Goal: Task Accomplishment & Management: Complete application form

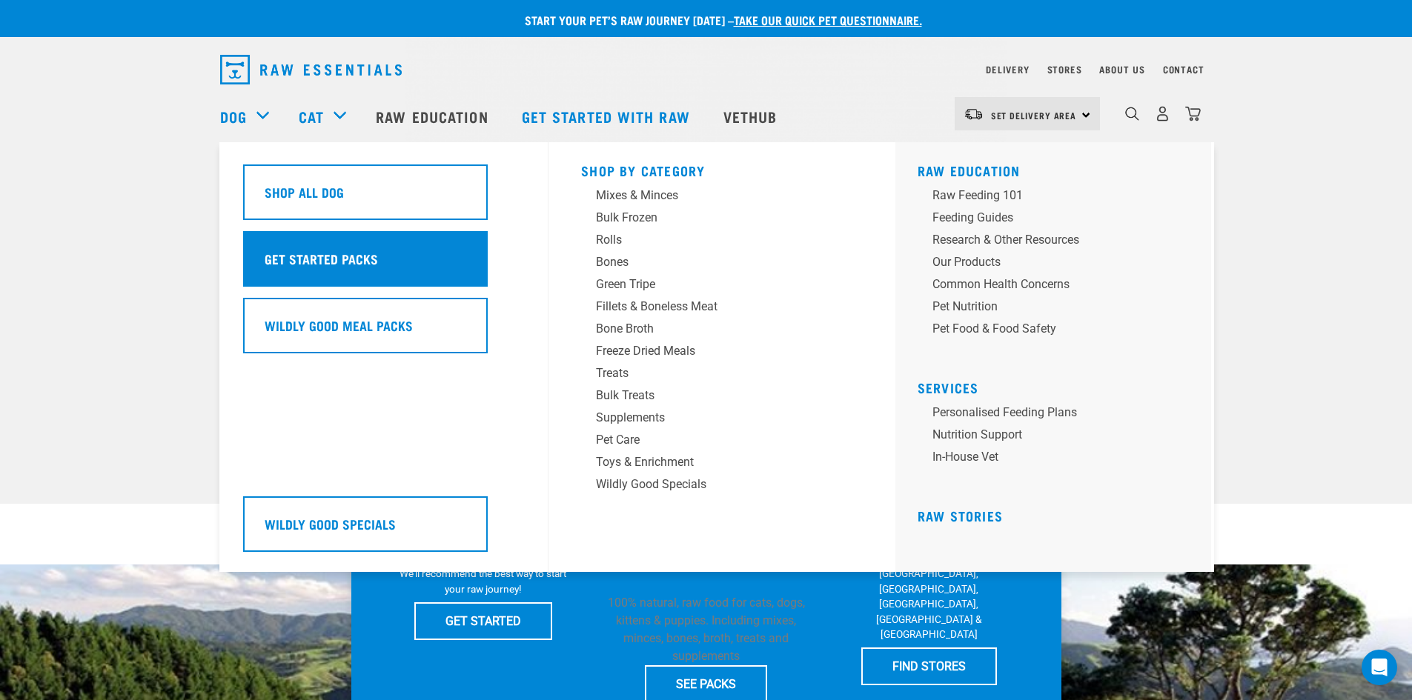
click at [331, 250] on h5 "Get Started Packs" at bounding box center [321, 258] width 113 height 19
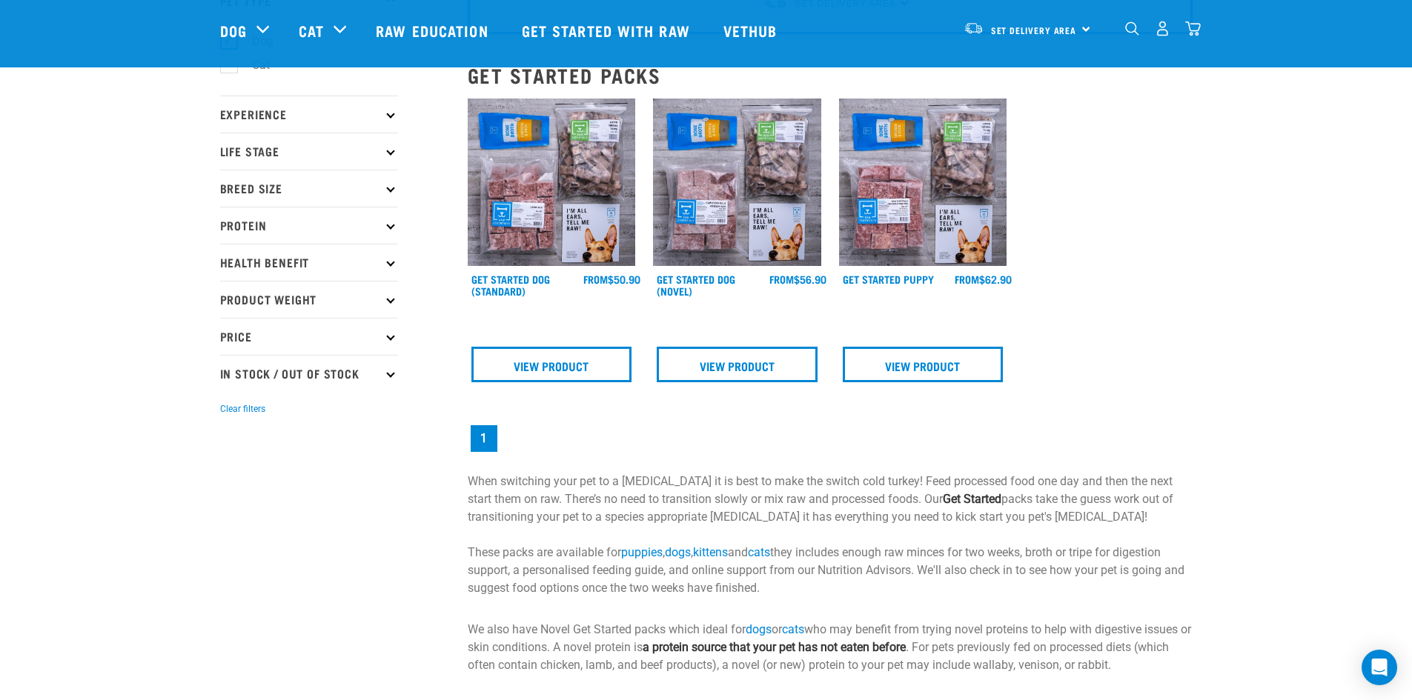
scroll to position [148, 0]
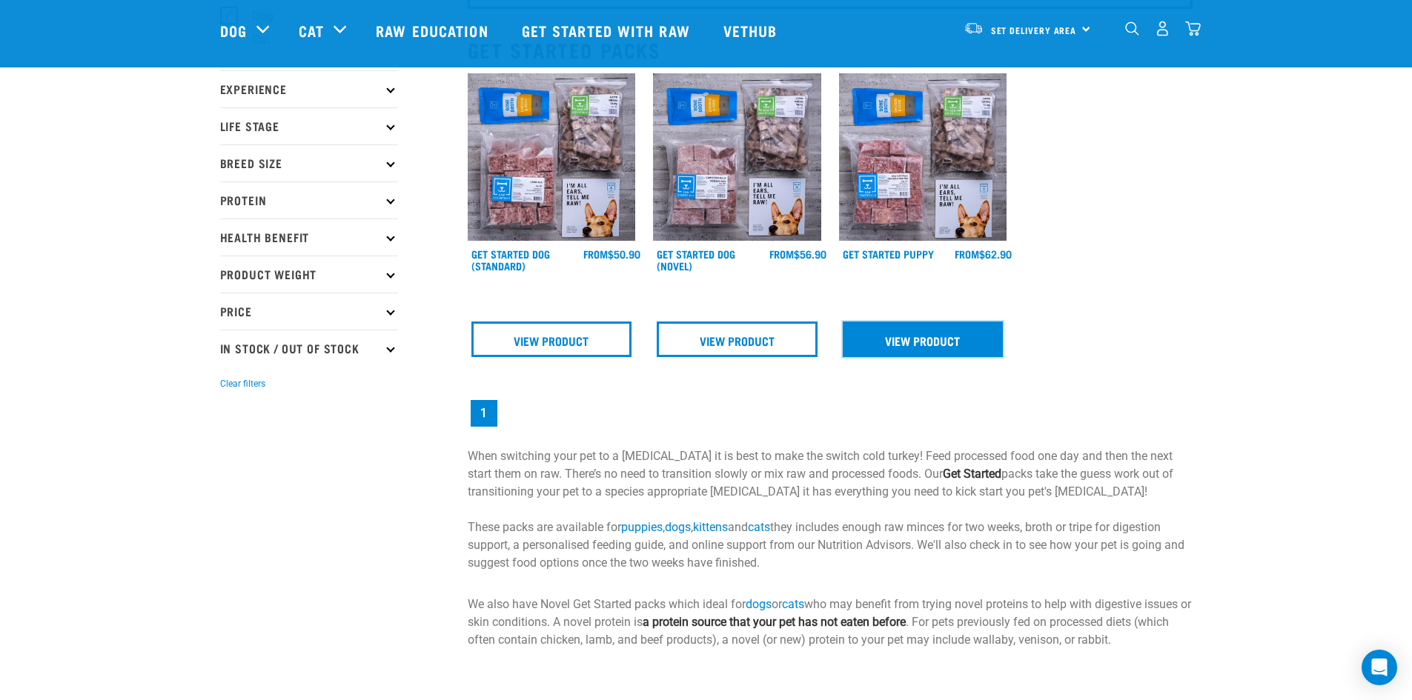
click at [896, 339] on link "View Product" at bounding box center [923, 340] width 161 height 36
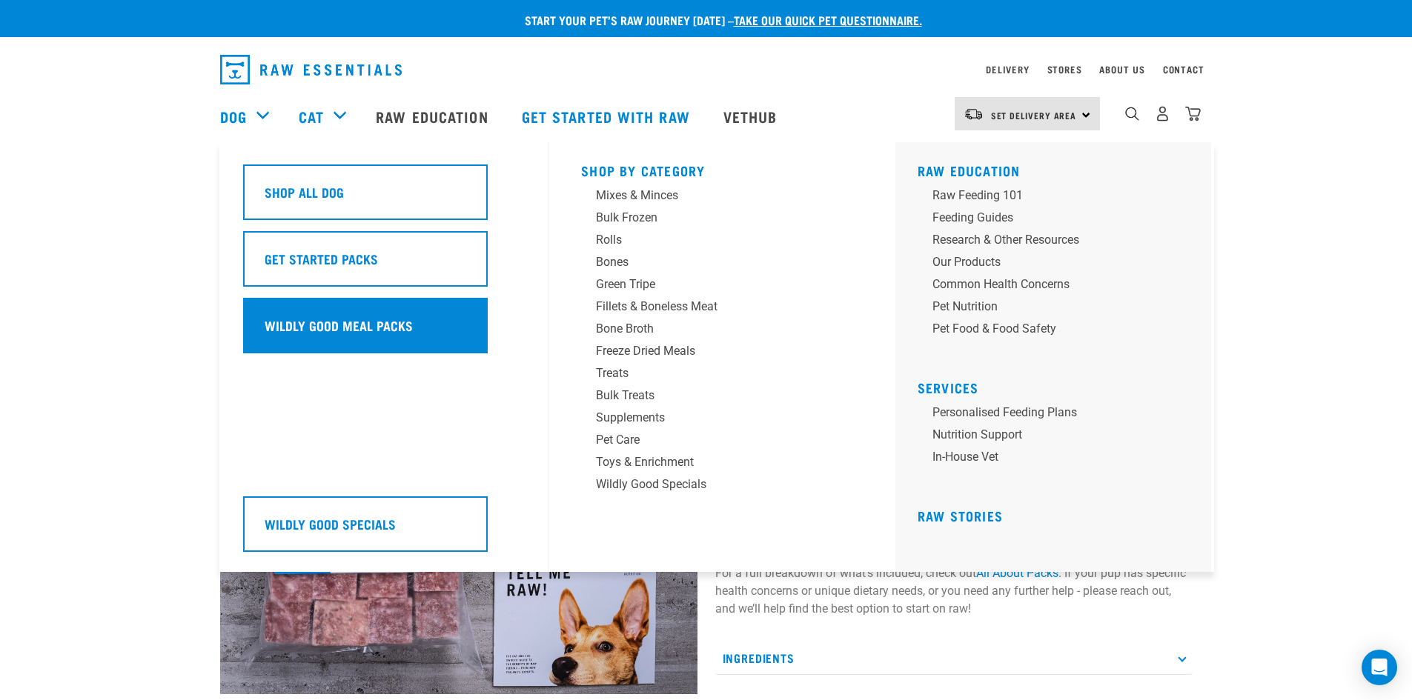
click at [280, 314] on div "Wildly Good Meal Packs" at bounding box center [365, 326] width 245 height 56
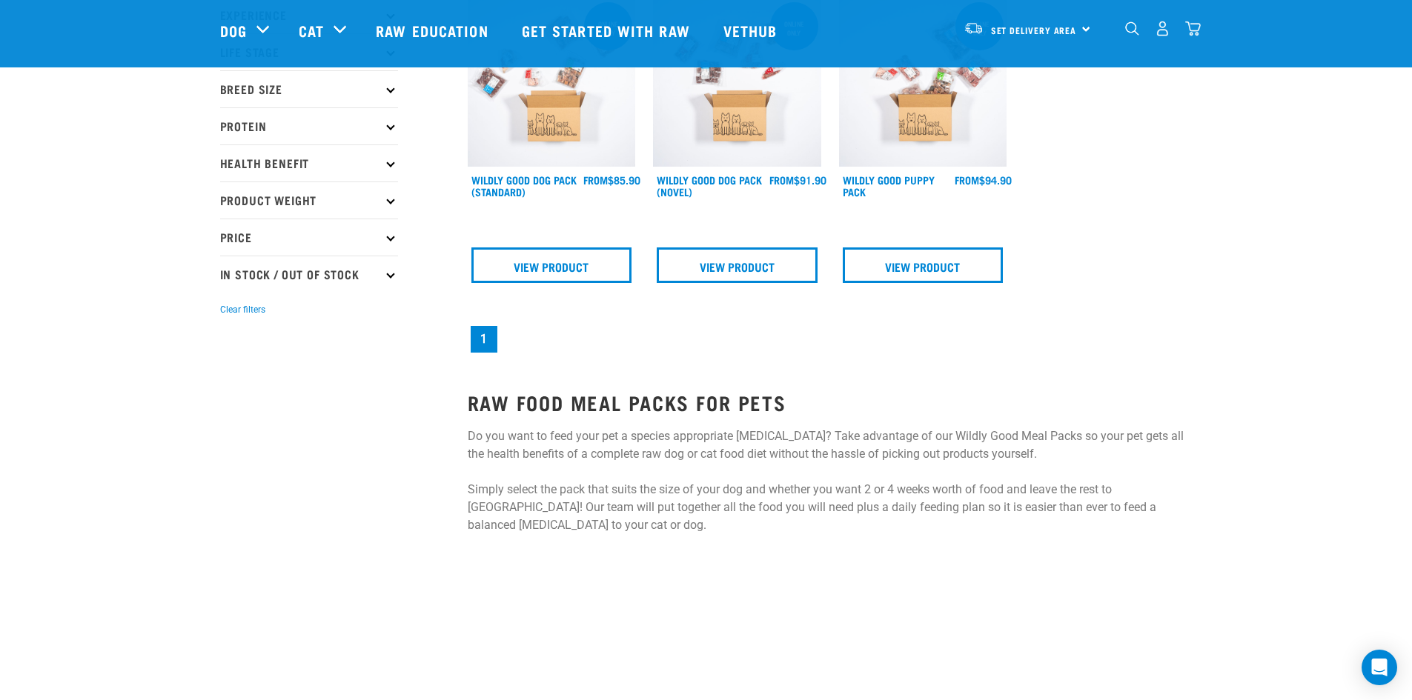
scroll to position [74, 0]
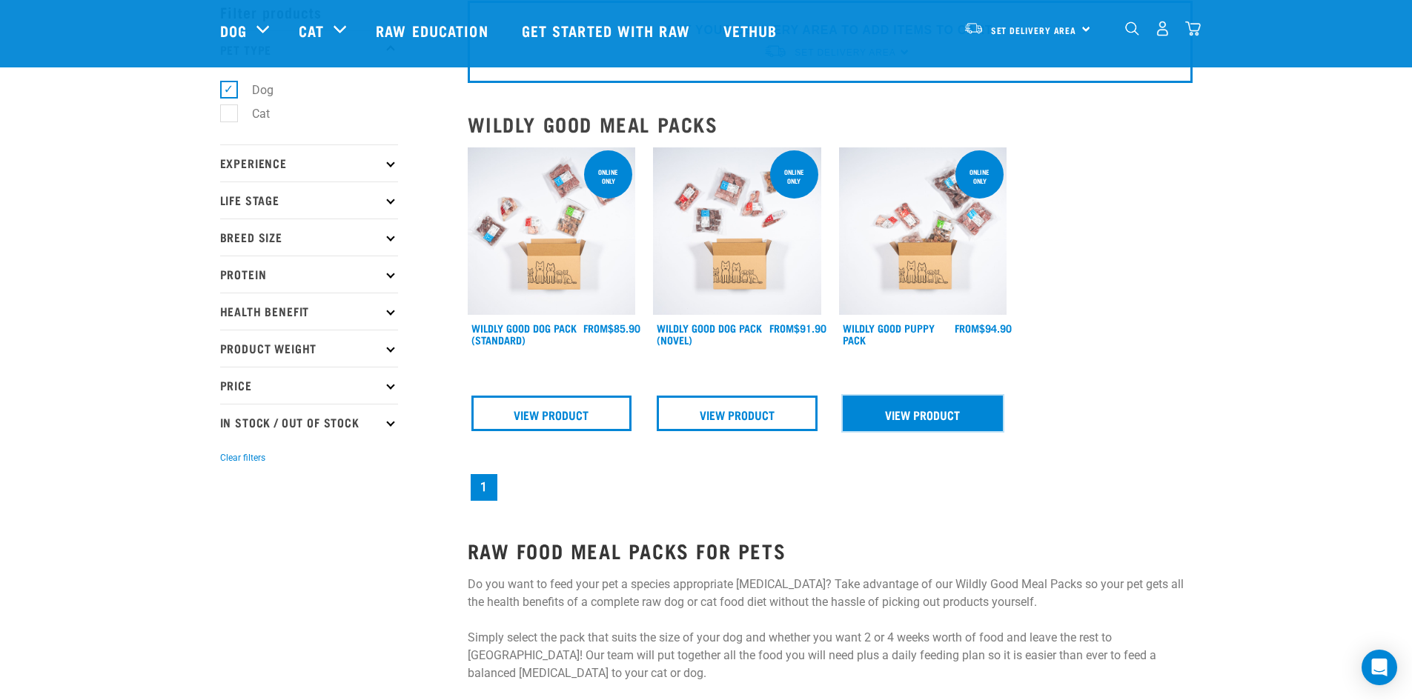
click at [926, 407] on link "View Product" at bounding box center [923, 414] width 161 height 36
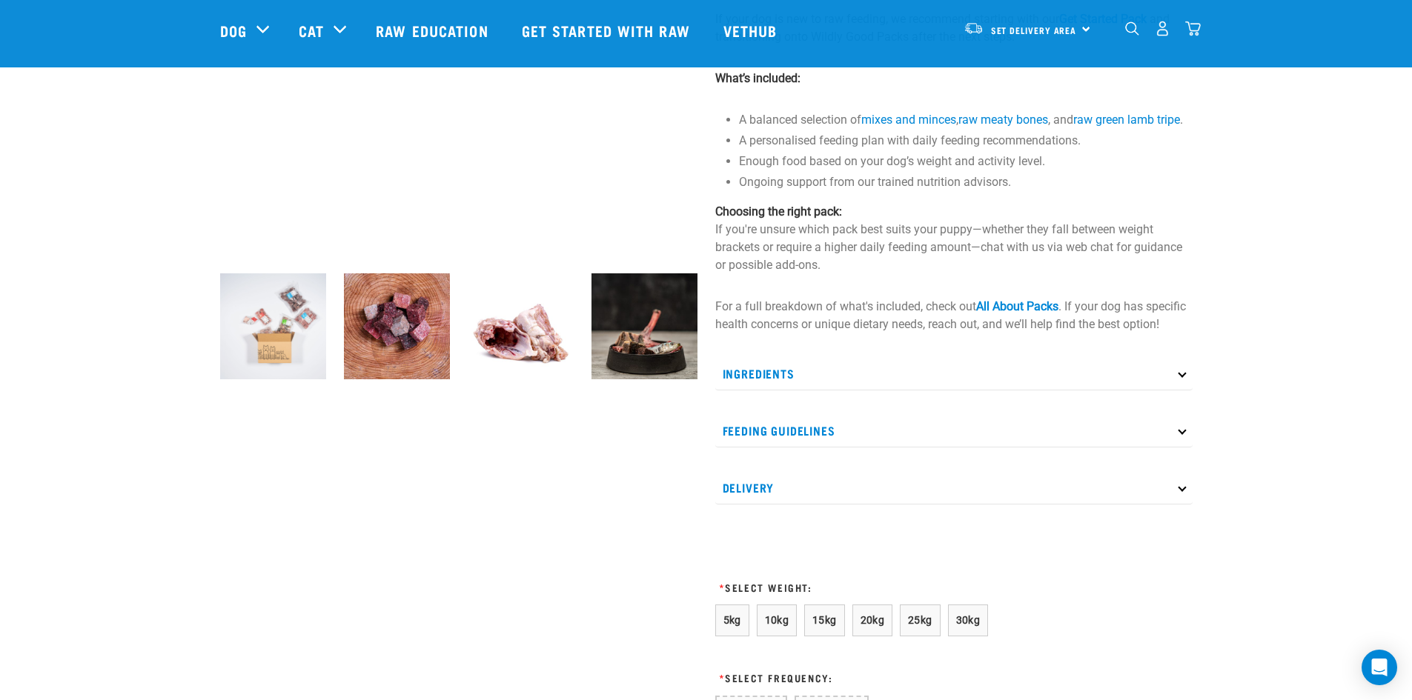
scroll to position [296, 0]
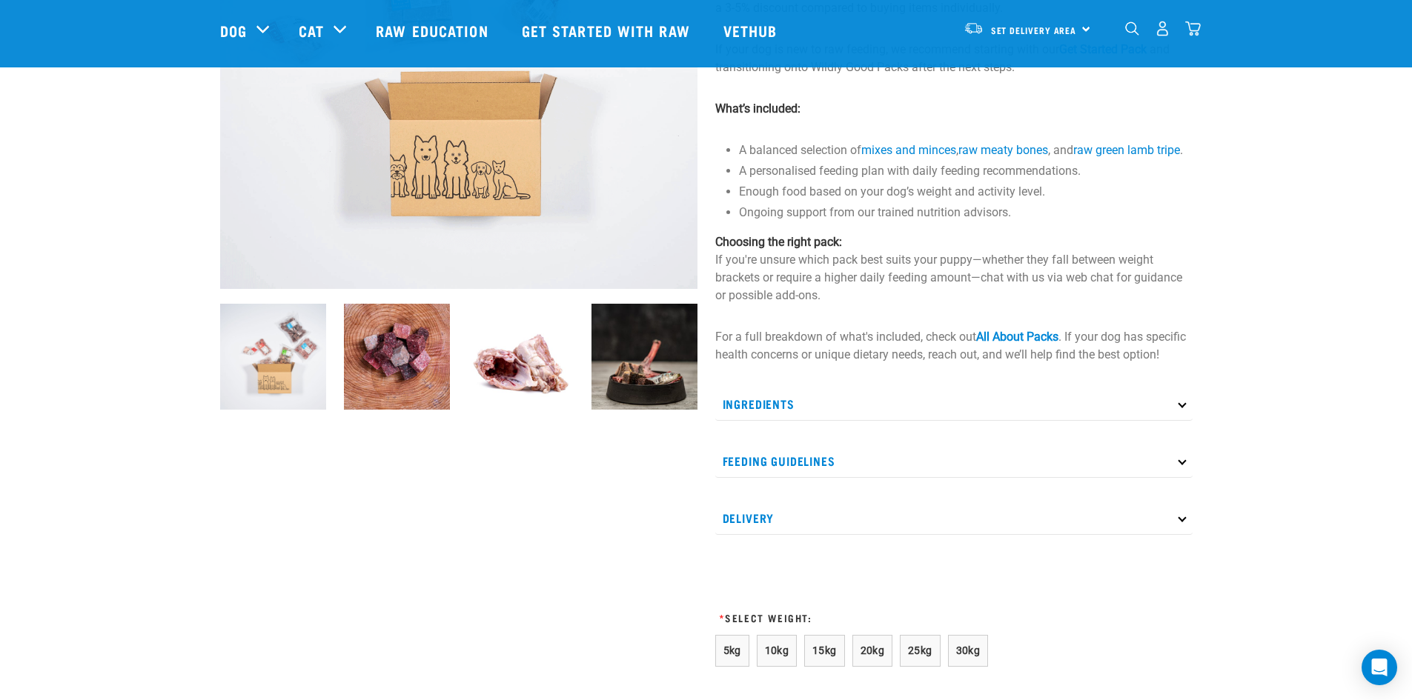
click at [1179, 478] on p "Feeding Guidelines" at bounding box center [953, 461] width 477 height 33
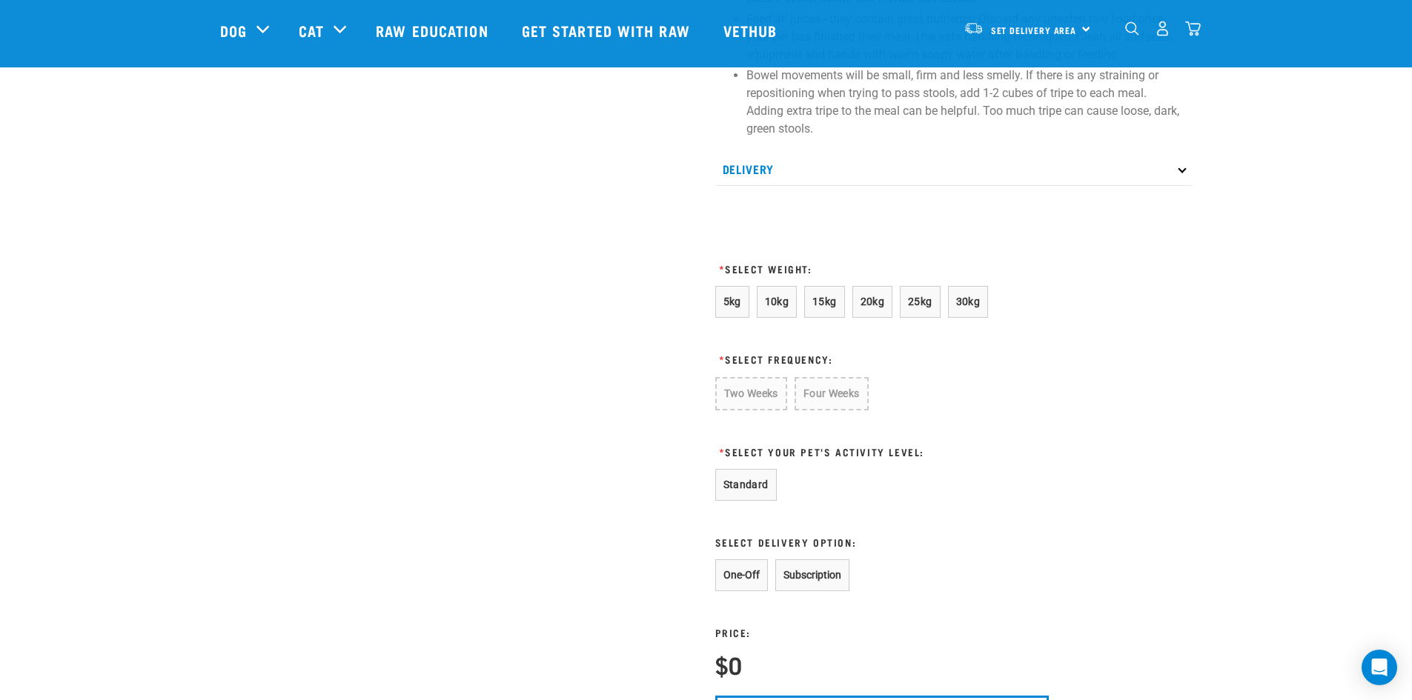
scroll to position [964, 0]
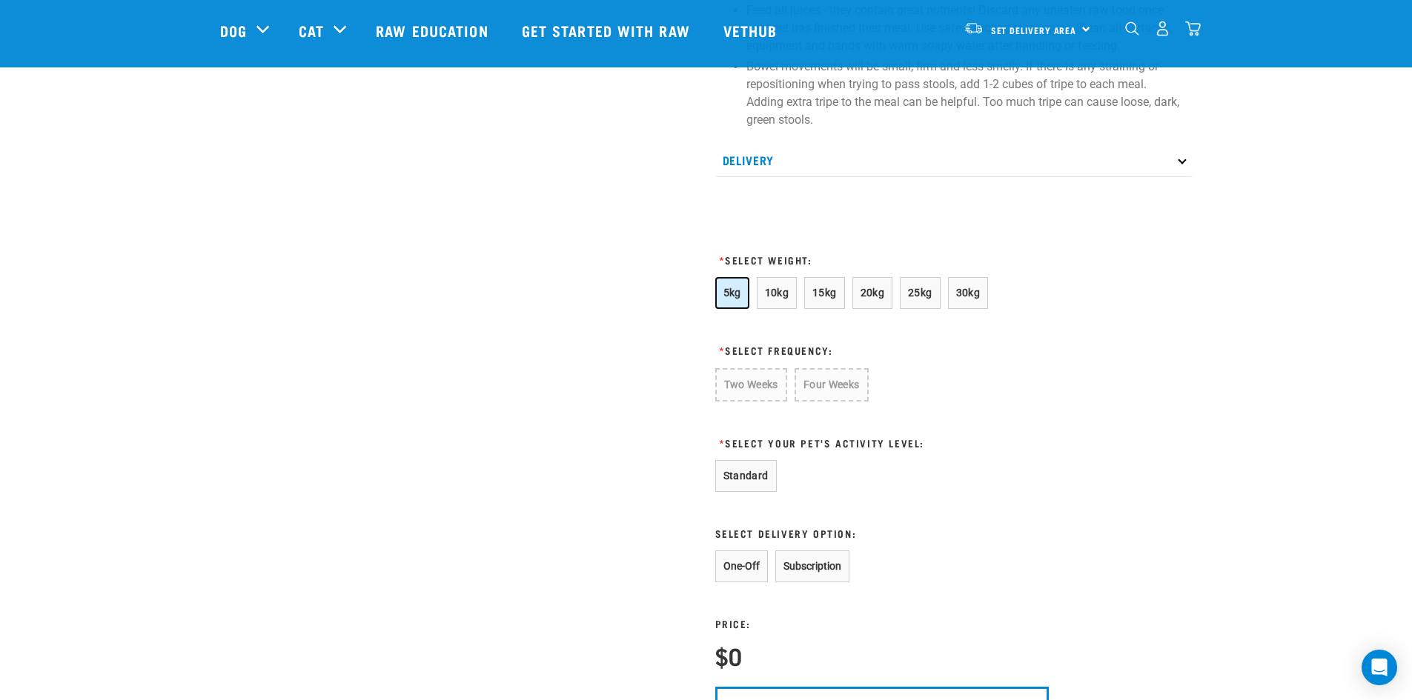
click at [734, 299] on span "5kg" at bounding box center [732, 293] width 18 height 12
click at [781, 299] on span "10kg" at bounding box center [777, 293] width 24 height 12
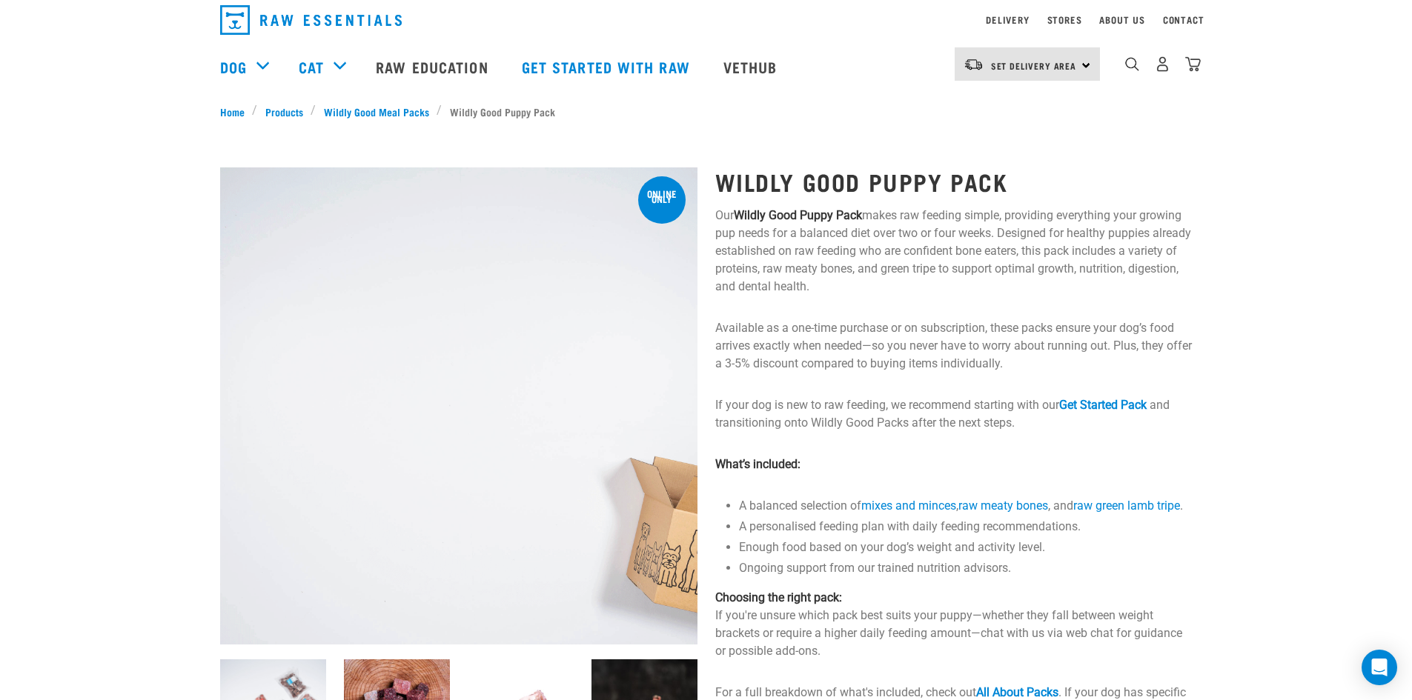
scroll to position [0, 0]
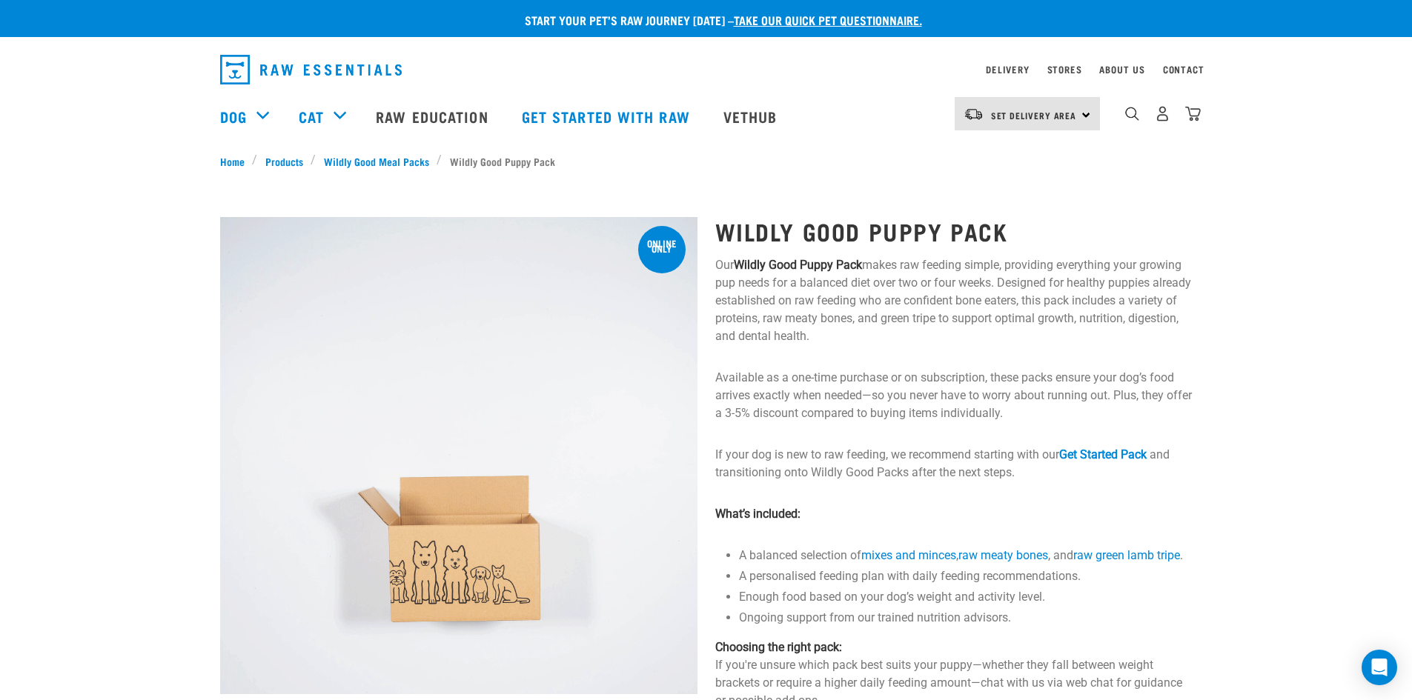
click at [310, 67] on img "dropdown navigation" at bounding box center [311, 70] width 182 height 30
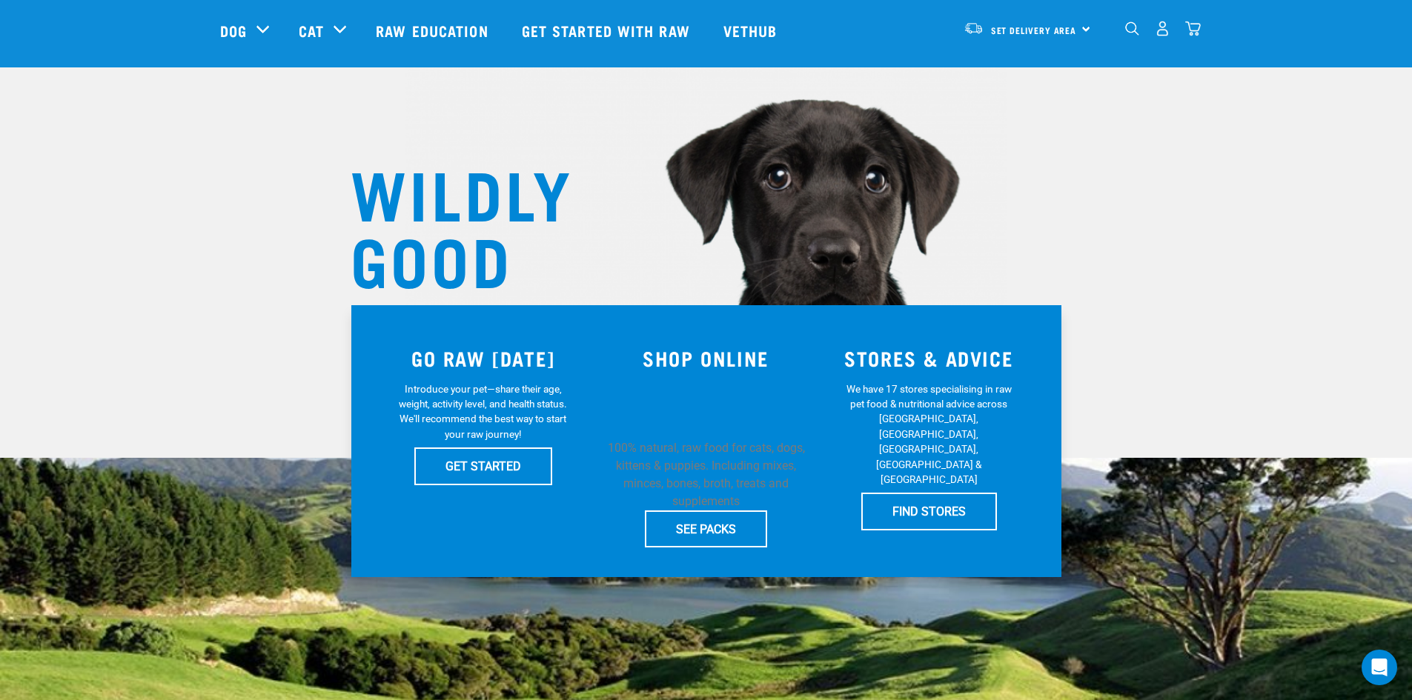
scroll to position [148, 0]
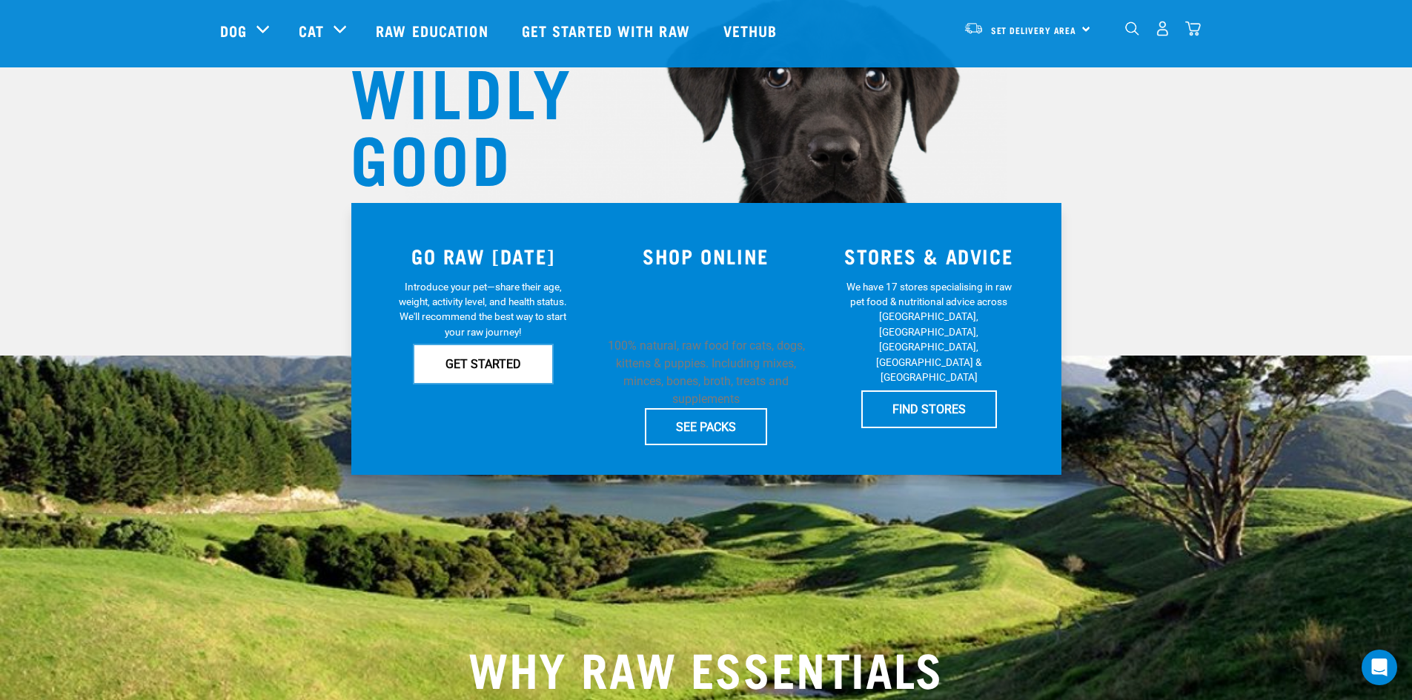
click at [477, 364] on link "GET STARTED" at bounding box center [483, 363] width 138 height 37
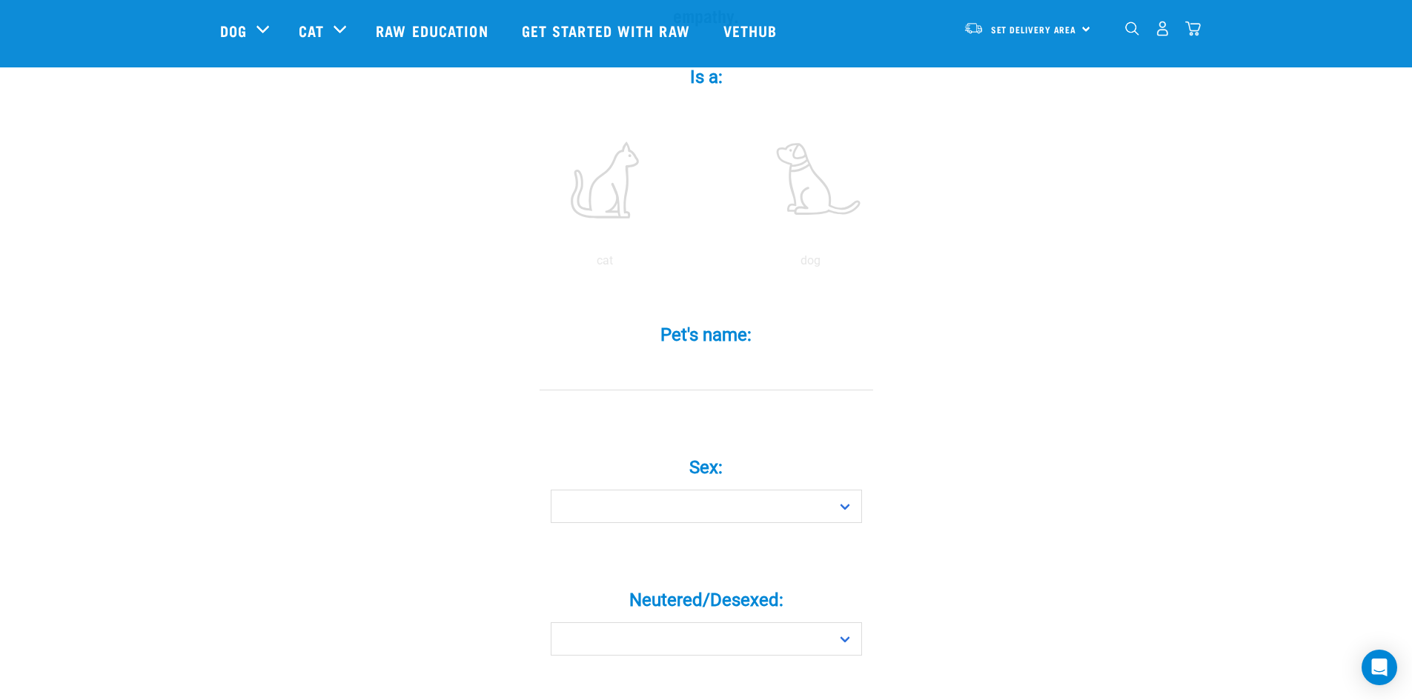
scroll to position [222, 0]
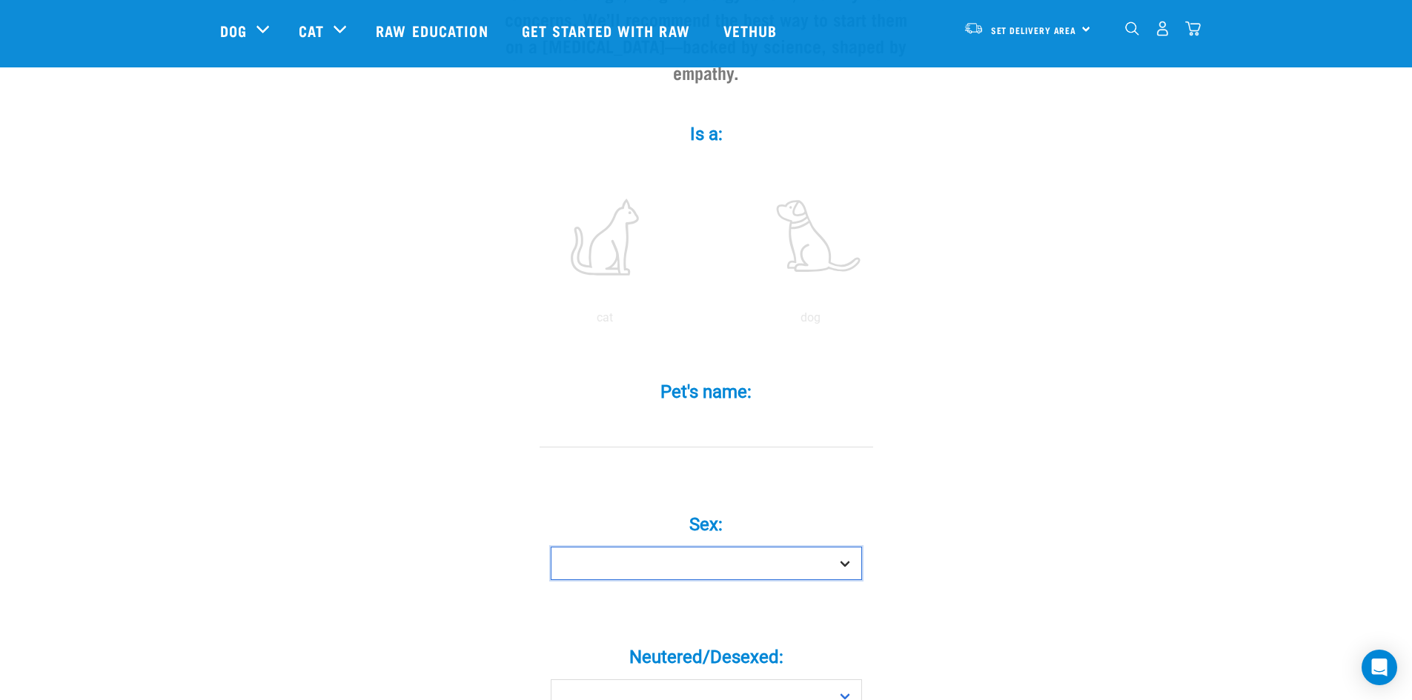
click at [795, 547] on select "Boy Girl" at bounding box center [706, 563] width 311 height 33
select select "boy"
click at [551, 547] on select "Boy Girl" at bounding box center [706, 563] width 311 height 33
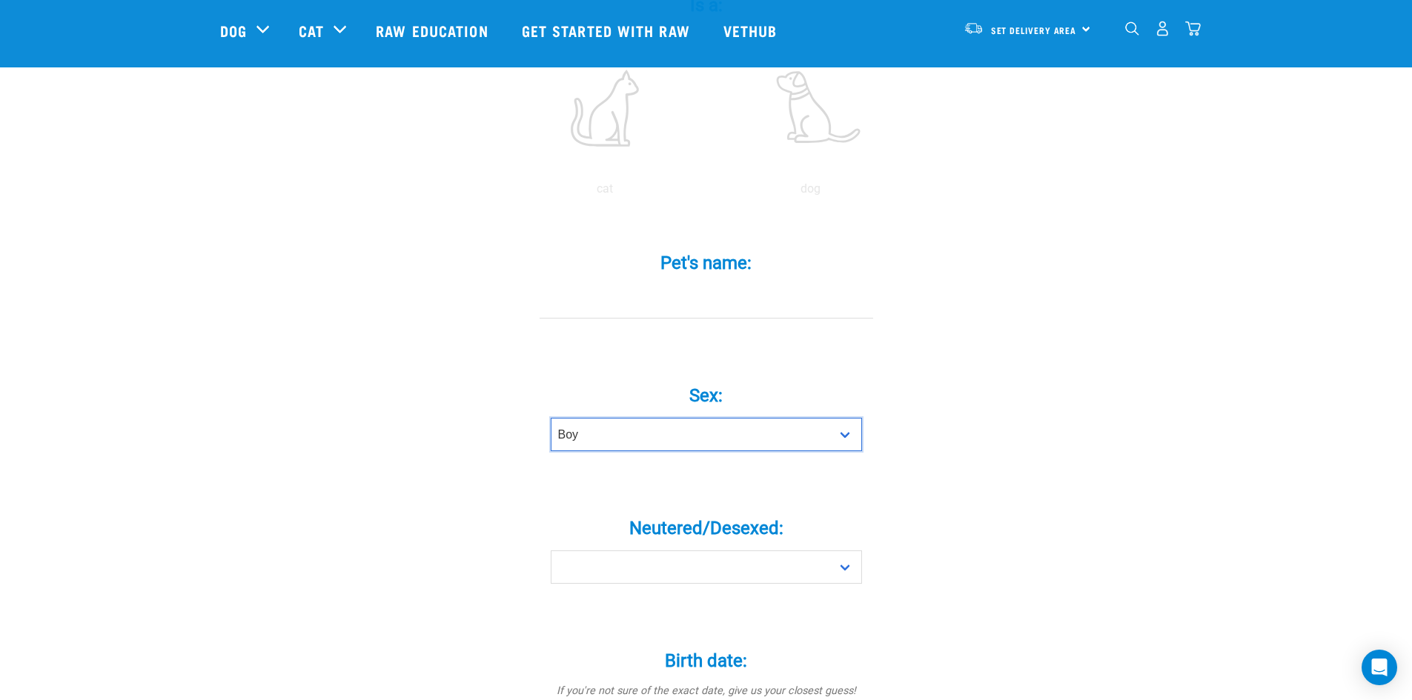
scroll to position [371, 0]
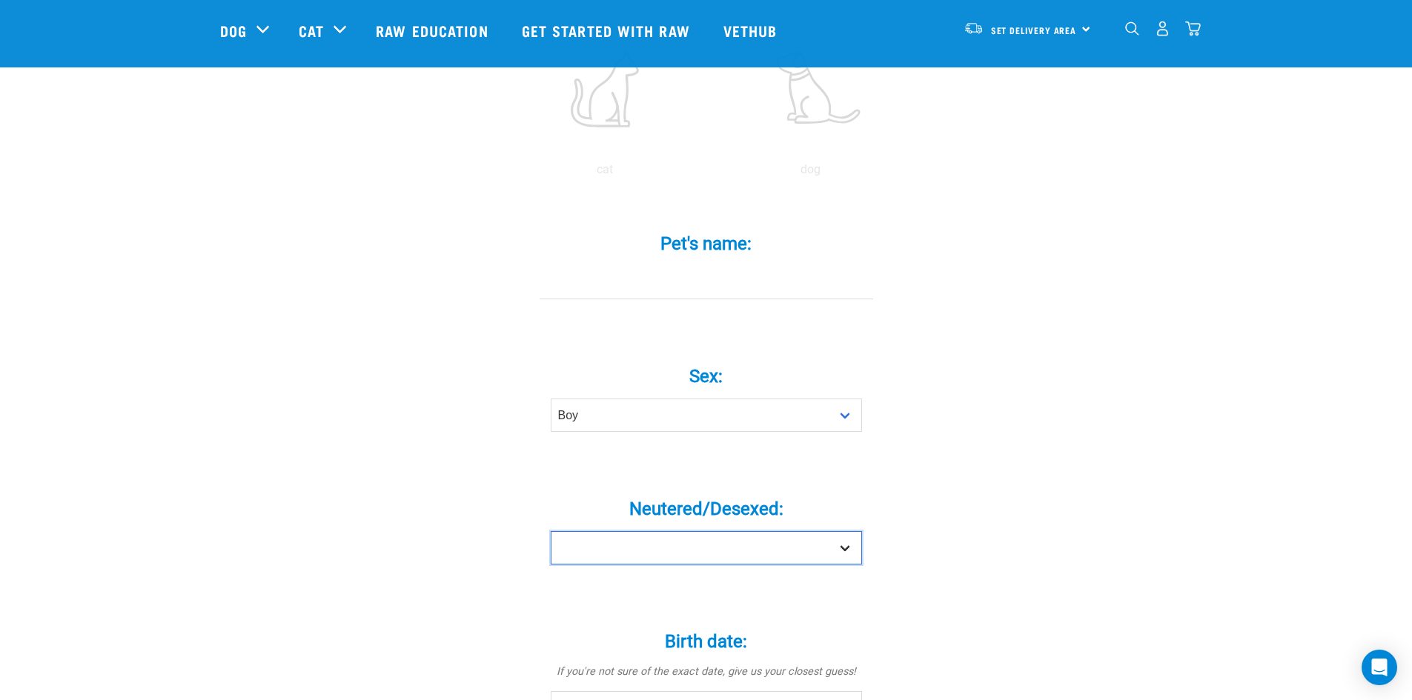
click at [778, 531] on select "Yes No" at bounding box center [706, 547] width 311 height 33
select select "no"
click at [551, 531] on select "Yes No" at bounding box center [706, 547] width 311 height 33
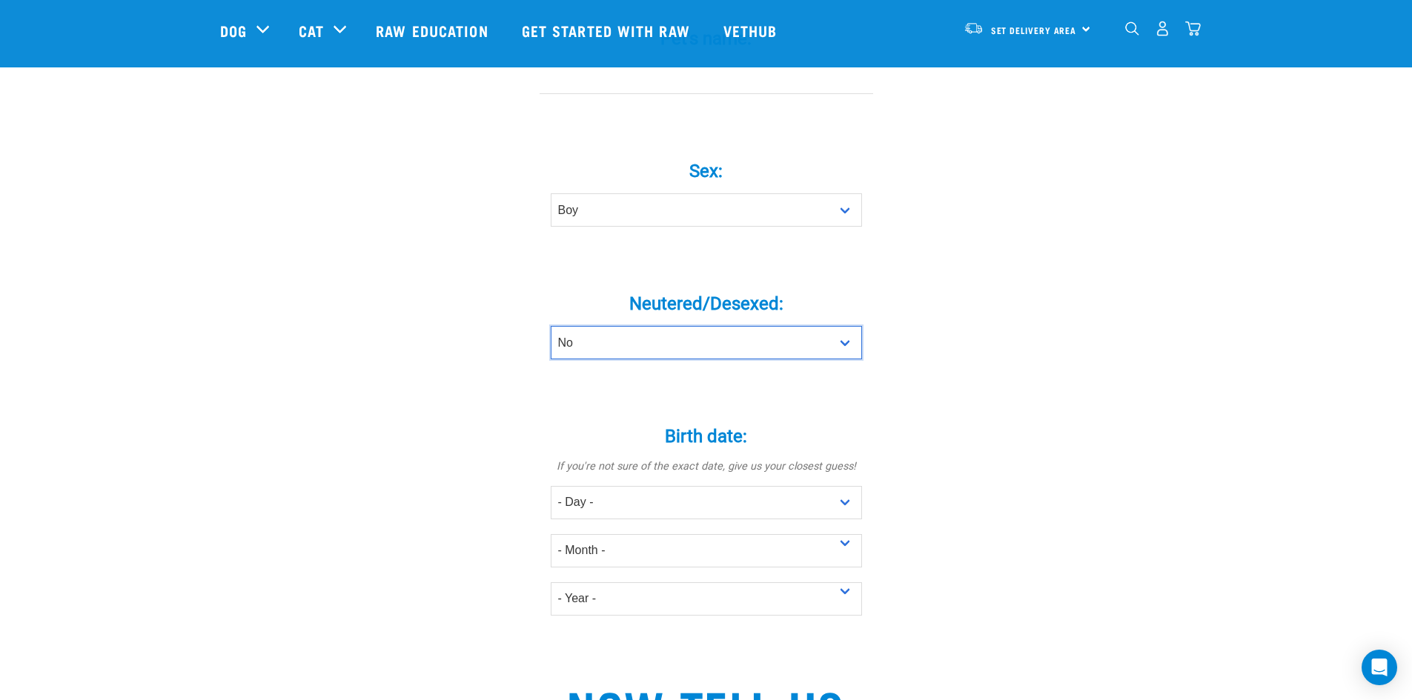
scroll to position [593, 0]
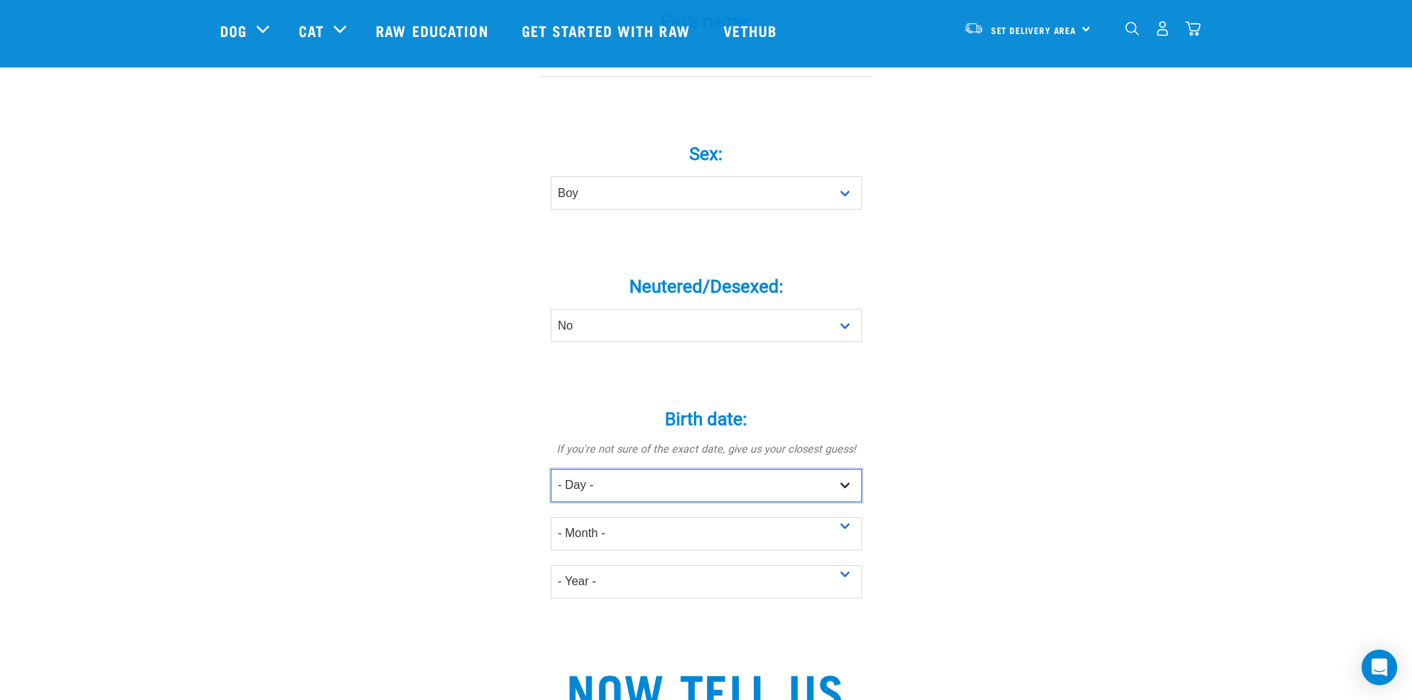
click at [838, 469] on select "- Day - 1 2 3 4 5 6 7 8 9 10 11 12 13 14 15 16 17 18 19 20 21 22 23 24 25 26 27" at bounding box center [706, 485] width 311 height 33
select select "1"
click at [551, 469] on select "- Day - 1 2 3 4 5 6 7 8 9 10 11 12 13 14 15 16 17 18 19 20 21 22 23 24 25 26 27" at bounding box center [706, 485] width 311 height 33
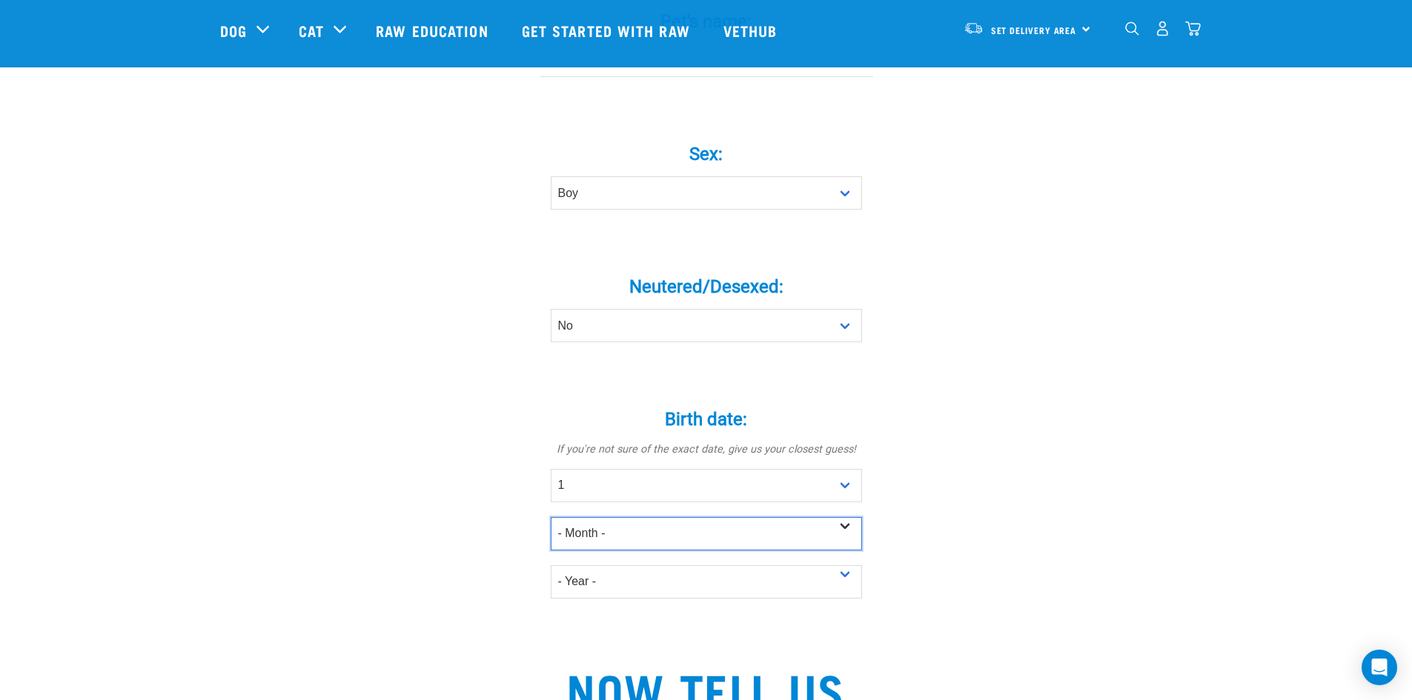
click at [617, 517] on select "- Month - January February March April May June July August September October N…" at bounding box center [706, 533] width 311 height 33
select select "June"
click at [551, 517] on select "- Month - January February March April May June July August September October N…" at bounding box center [706, 533] width 311 height 33
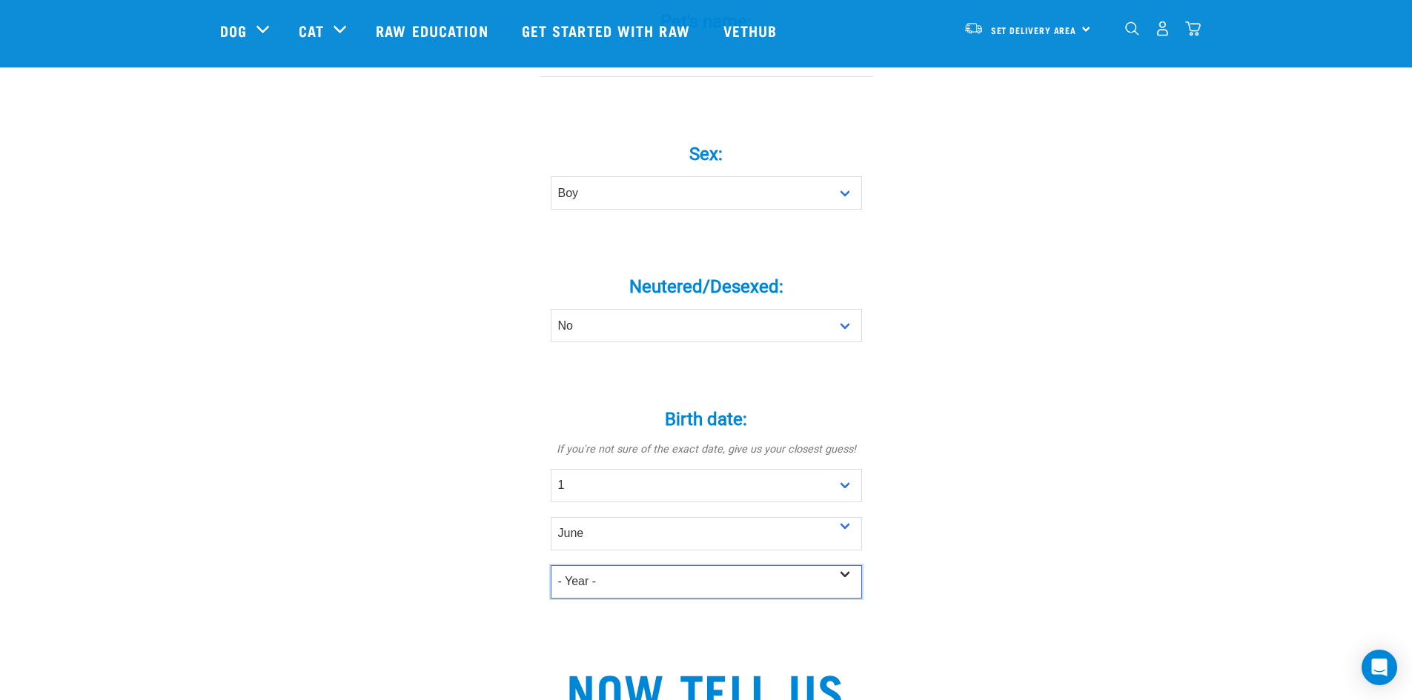
click at [609, 566] on select "- Year - 2025 2024 2023 2022 2021 2020 2019 2018 2017 2016 2015 2014 2013 2012" at bounding box center [706, 582] width 311 height 33
select select "2025"
click at [551, 566] on select "- Year - 2025 2024 2023 2022 2021 2020 2019 2018 2017 2016 2015 2014 2013 2012" at bounding box center [706, 582] width 311 height 33
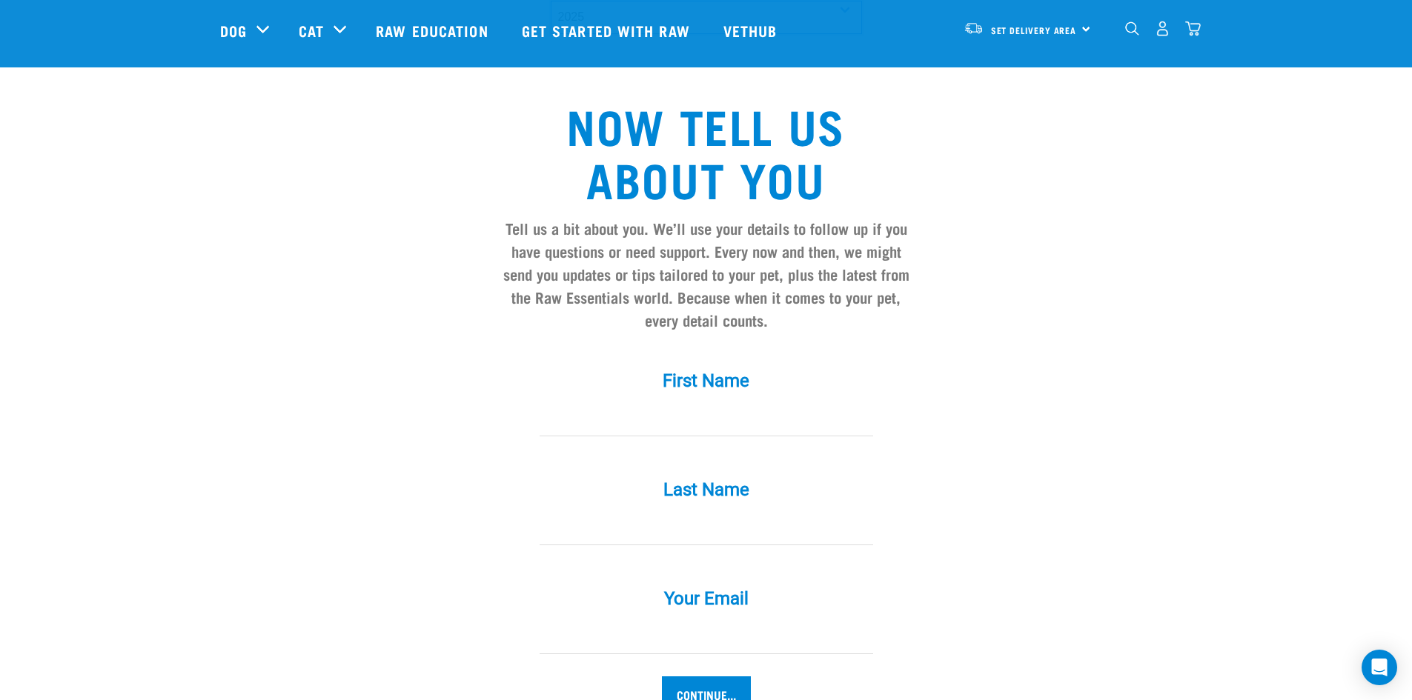
scroll to position [1186, 0]
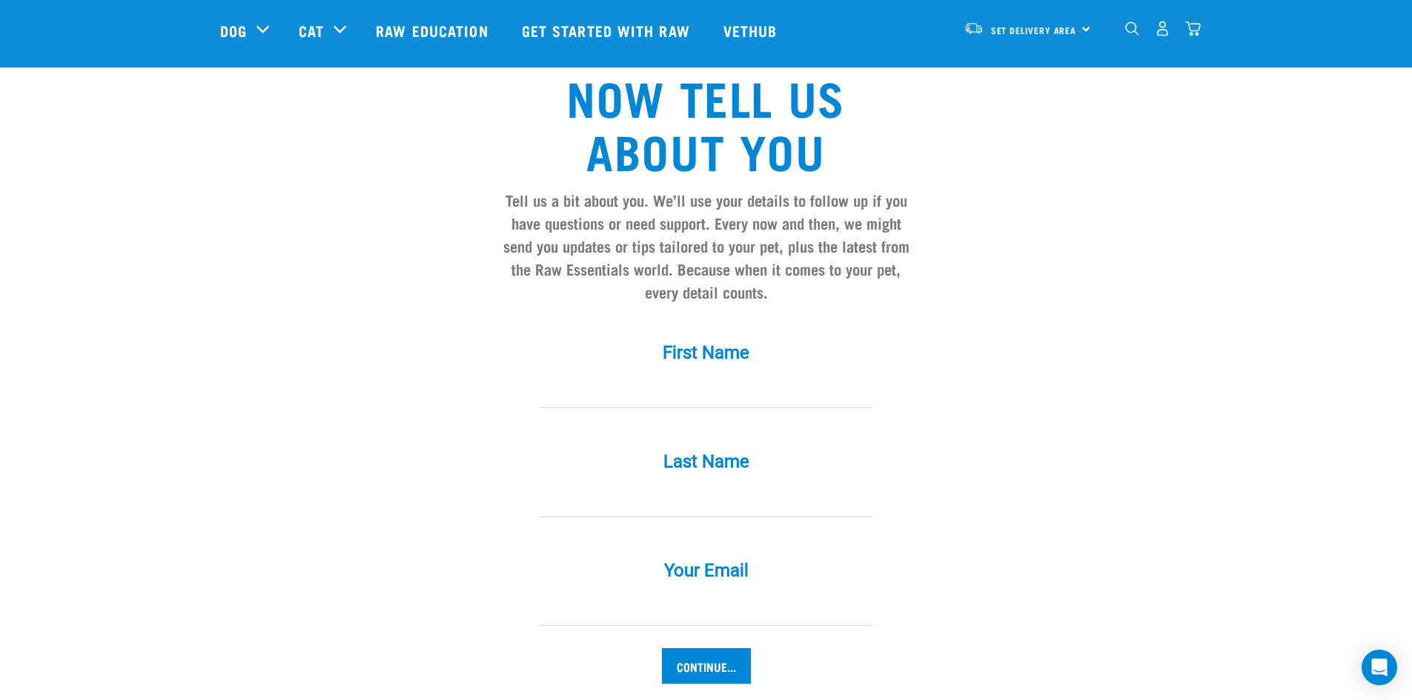
click at [581, 375] on input "First Name *" at bounding box center [707, 391] width 334 height 33
type input "Kelly and Campbell"
click at [560, 484] on input "Last Name *" at bounding box center [707, 500] width 334 height 33
type input "Ellis"
click at [560, 593] on input "Your Email *" at bounding box center [707, 609] width 334 height 33
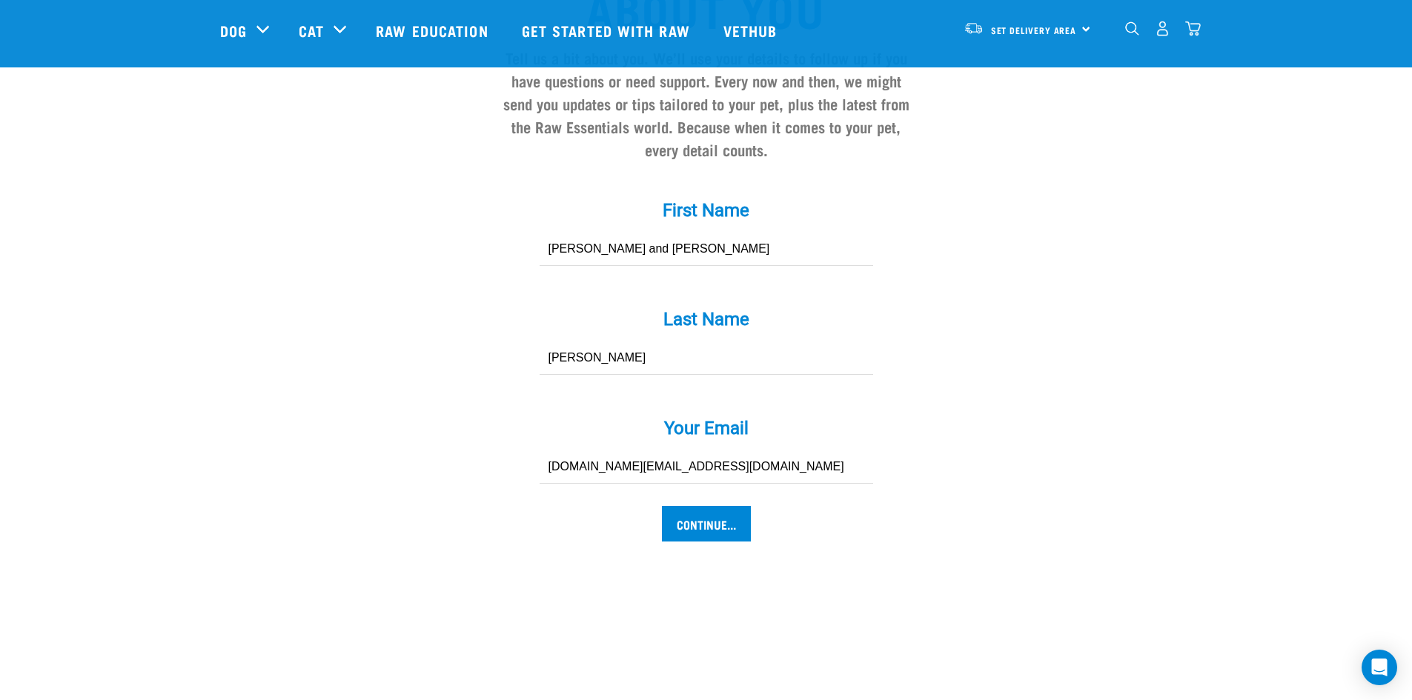
scroll to position [1334, 0]
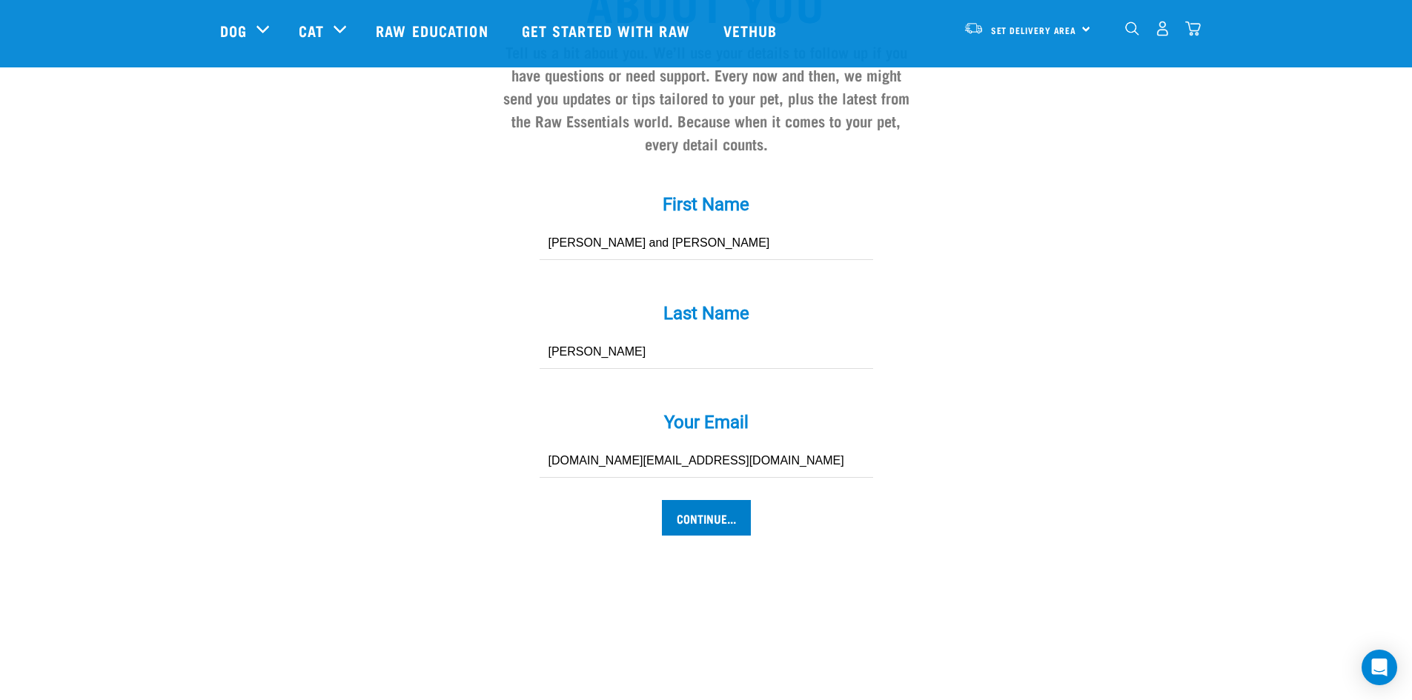
type input "[DOMAIN_NAME][EMAIL_ADDRESS][DOMAIN_NAME]"
click at [704, 500] on input "Continue..." at bounding box center [706, 518] width 89 height 36
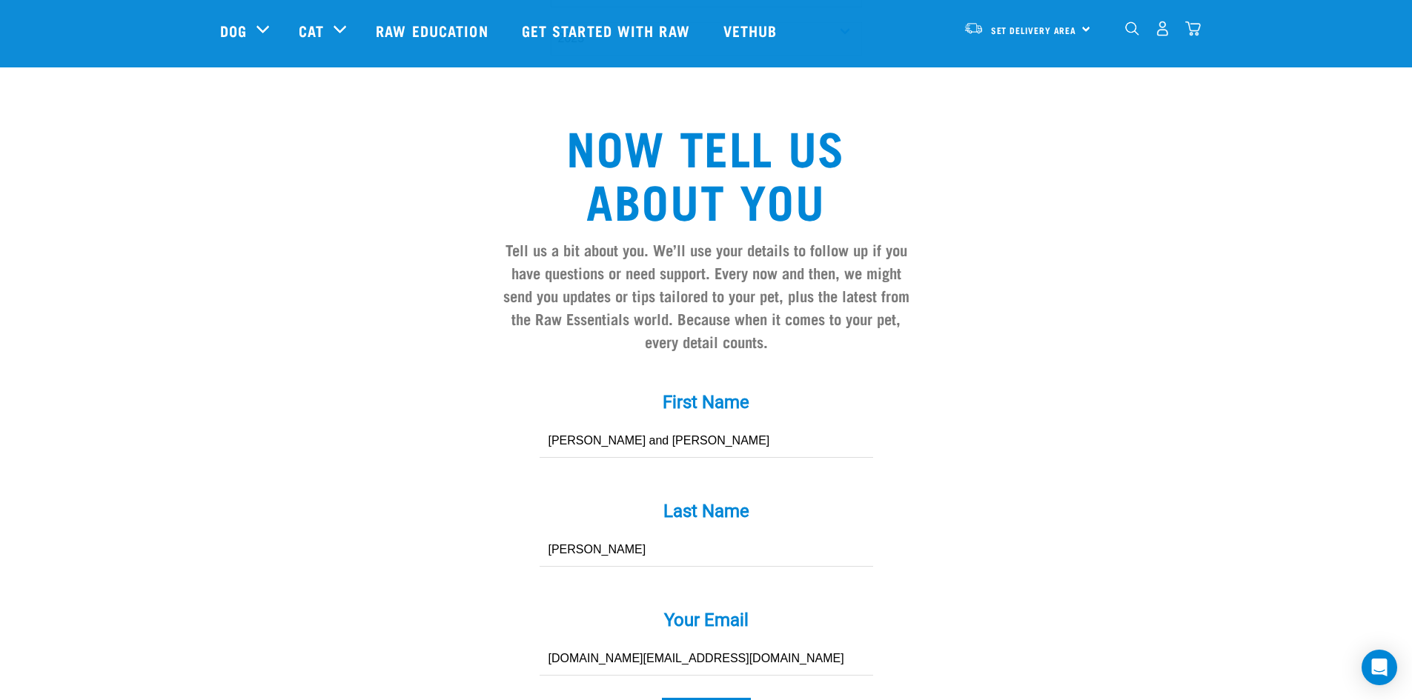
scroll to position [1188, 0]
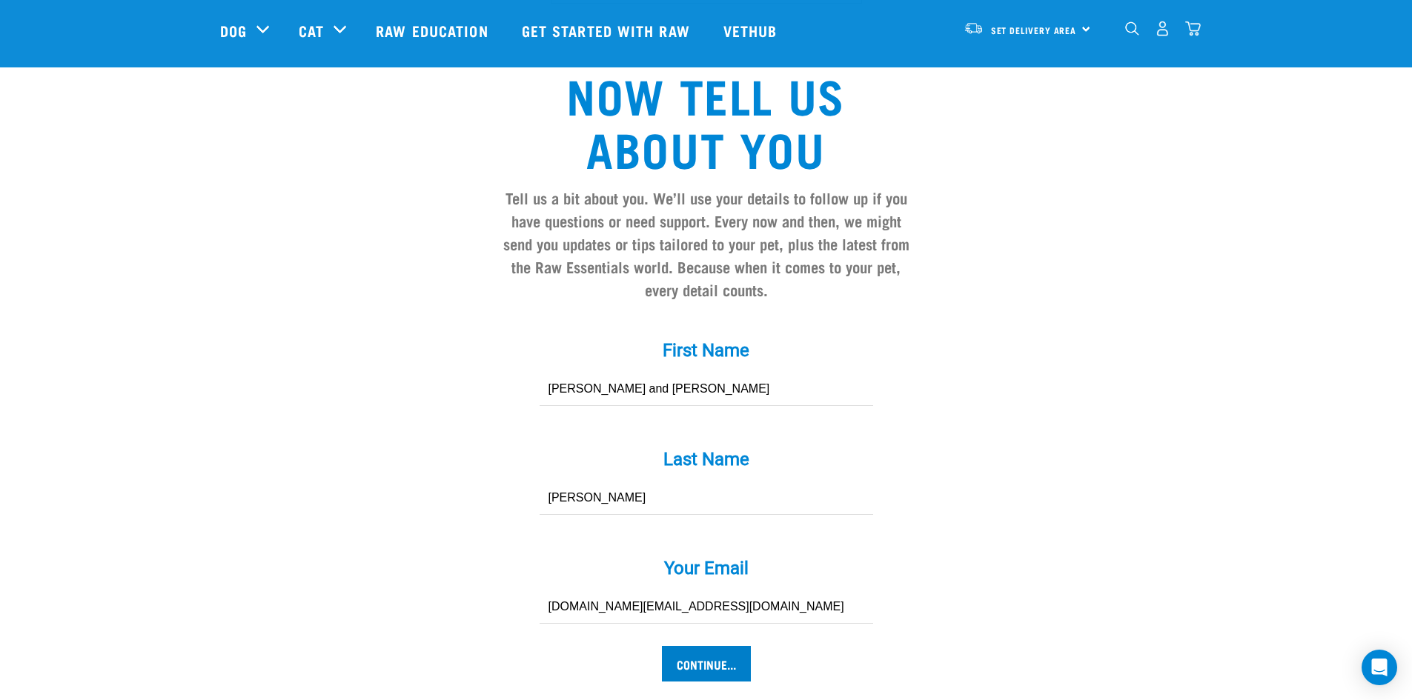
type input "Archie"
click at [703, 646] on input "Continue..." at bounding box center [706, 664] width 89 height 36
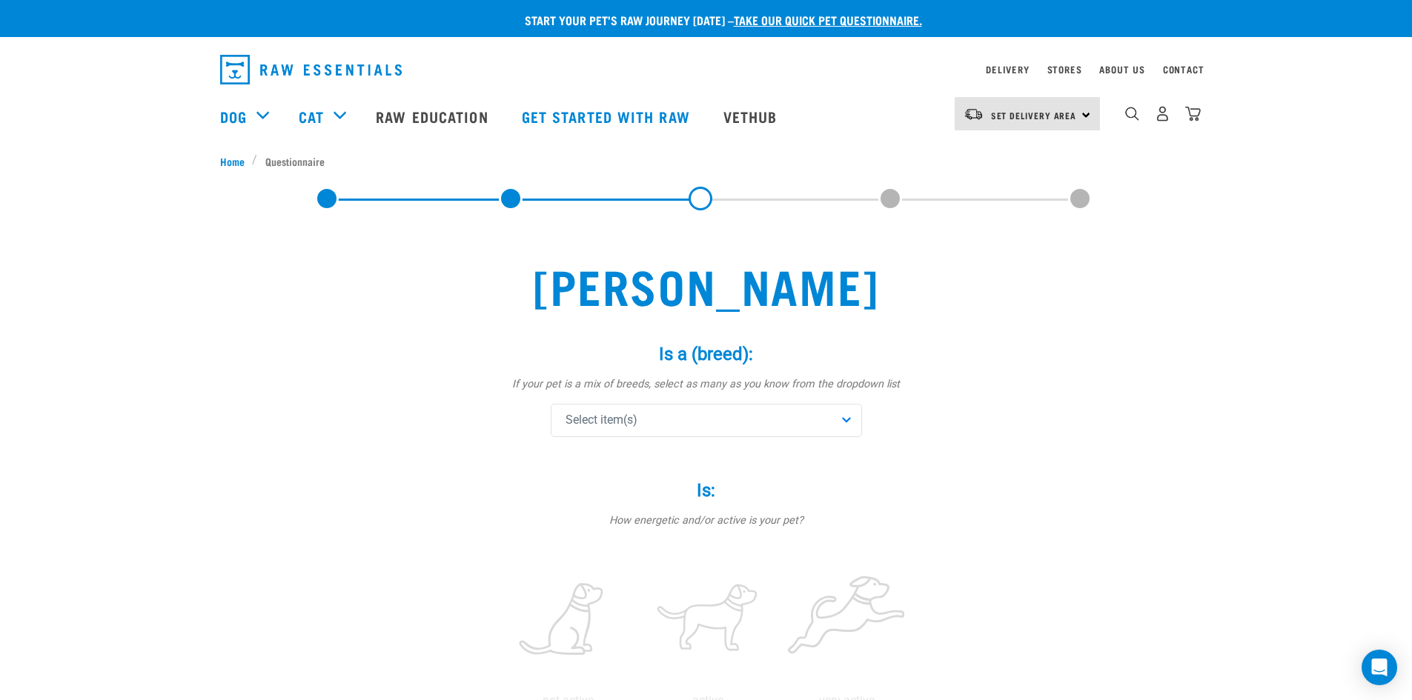
click at [672, 414] on div "Select item(s)" at bounding box center [706, 420] width 311 height 33
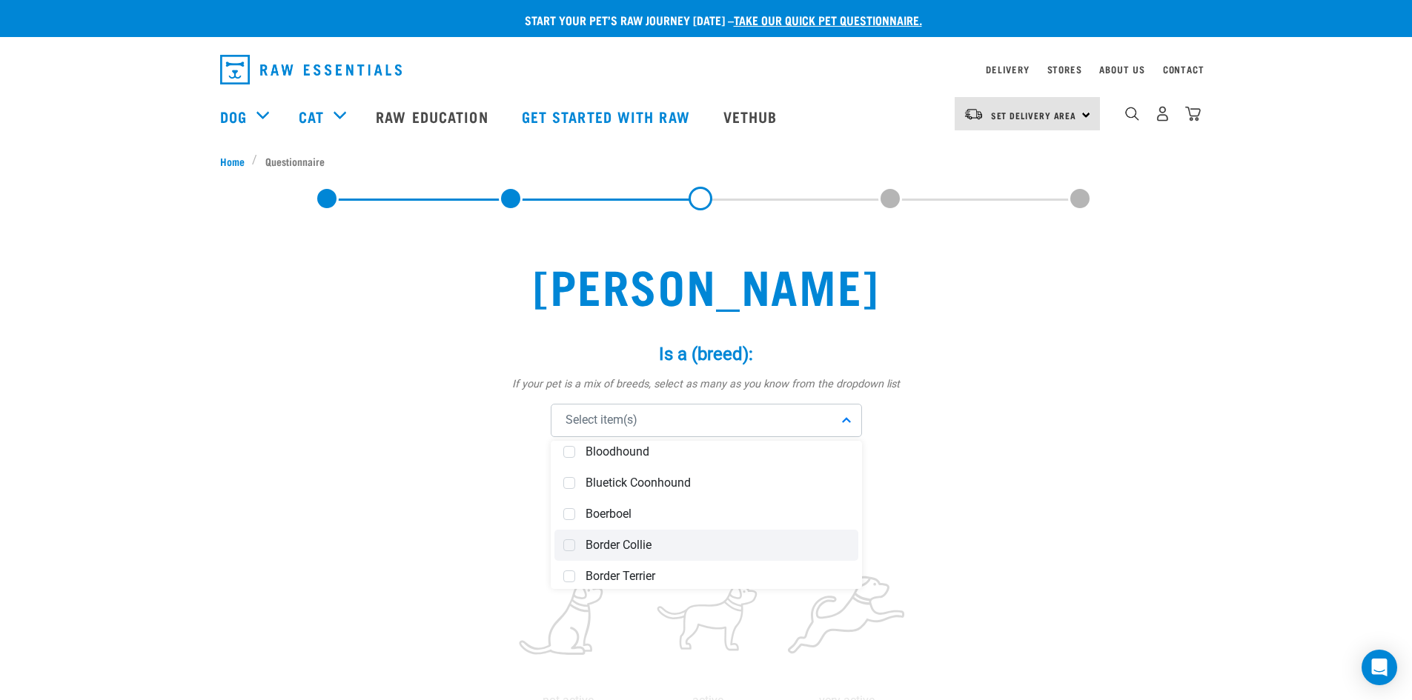
click at [569, 544] on span at bounding box center [569, 546] width 12 height 12
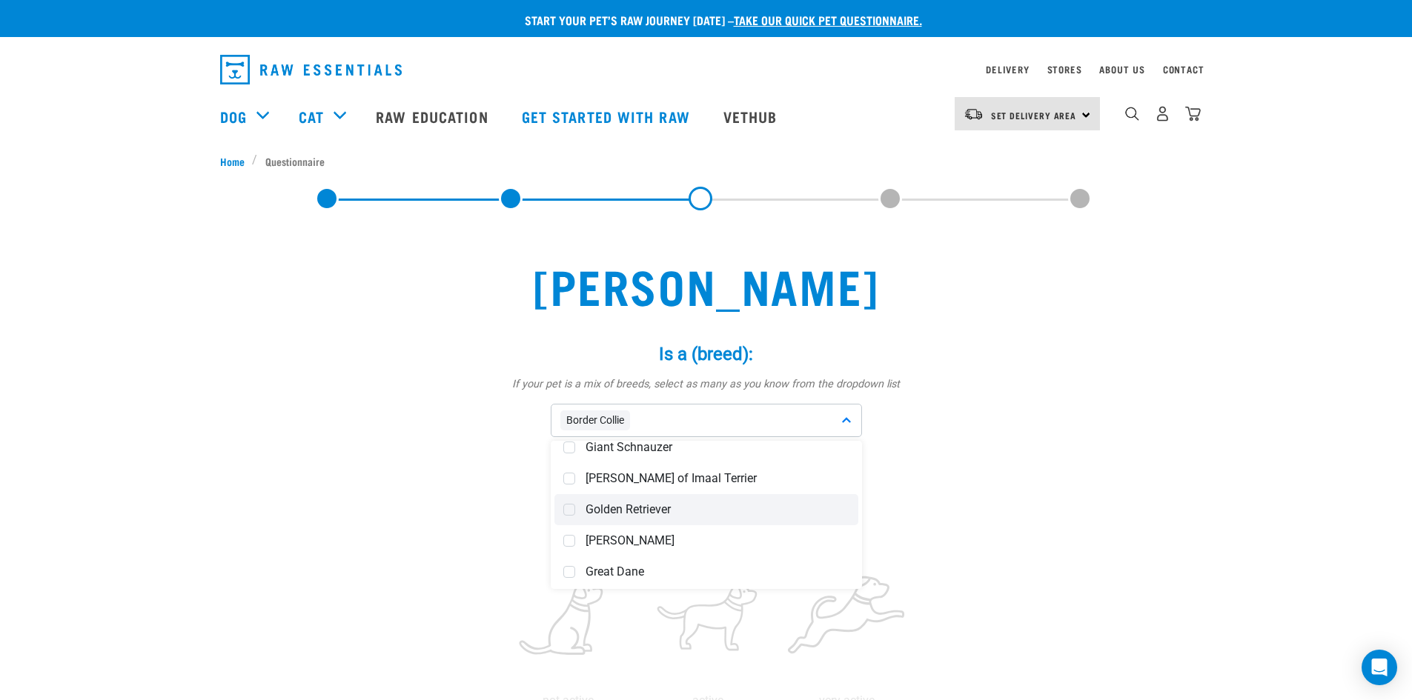
click at [568, 510] on span at bounding box center [569, 510] width 12 height 12
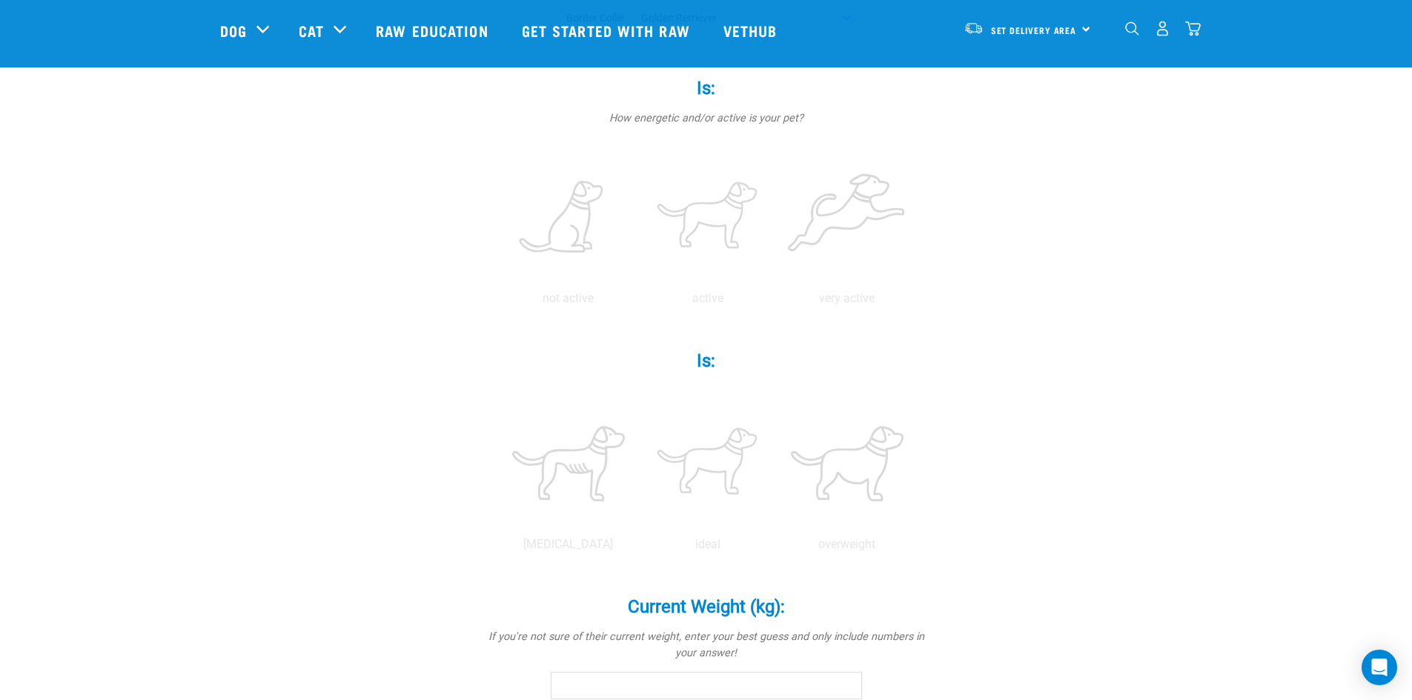
scroll to position [296, 0]
click at [698, 466] on label at bounding box center [707, 461] width 133 height 126
click at [638, 546] on input "radio" at bounding box center [638, 546] width 0 height 0
click at [697, 215] on label at bounding box center [707, 215] width 133 height 126
click at [638, 299] on input "radio" at bounding box center [638, 299] width 0 height 0
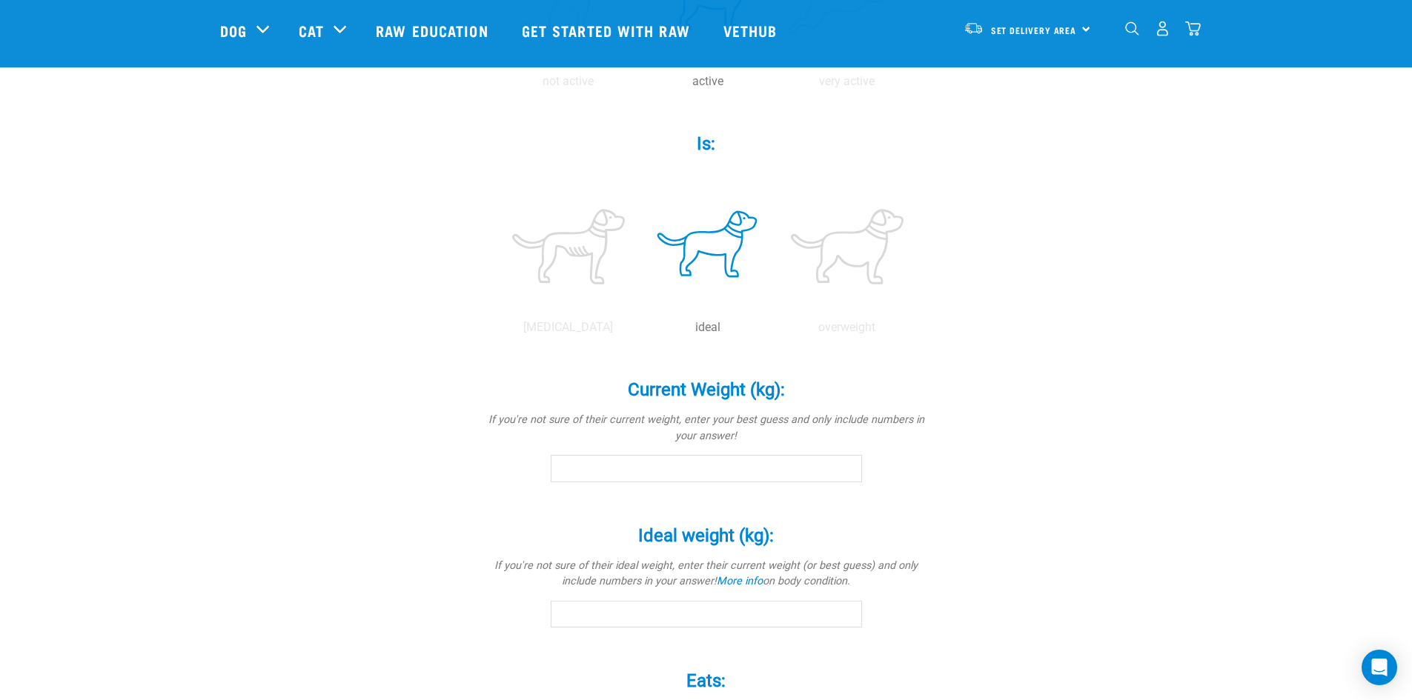
scroll to position [519, 0]
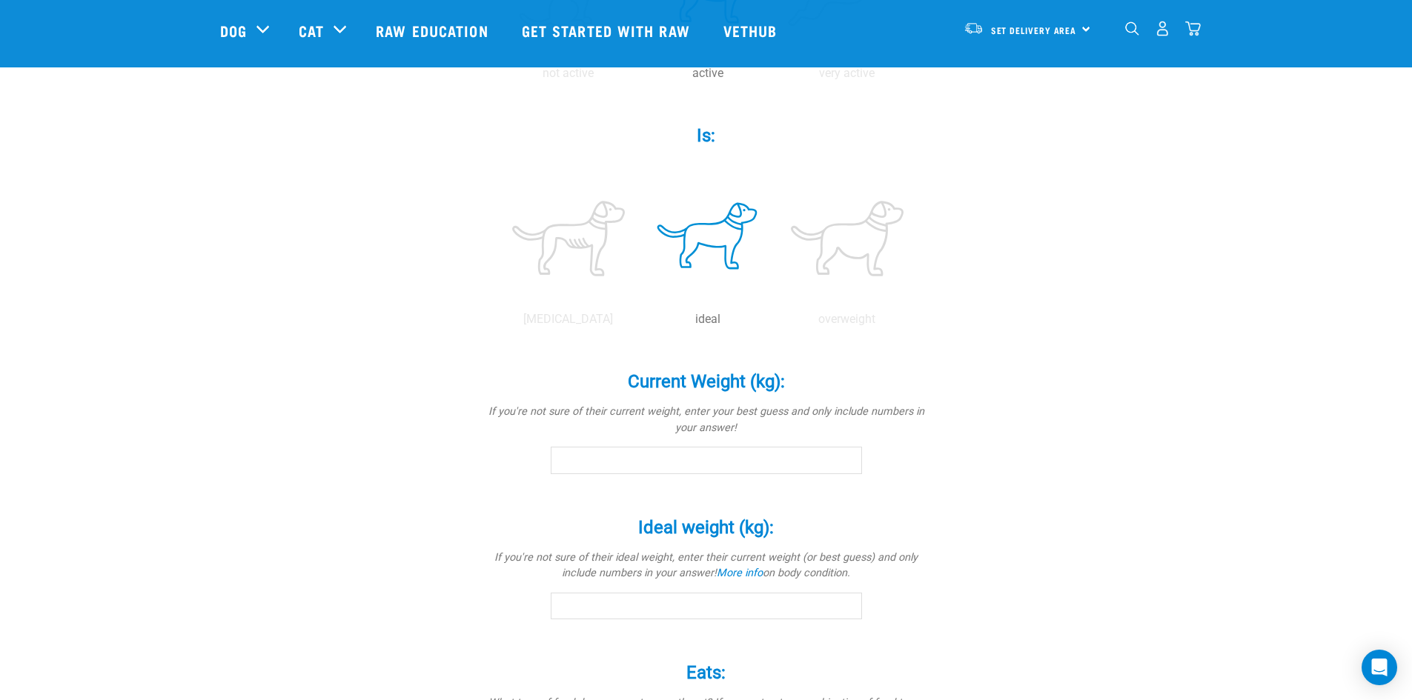
click at [679, 462] on input "Current Weight (kg): *" at bounding box center [706, 460] width 311 height 27
click at [846, 465] on input "-0.1" at bounding box center [706, 460] width 311 height 27
click at [846, 466] on input "-0.2" at bounding box center [706, 460] width 311 height 27
click at [846, 466] on input "-0.3" at bounding box center [706, 460] width 311 height 27
click at [846, 466] on input "-0.4" at bounding box center [706, 460] width 311 height 27
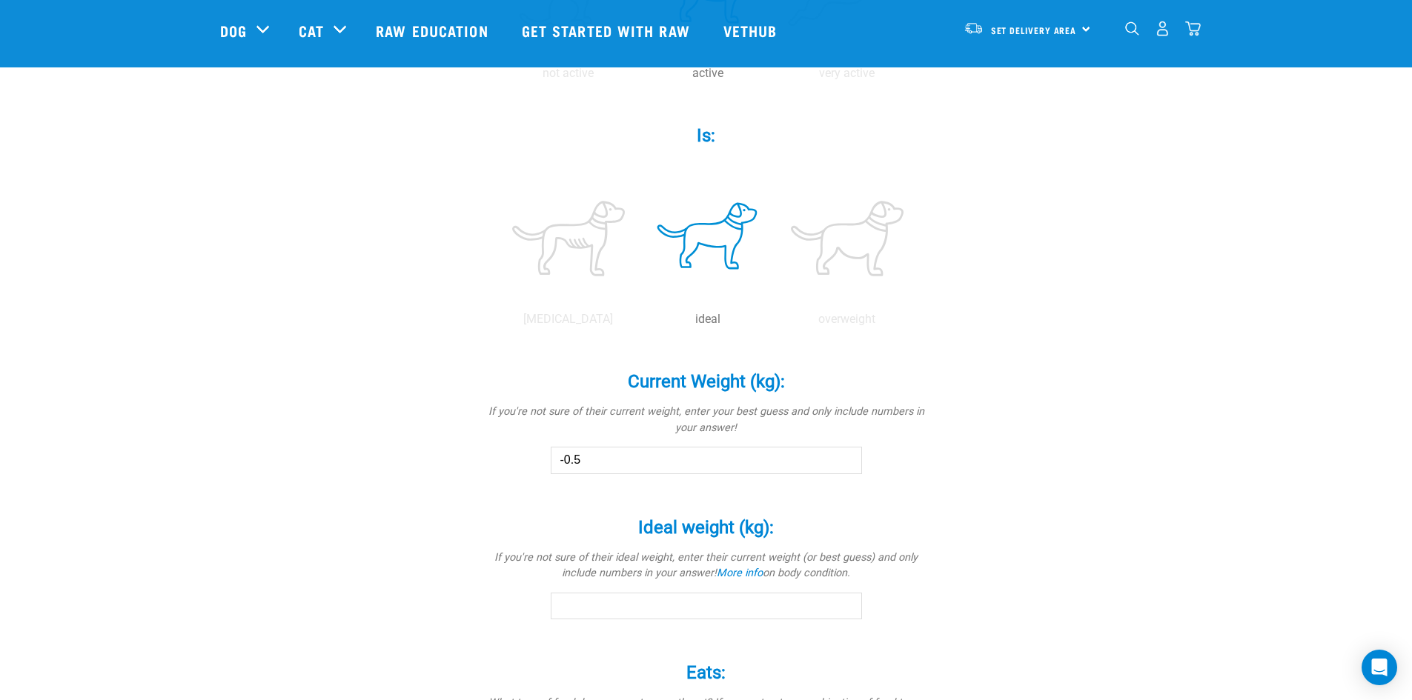
click at [846, 466] on input "-0.5" at bounding box center [706, 460] width 311 height 27
click at [846, 466] on input "-0.6" at bounding box center [706, 460] width 311 height 27
click at [846, 466] on input "-0.7" at bounding box center [706, 460] width 311 height 27
click at [846, 466] on input "-0.8" at bounding box center [706, 460] width 311 height 27
click at [846, 466] on input "-0.9" at bounding box center [706, 460] width 311 height 27
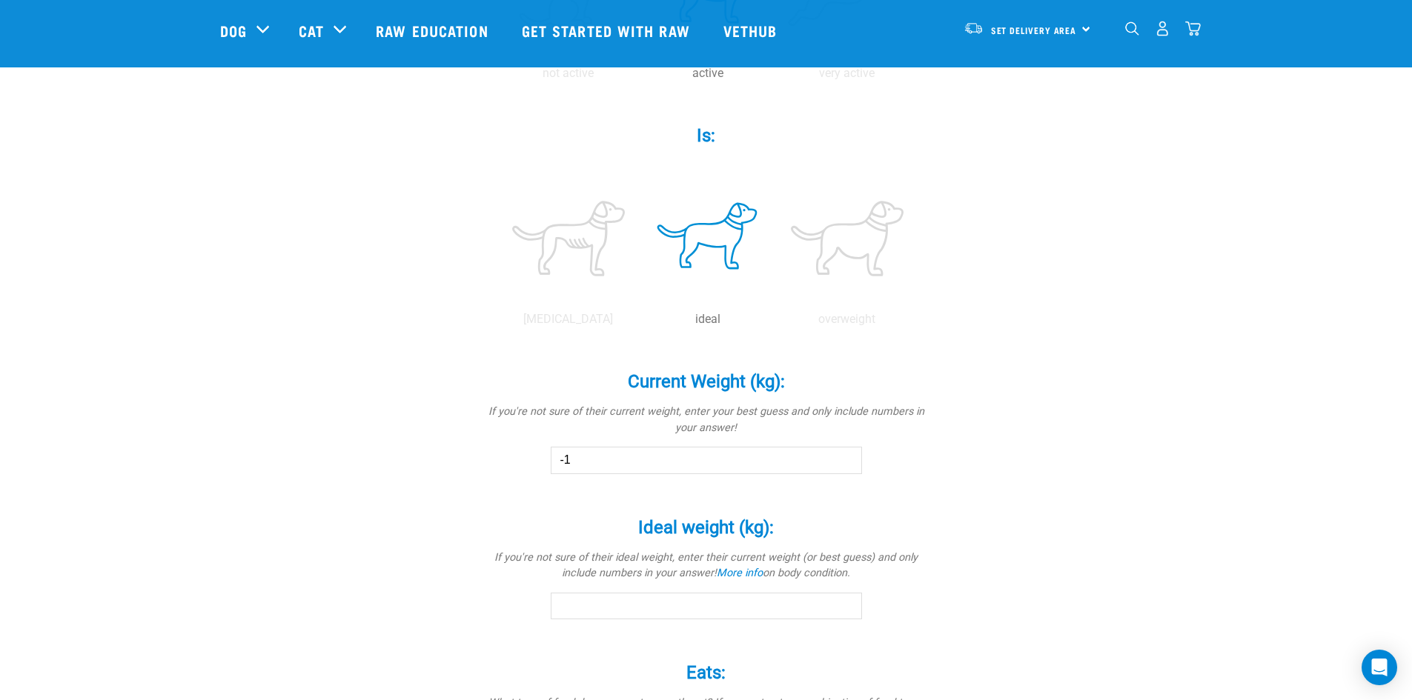
click at [846, 466] on input "-1" at bounding box center [706, 460] width 311 height 27
drag, startPoint x: 584, startPoint y: 457, endPoint x: 469, endPoint y: 457, distance: 114.9
click at [469, 457] on div "Archie Is a (breed): * If your pet is a mix of breeds, select as many as you kn…" at bounding box center [706, 284] width 972 height 1369
type input "10"
click at [569, 603] on input "Ideal weight (kg): *" at bounding box center [706, 606] width 311 height 27
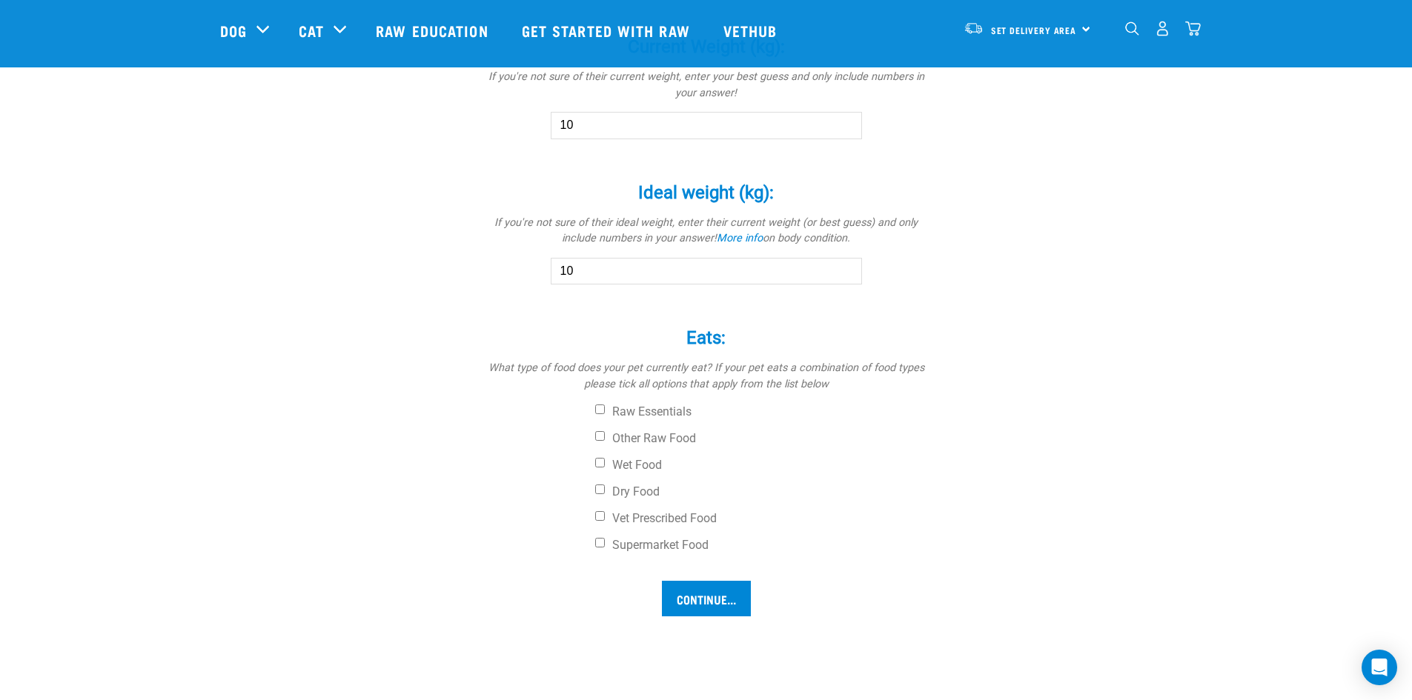
scroll to position [889, 0]
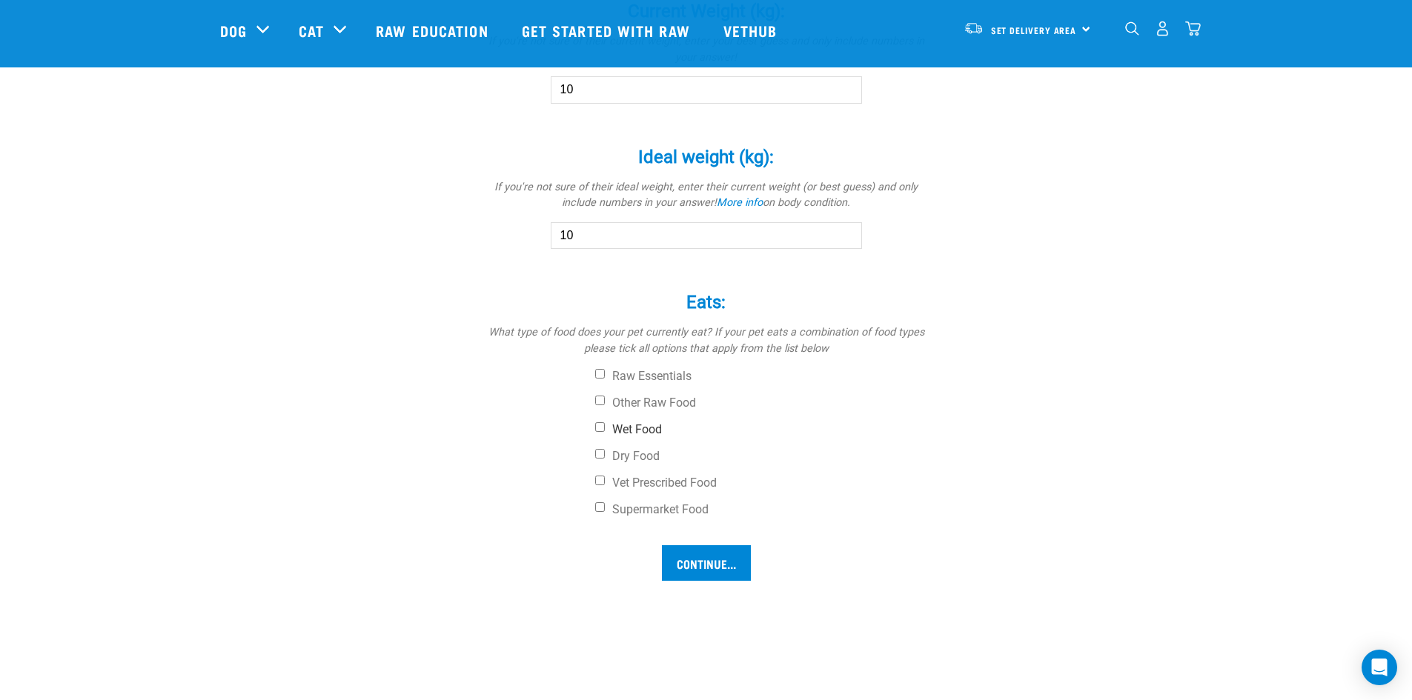
type input "10"
click at [599, 425] on input "Wet Food" at bounding box center [600, 427] width 10 height 10
checkbox input "true"
click at [599, 451] on input "Dry Food" at bounding box center [600, 454] width 10 height 10
checkbox input "true"
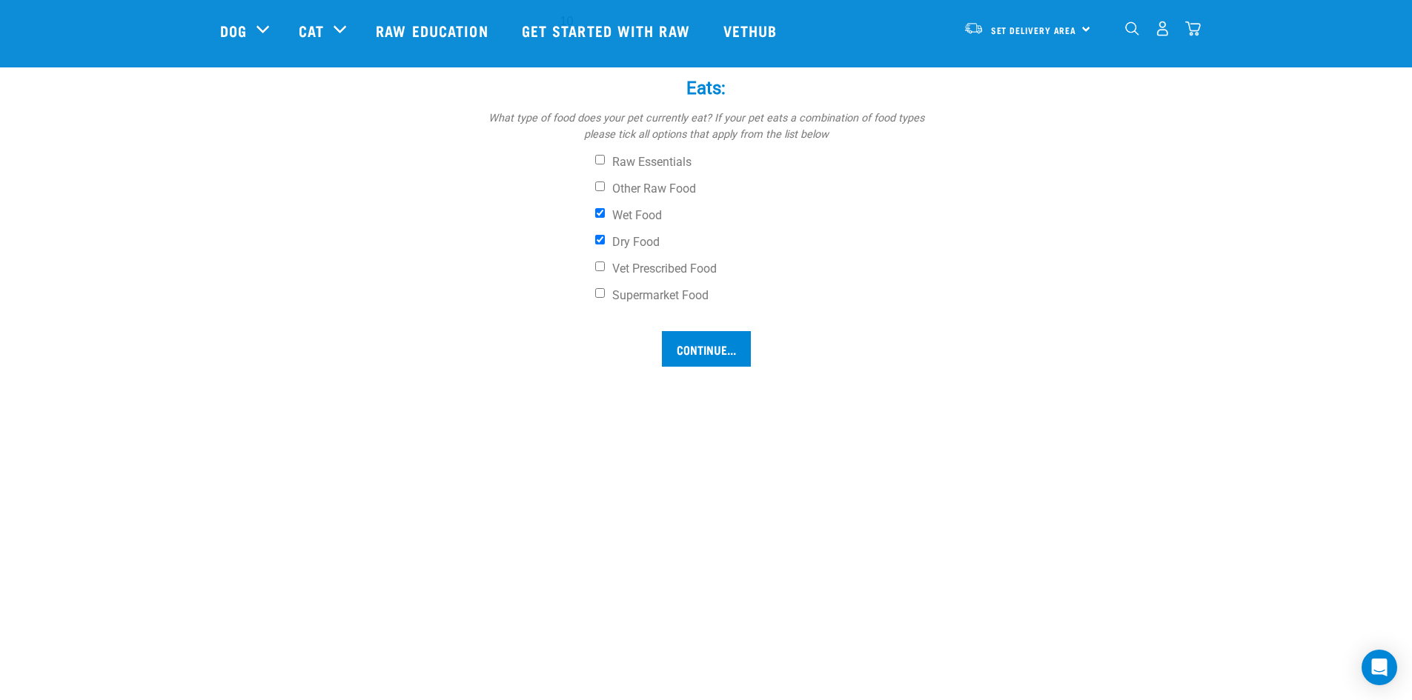
scroll to position [1112, 0]
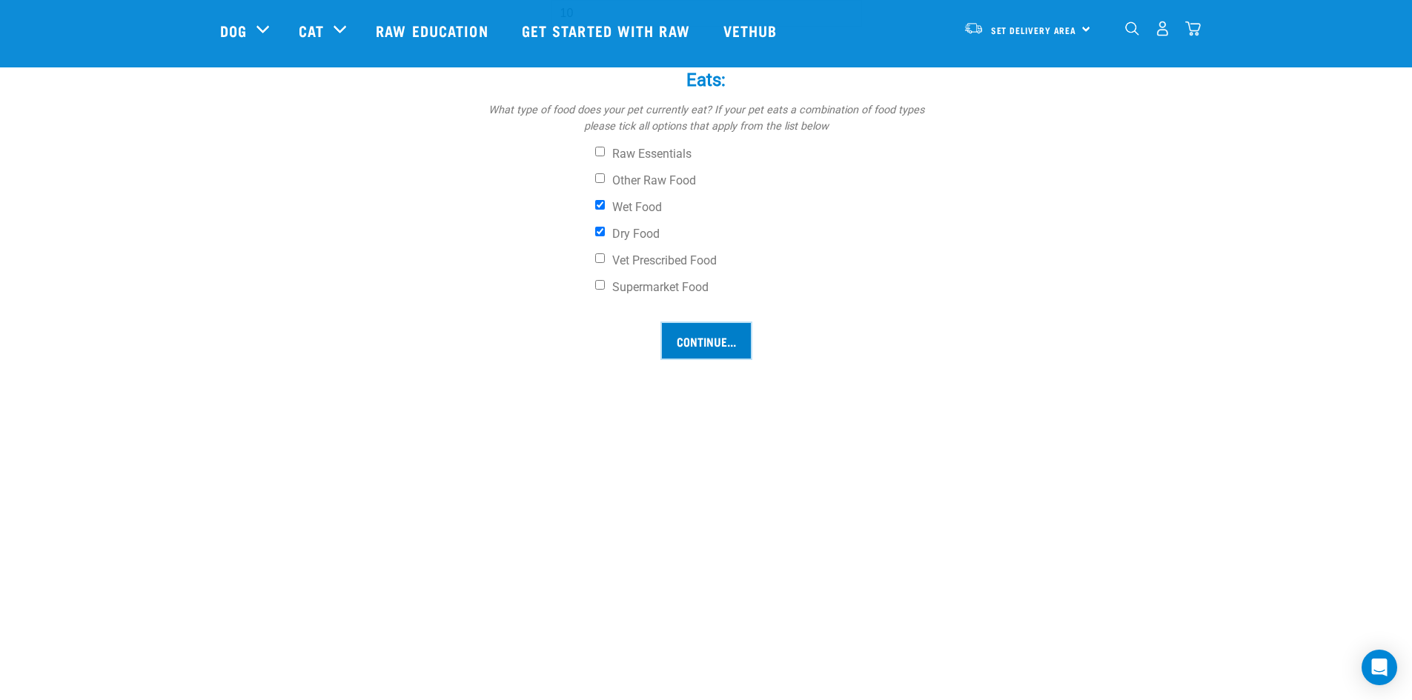
click at [692, 337] on input "Continue..." at bounding box center [706, 341] width 89 height 36
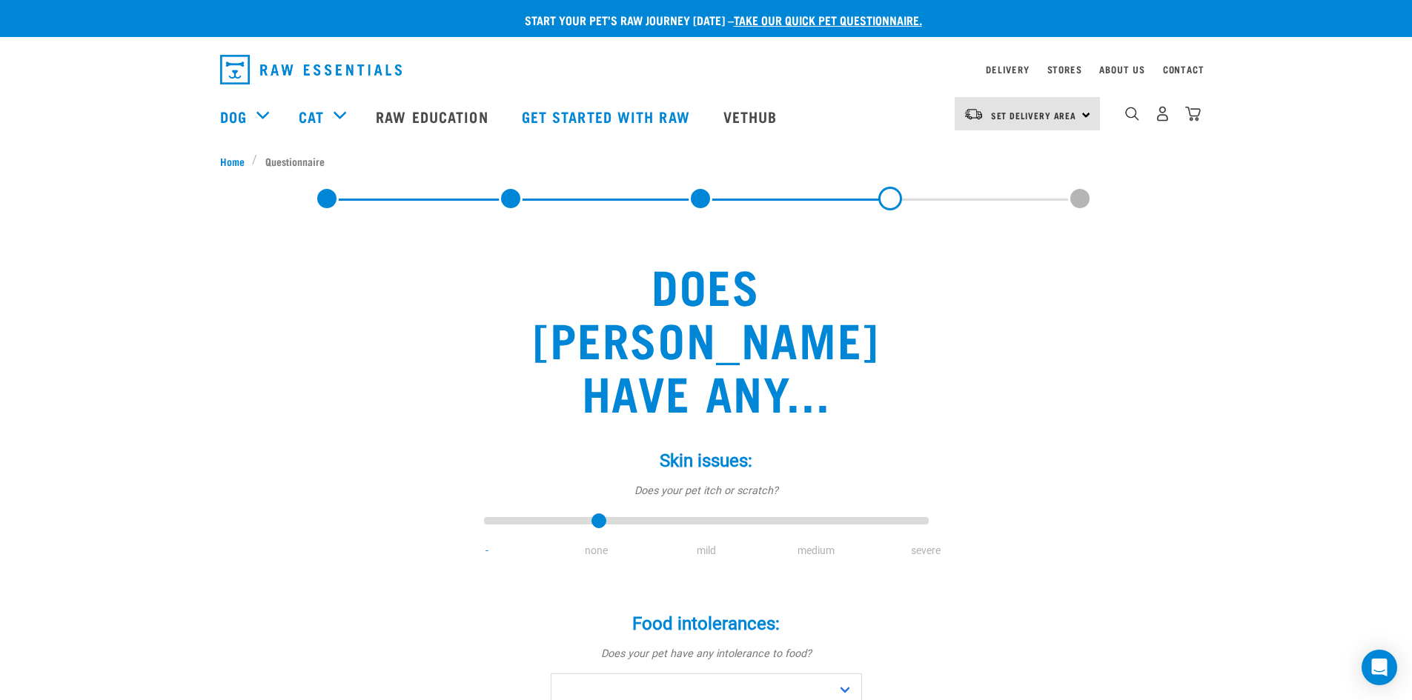
drag, startPoint x: 493, startPoint y: 468, endPoint x: 600, endPoint y: 468, distance: 106.7
type input "1"
click at [600, 511] on input "range" at bounding box center [706, 521] width 445 height 21
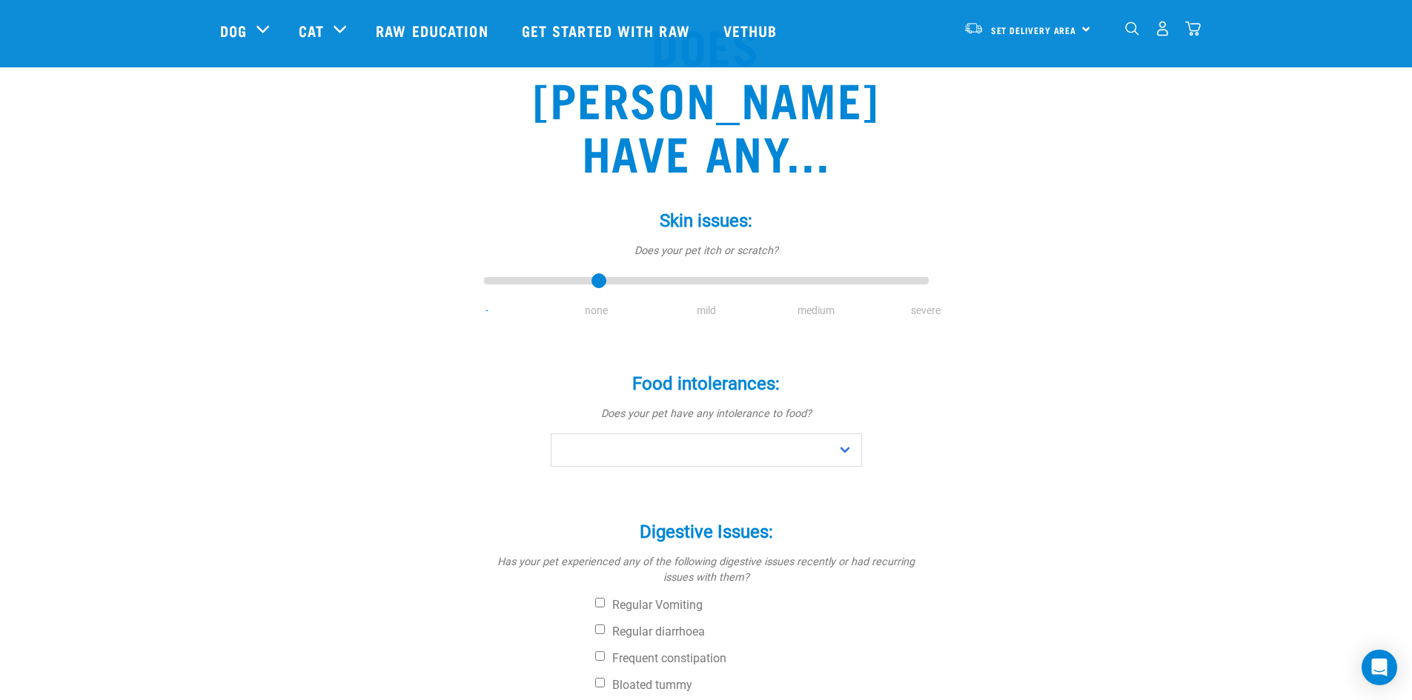
scroll to position [148, 0]
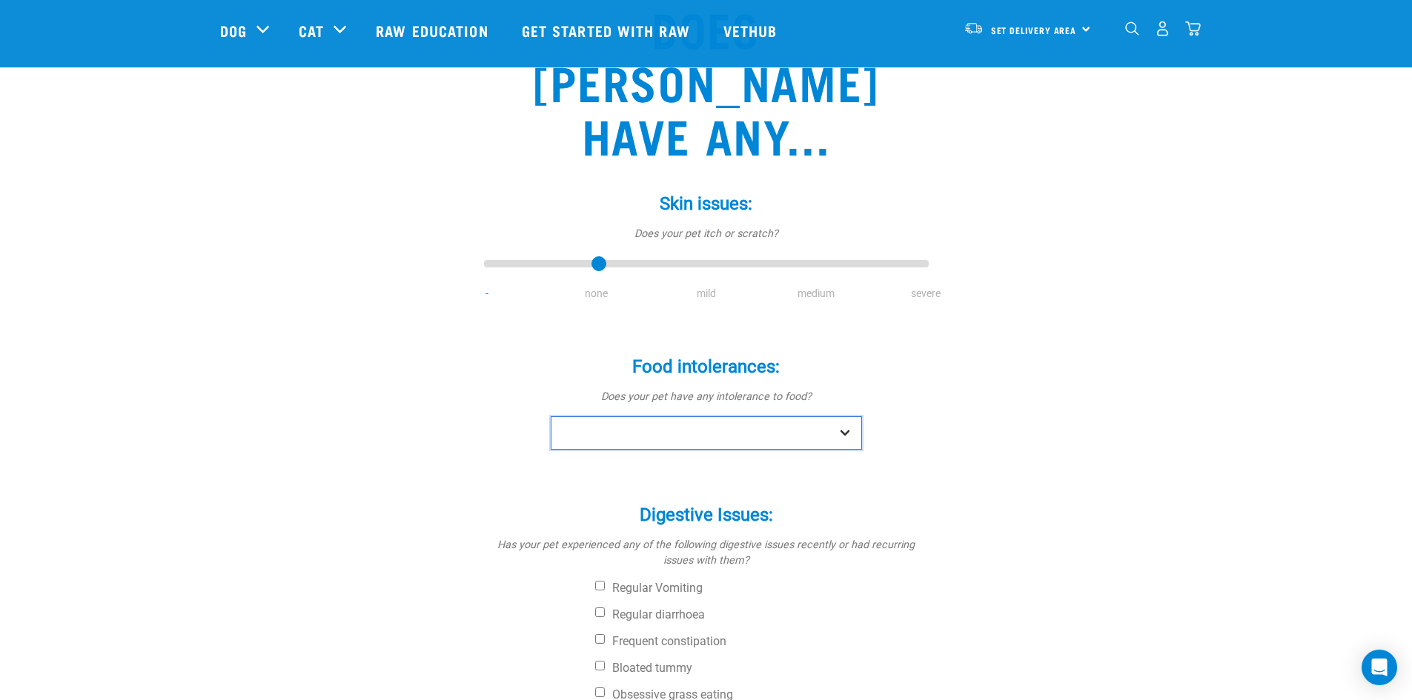
click at [843, 417] on select "No Yes" at bounding box center [706, 433] width 311 height 33
select select "no"
click at [551, 417] on select "No Yes" at bounding box center [706, 433] width 311 height 33
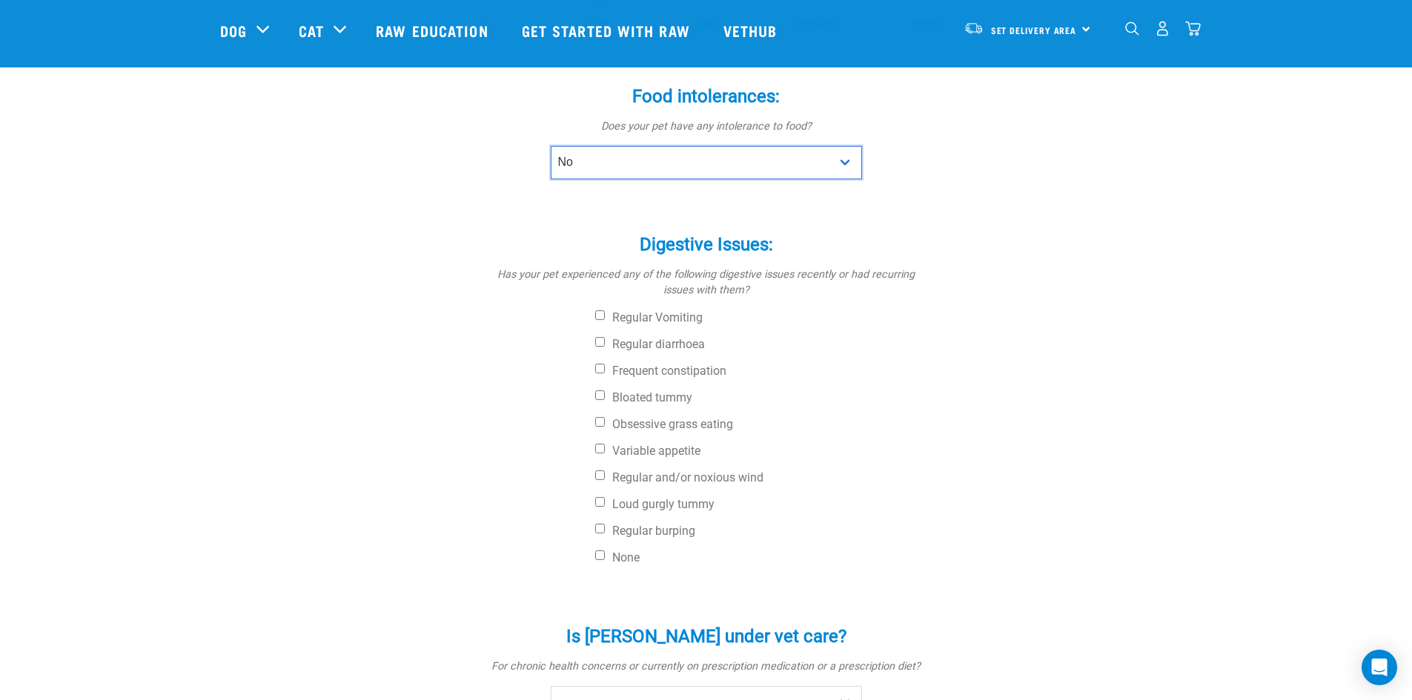
scroll to position [445, 0]
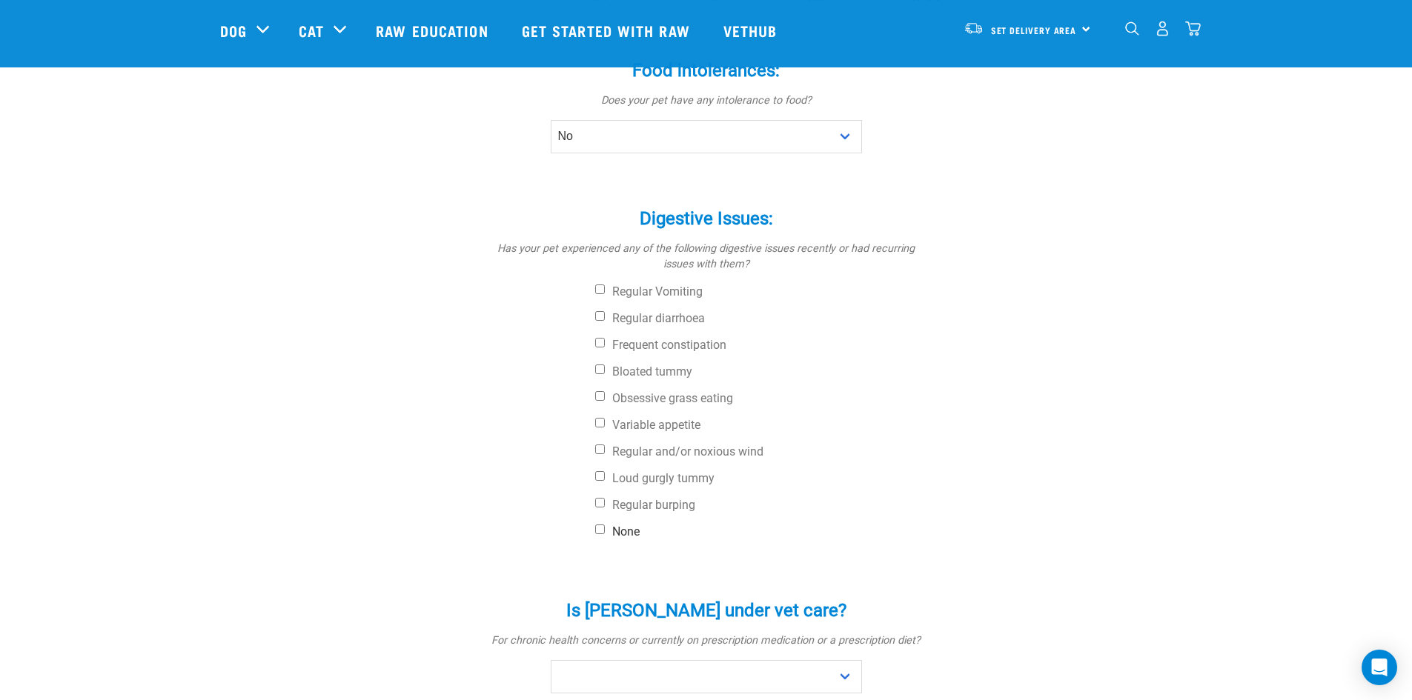
click at [601, 525] on input "None" at bounding box center [600, 530] width 10 height 10
checkbox input "true"
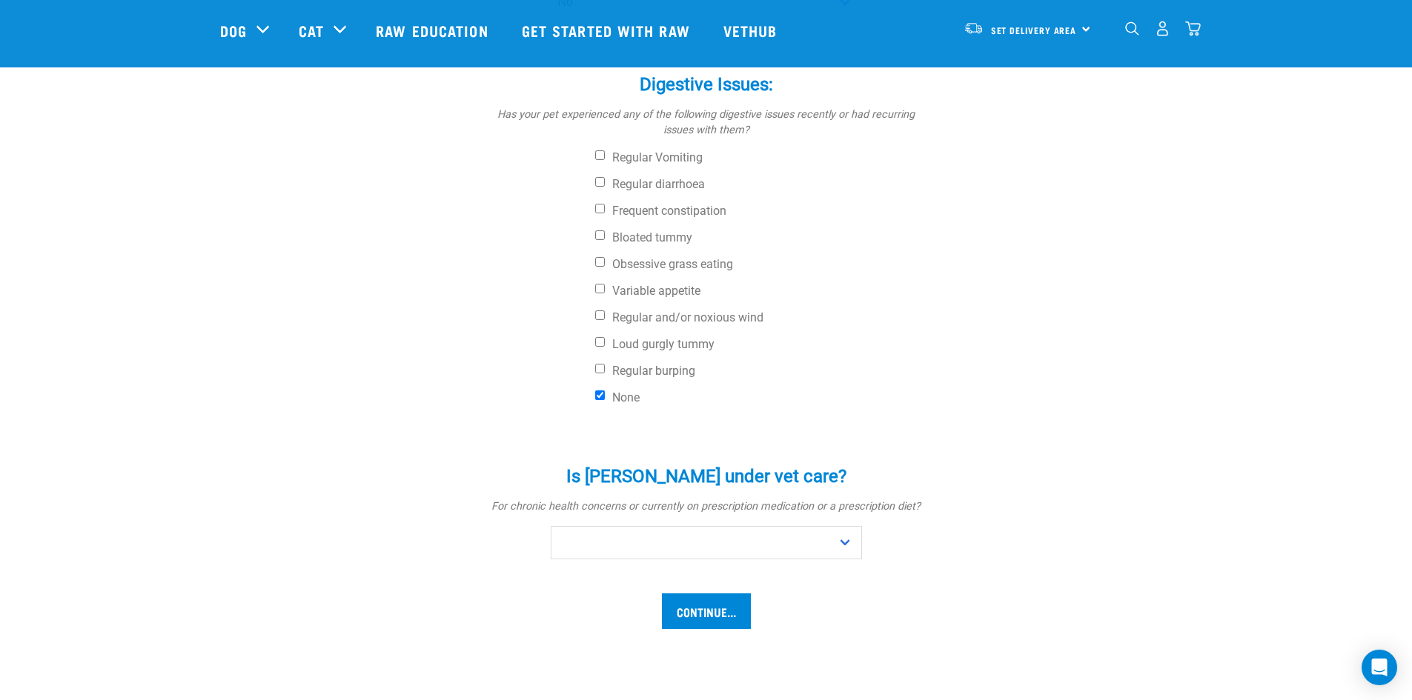
scroll to position [593, 0]
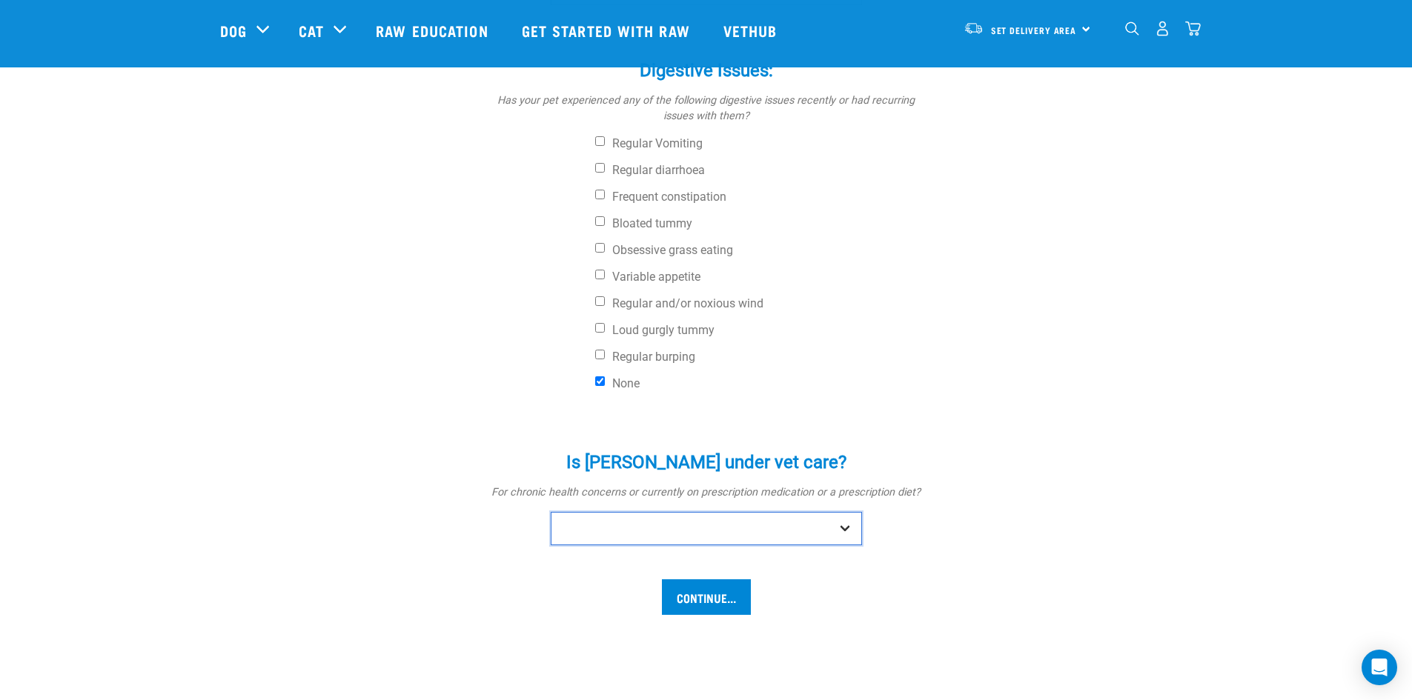
click at [841, 512] on select "No Yes" at bounding box center [706, 528] width 311 height 33
click at [551, 512] on select "No Yes" at bounding box center [706, 528] width 311 height 33
click at [845, 512] on select "No Yes" at bounding box center [706, 528] width 311 height 33
select select "no"
click at [551, 512] on select "No Yes" at bounding box center [706, 528] width 311 height 33
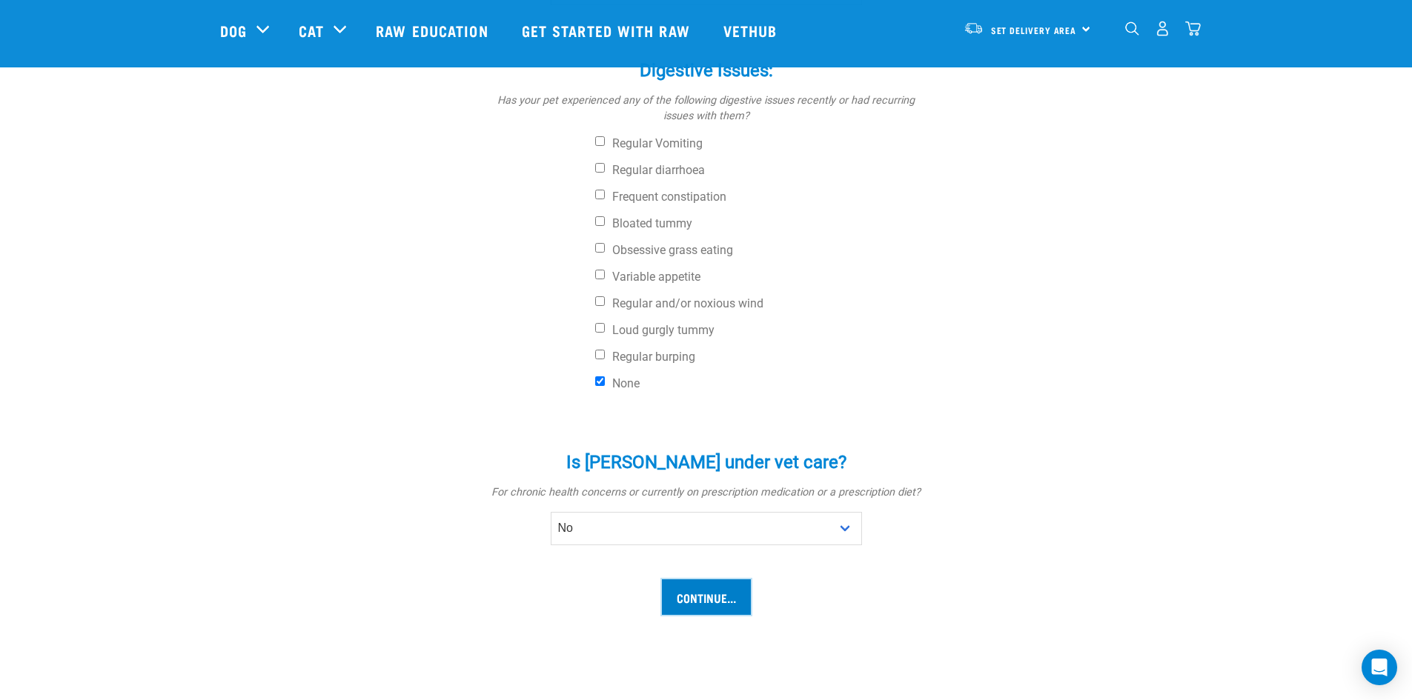
click at [703, 580] on input "Continue..." at bounding box center [706, 598] width 89 height 36
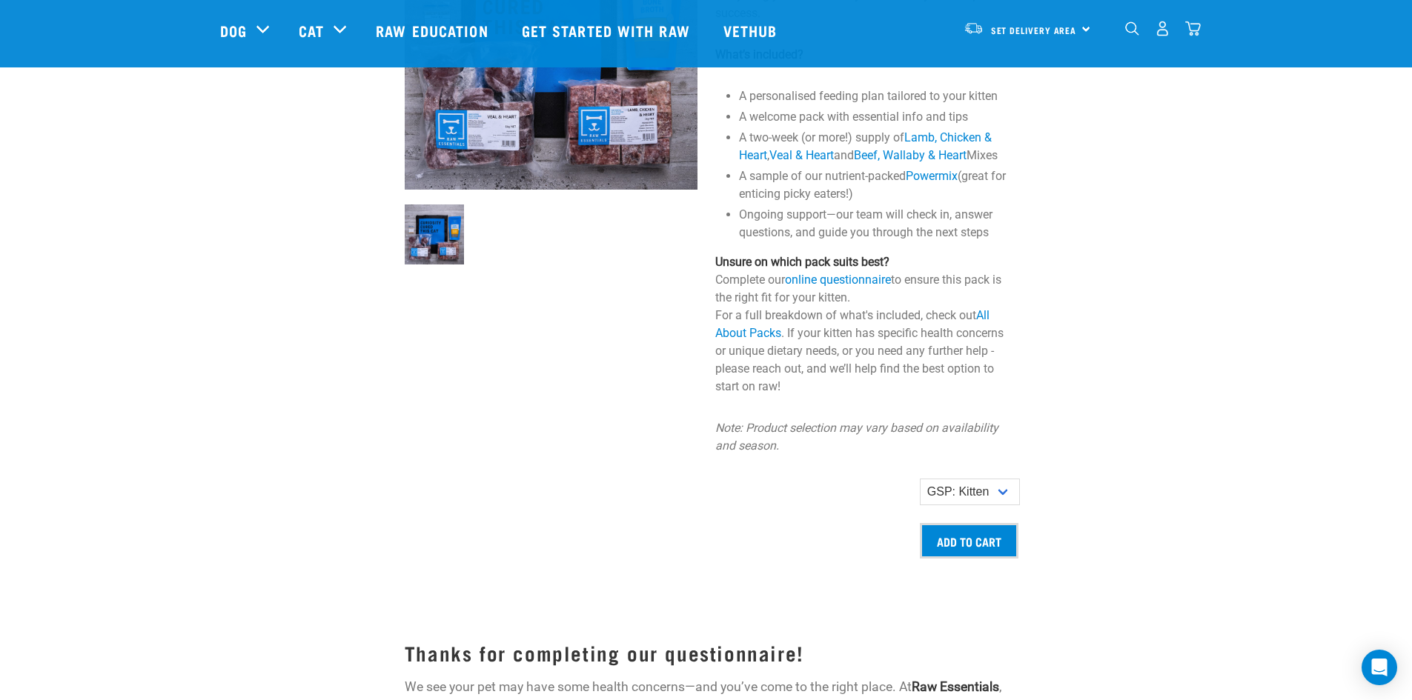
scroll to position [1186, 0]
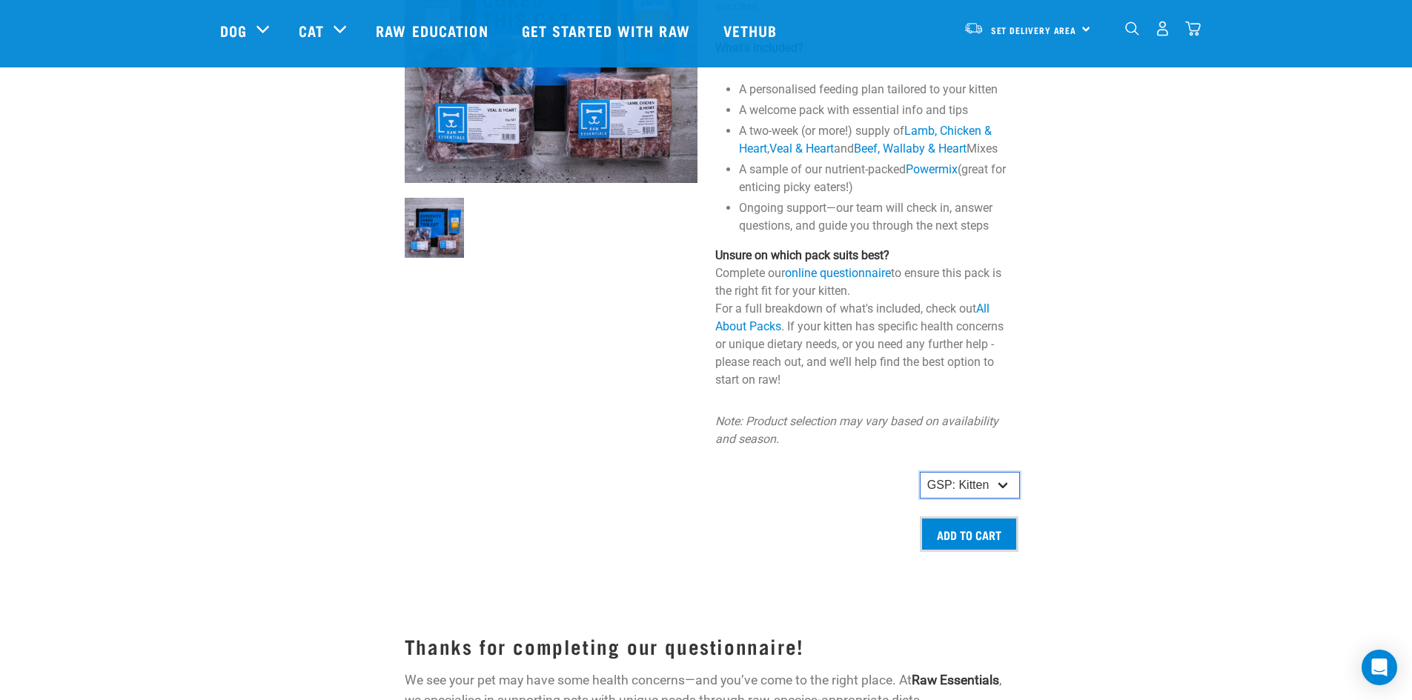
click at [1000, 499] on select "GSP: Kitten" at bounding box center [970, 485] width 100 height 27
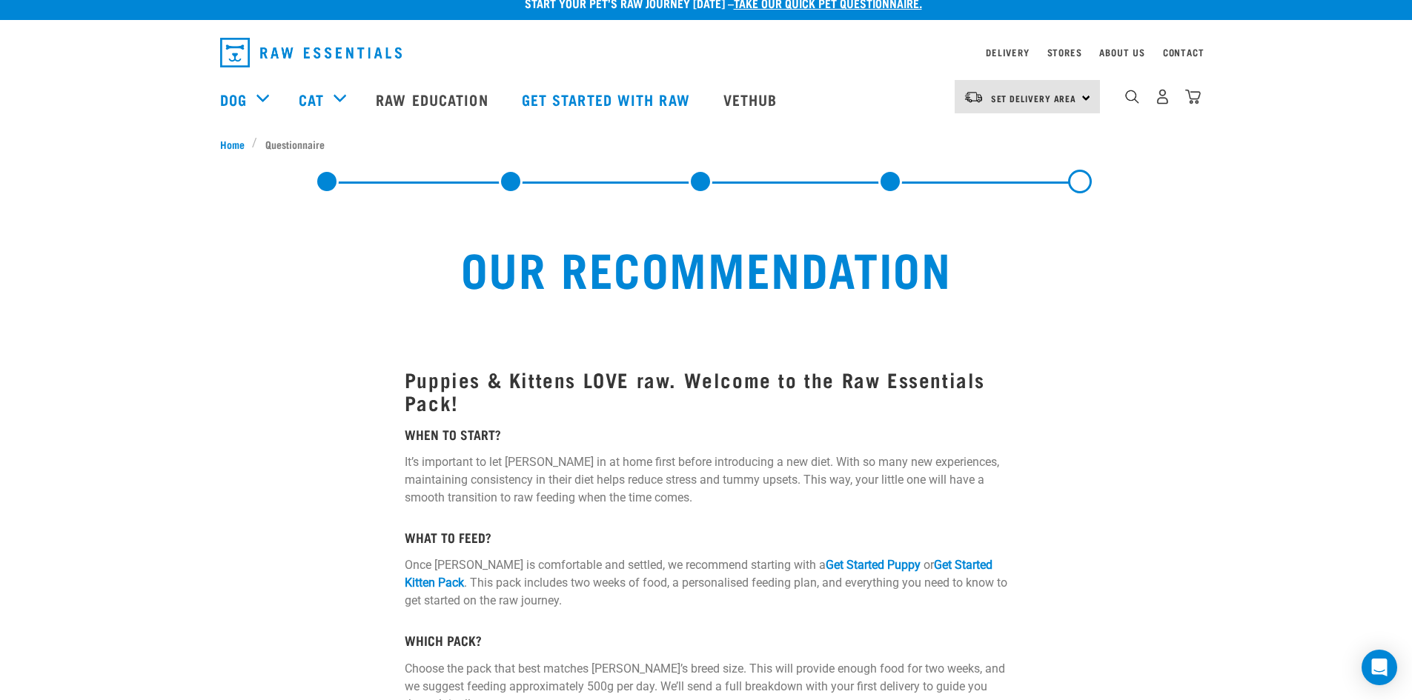
scroll to position [0, 0]
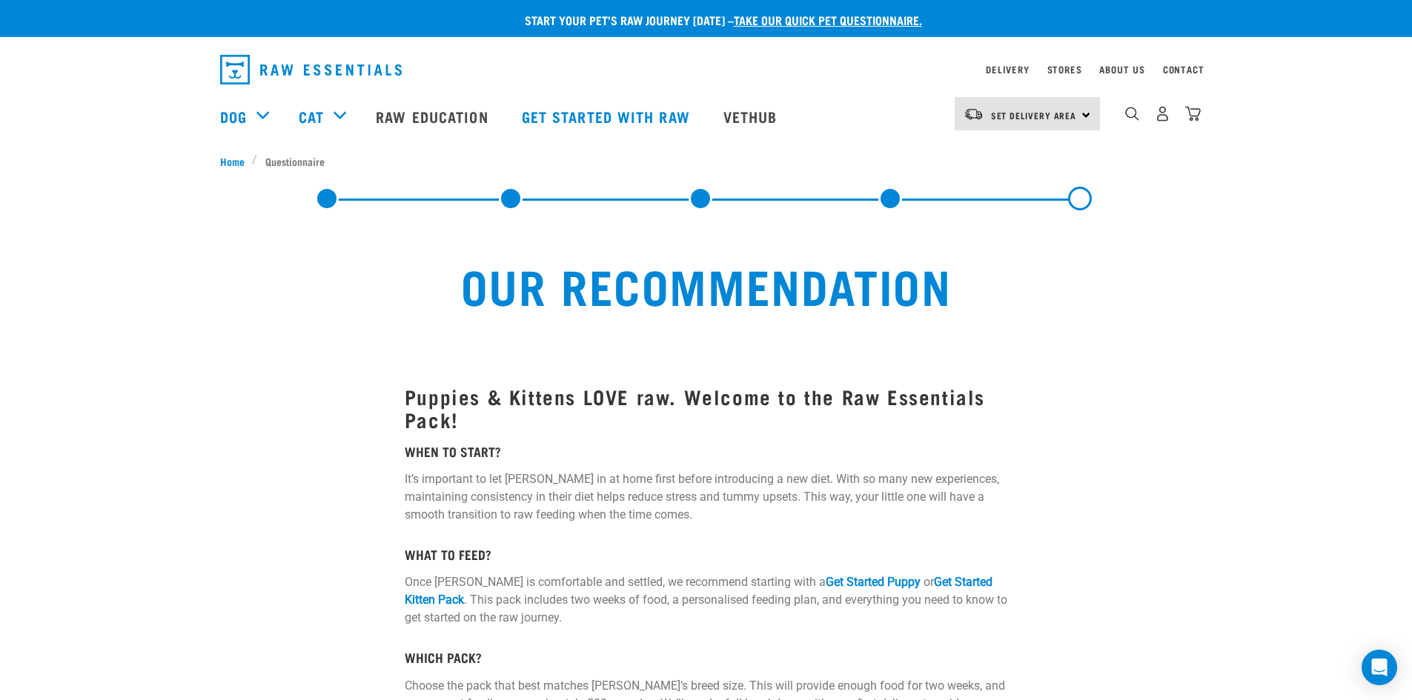
click at [329, 196] on link at bounding box center [327, 199] width 24 height 24
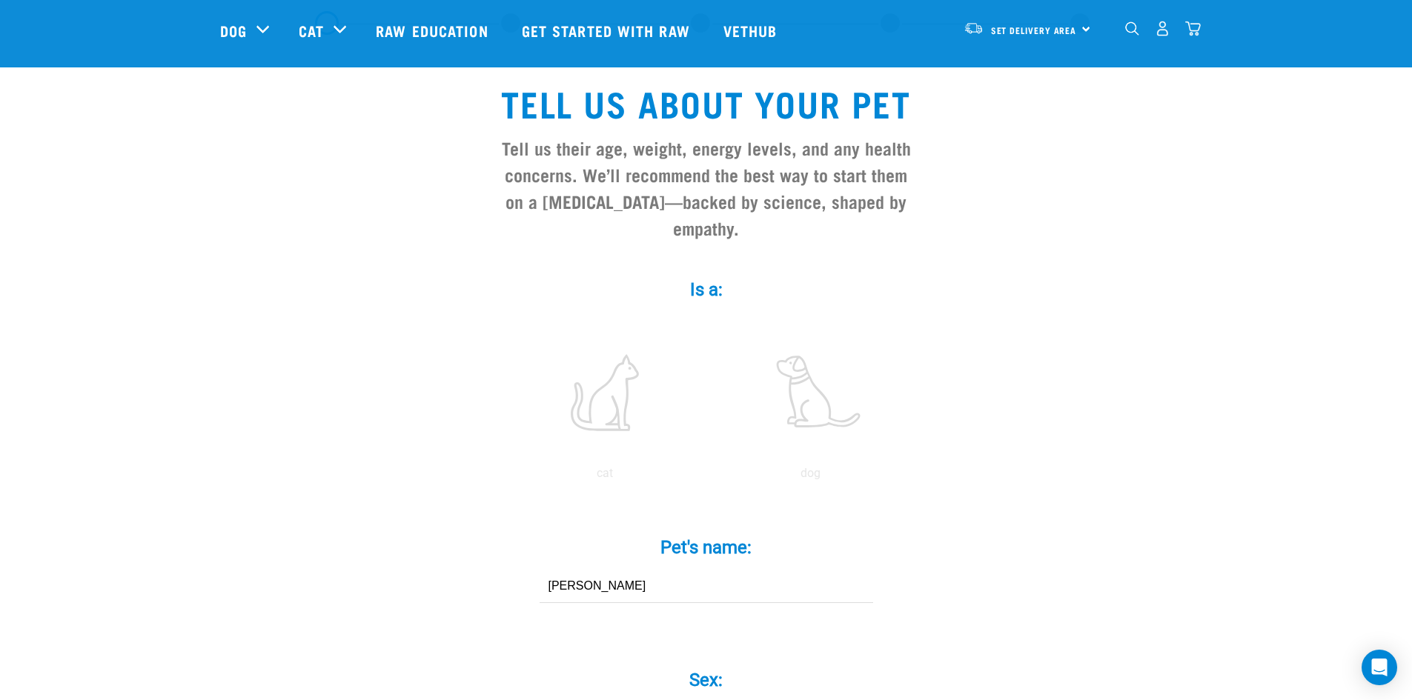
scroll to position [222, 0]
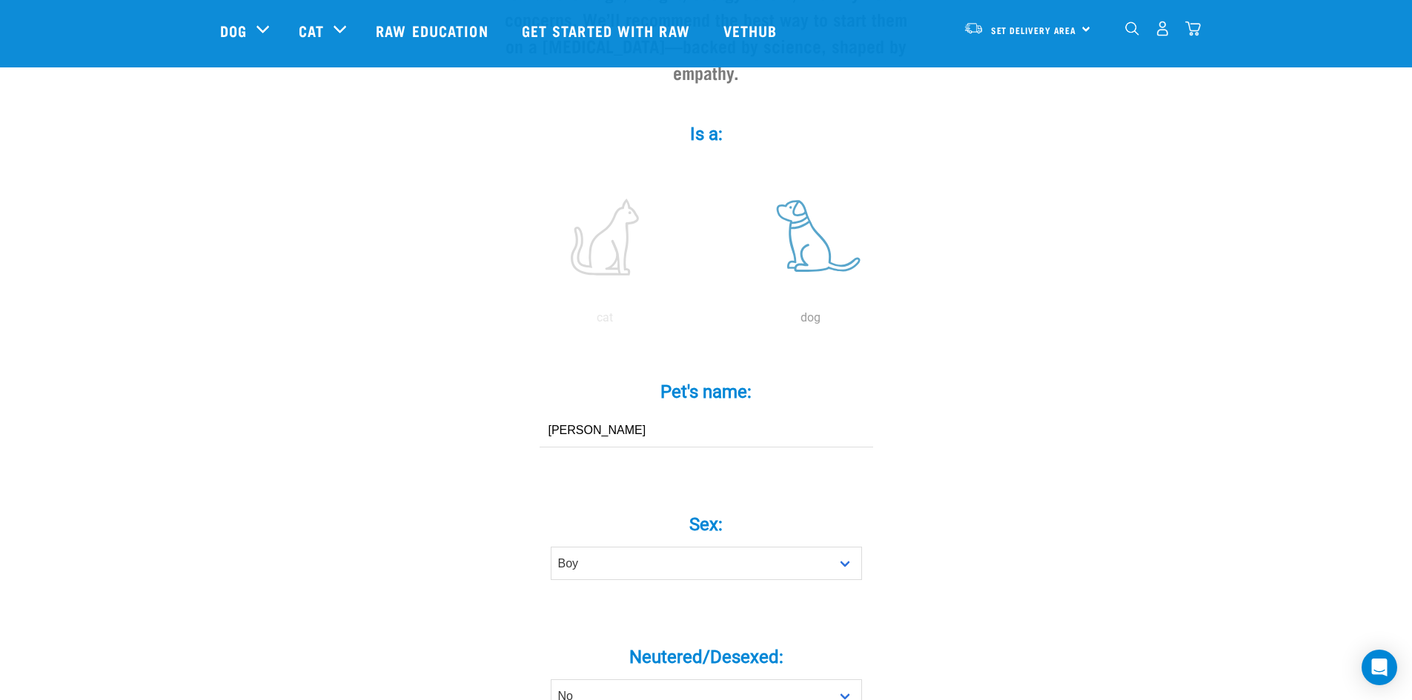
click at [811, 220] on label at bounding box center [811, 237] width 200 height 126
click at [708, 322] on input "radio" at bounding box center [708, 322] width 0 height 0
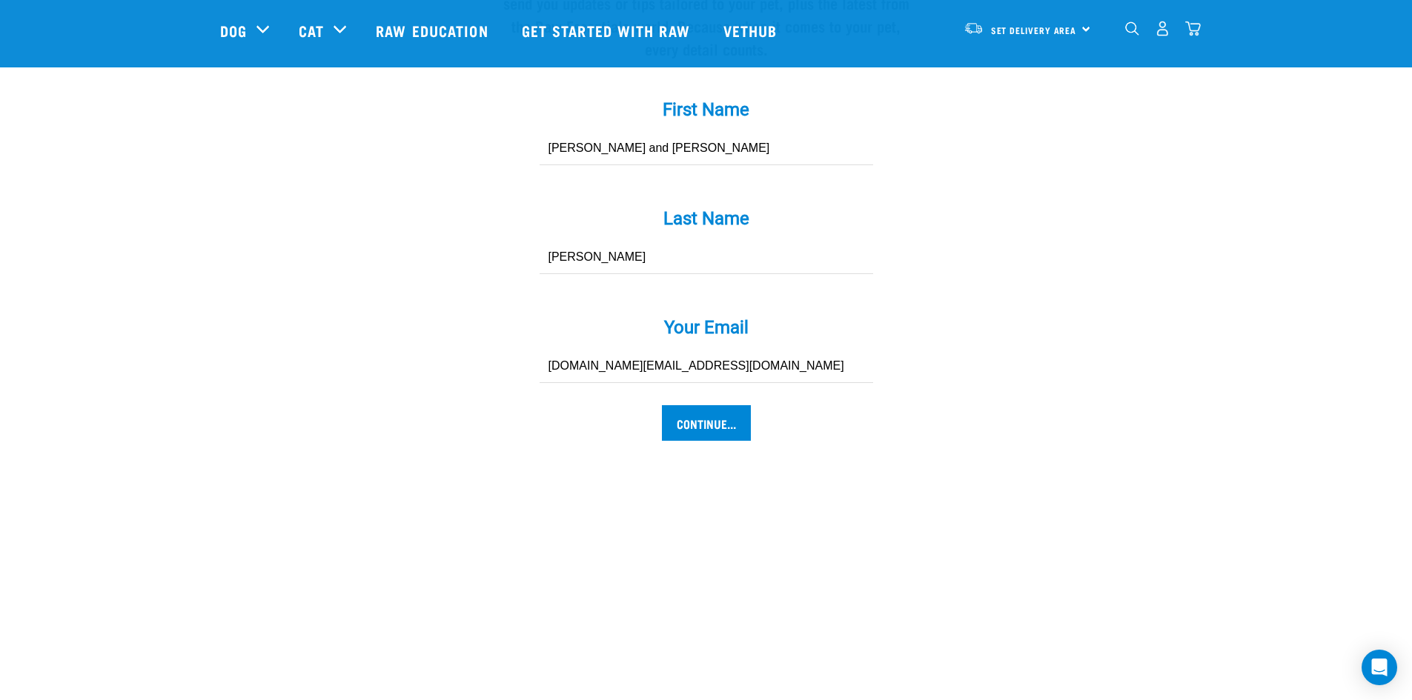
scroll to position [1408, 0]
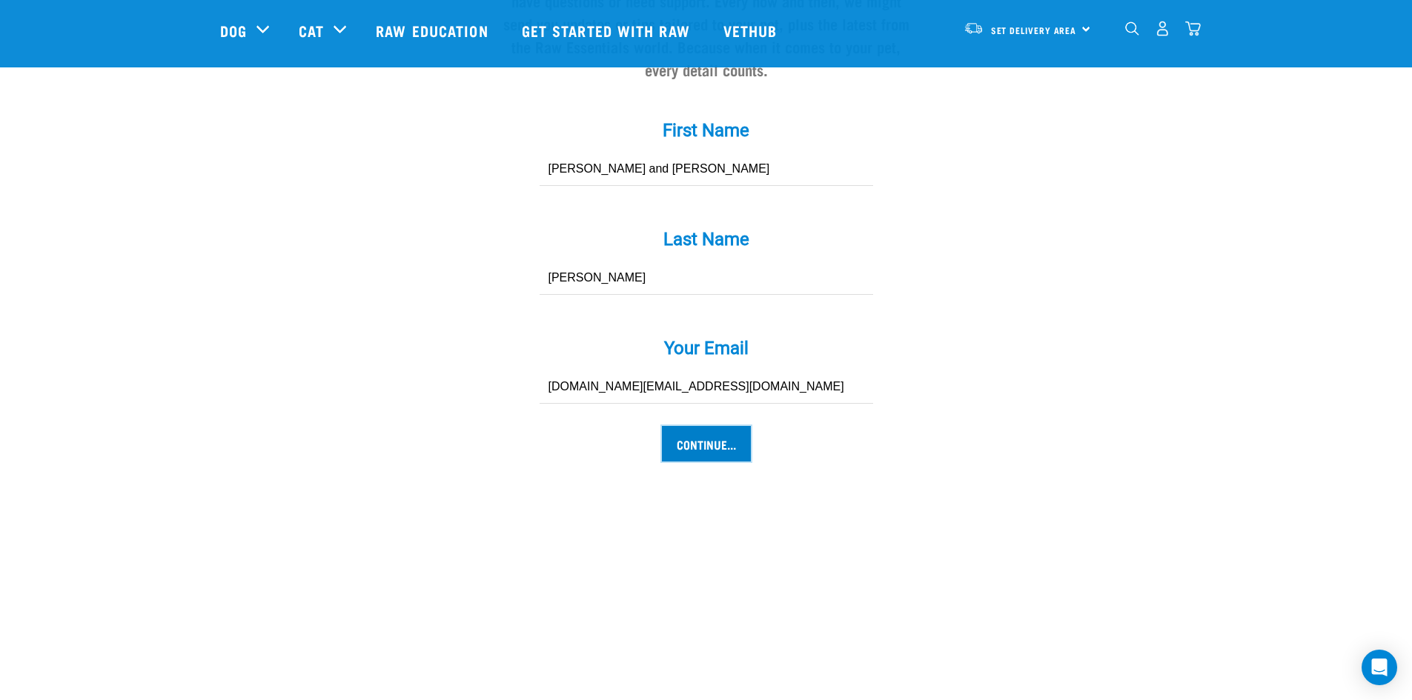
click at [703, 426] on input "Continue..." at bounding box center [706, 444] width 89 height 36
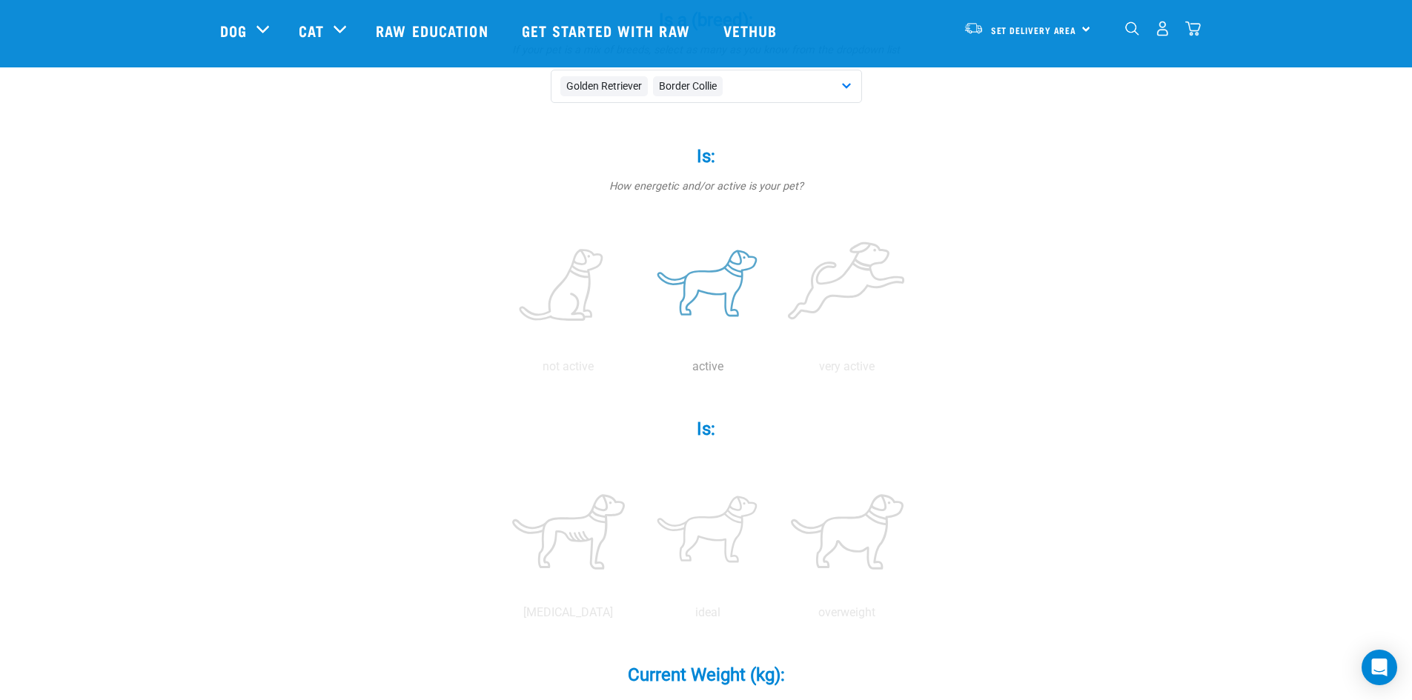
scroll to position [222, 0]
click at [700, 282] on label at bounding box center [707, 289] width 133 height 126
click at [638, 374] on input "radio" at bounding box center [638, 374] width 0 height 0
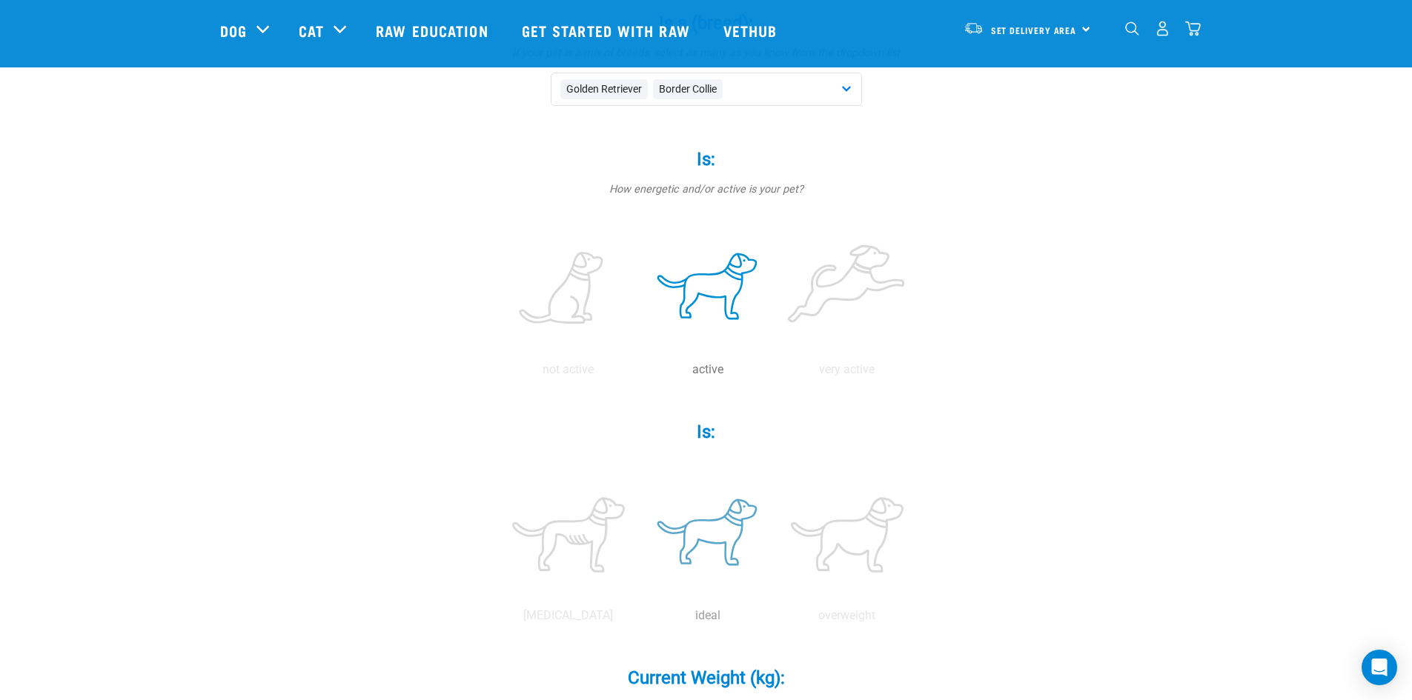
click at [697, 534] on label at bounding box center [707, 535] width 133 height 126
click at [638, 620] on input "radio" at bounding box center [638, 620] width 0 height 0
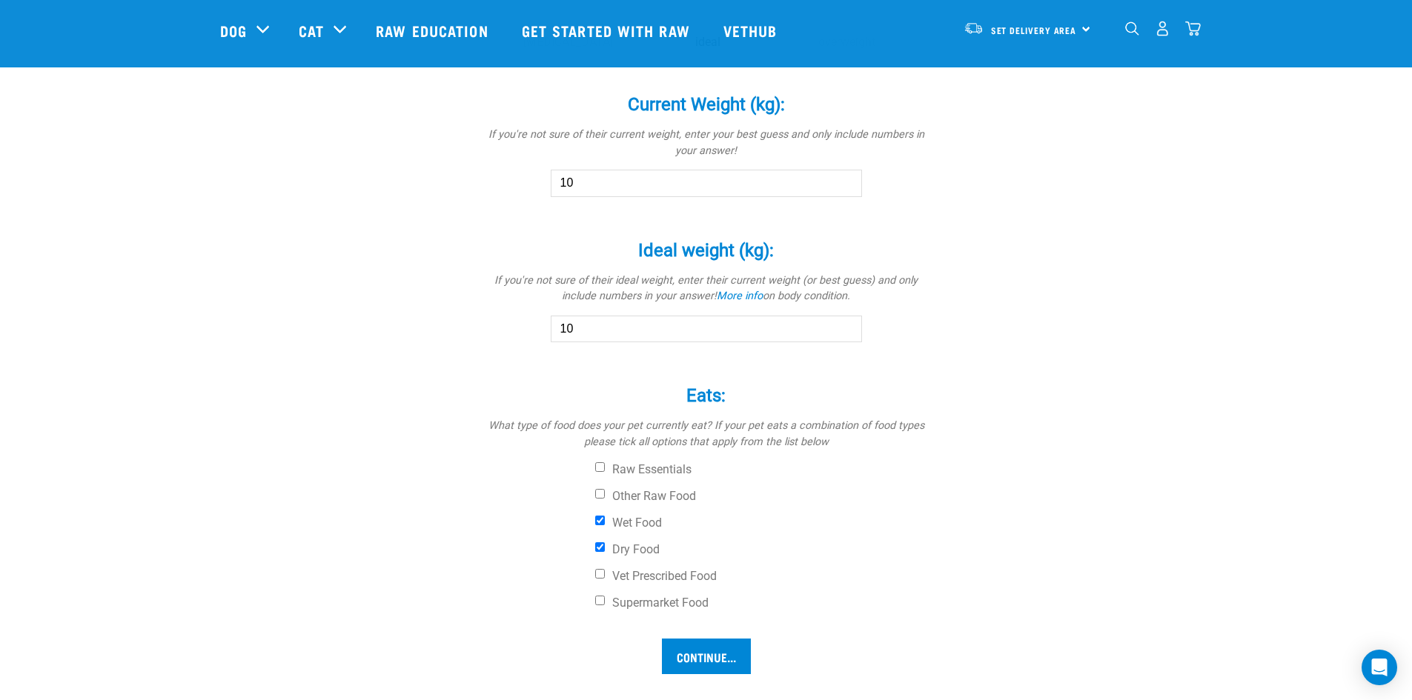
scroll to position [815, 0]
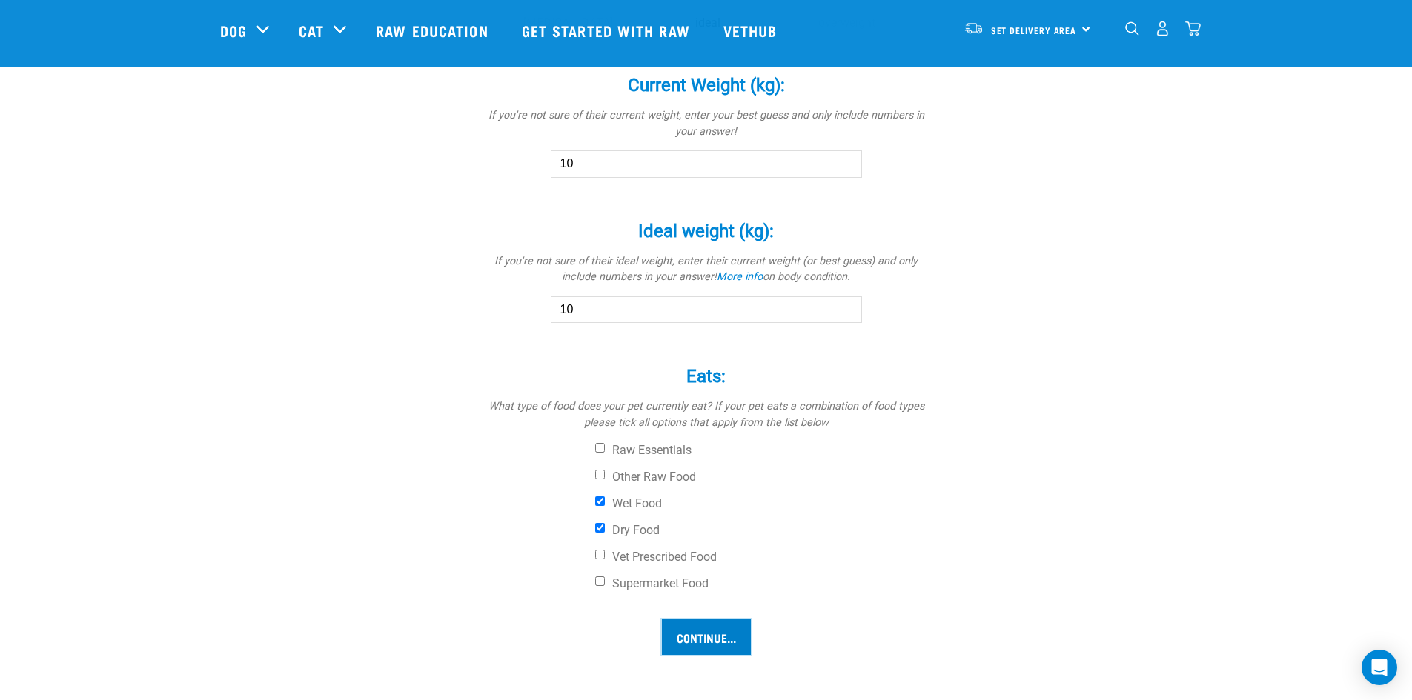
click at [700, 632] on input "Continue..." at bounding box center [706, 638] width 89 height 36
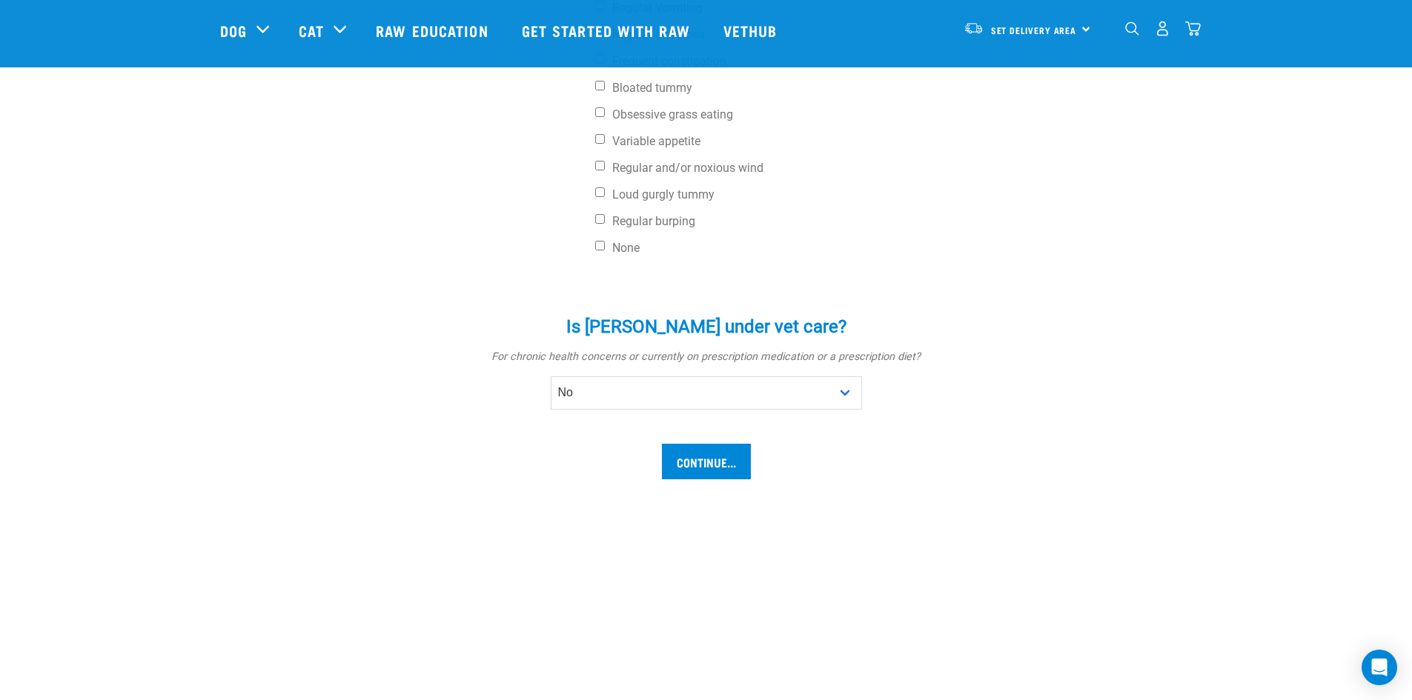
scroll to position [741, 0]
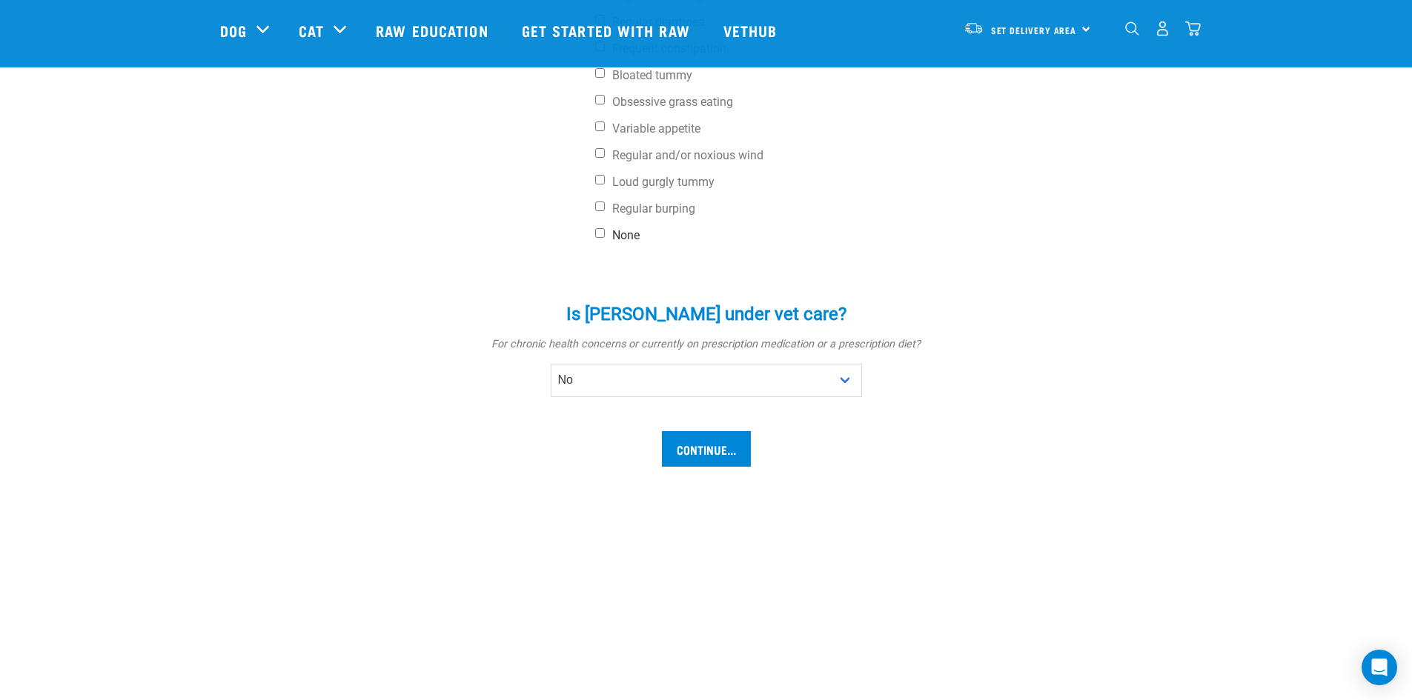
click at [600, 228] on input "None" at bounding box center [600, 233] width 10 height 10
checkbox input "true"
click at [705, 431] on input "Continue..." at bounding box center [706, 449] width 89 height 36
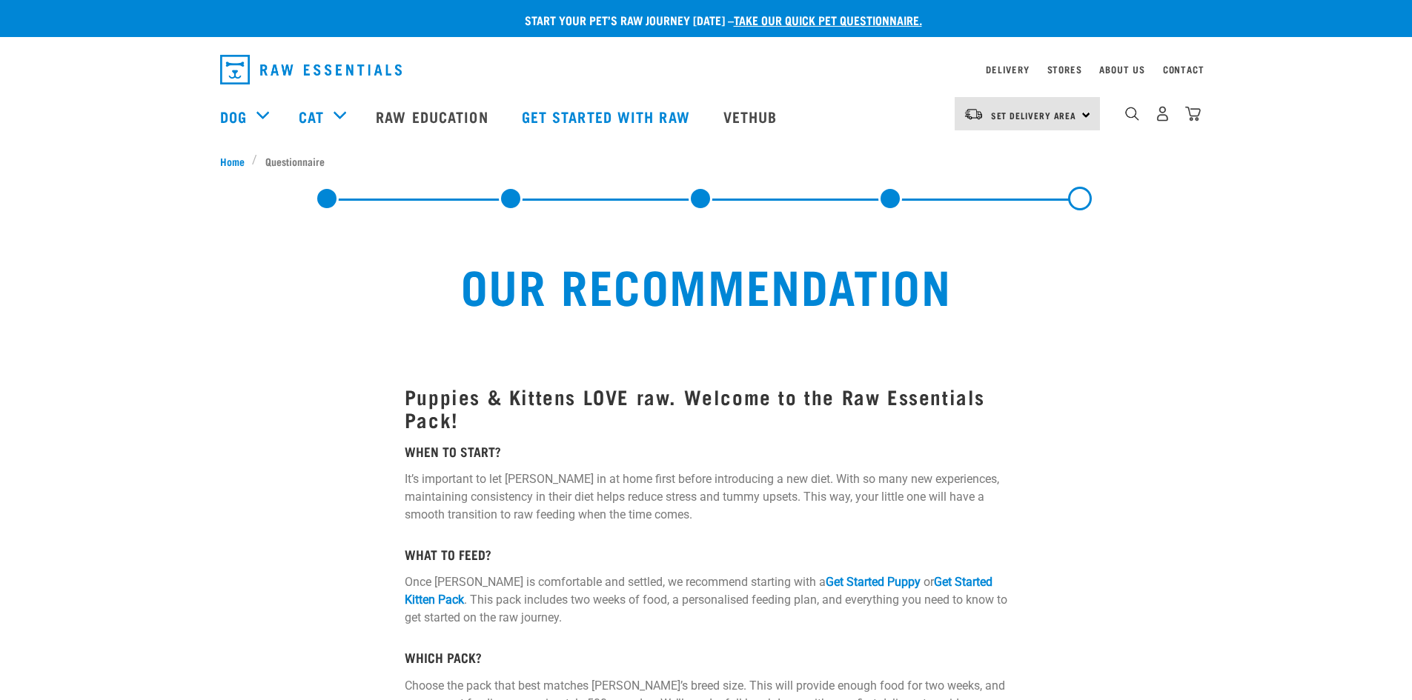
select select "19645"
click at [700, 192] on link at bounding box center [701, 199] width 24 height 24
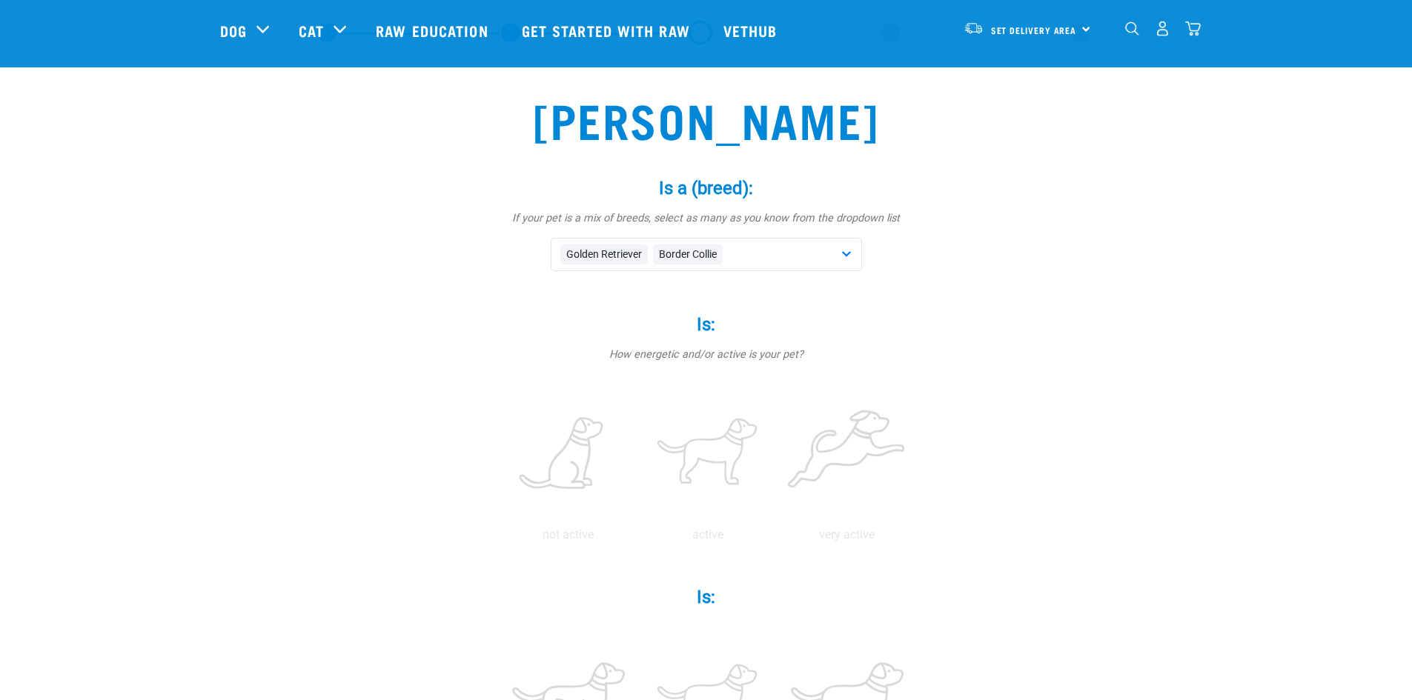
scroll to position [371, 0]
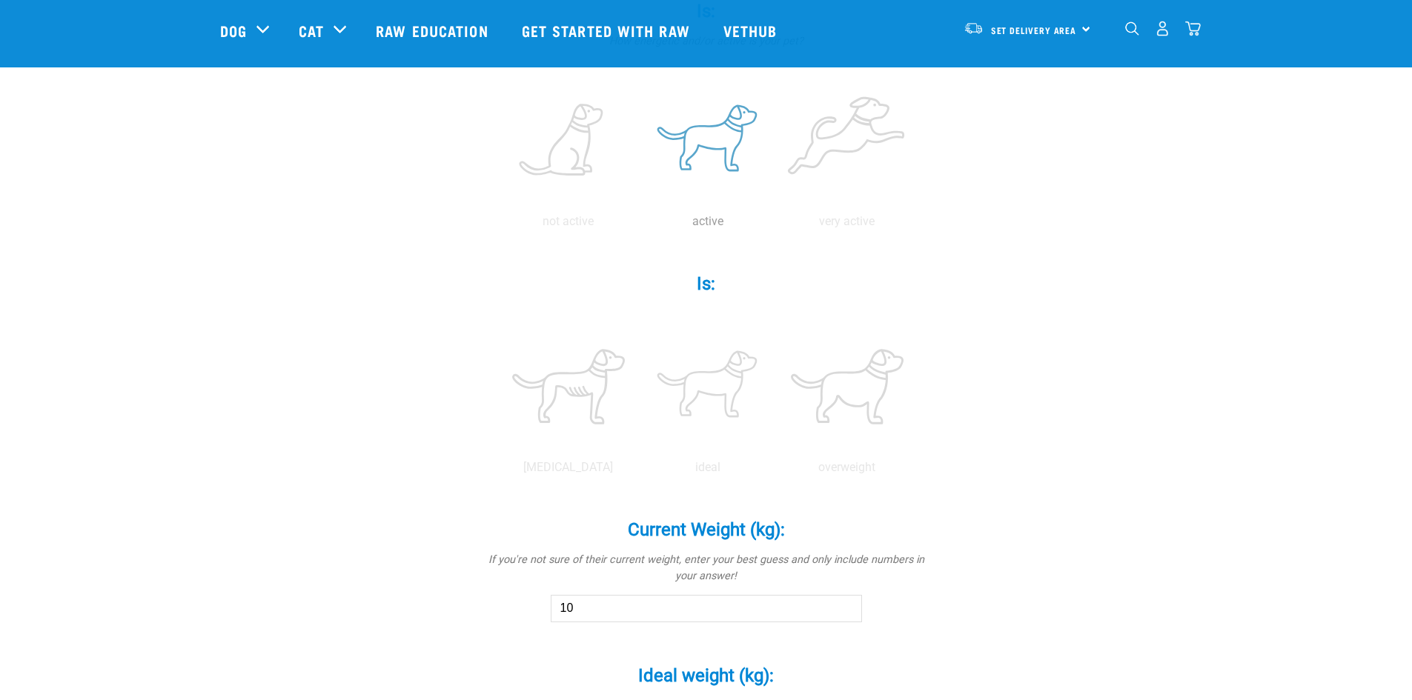
click at [699, 137] on label at bounding box center [707, 141] width 133 height 126
click at [638, 225] on input "radio" at bounding box center [638, 225] width 0 height 0
click at [699, 385] on label at bounding box center [707, 387] width 133 height 126
click at [638, 471] on input "radio" at bounding box center [638, 471] width 0 height 0
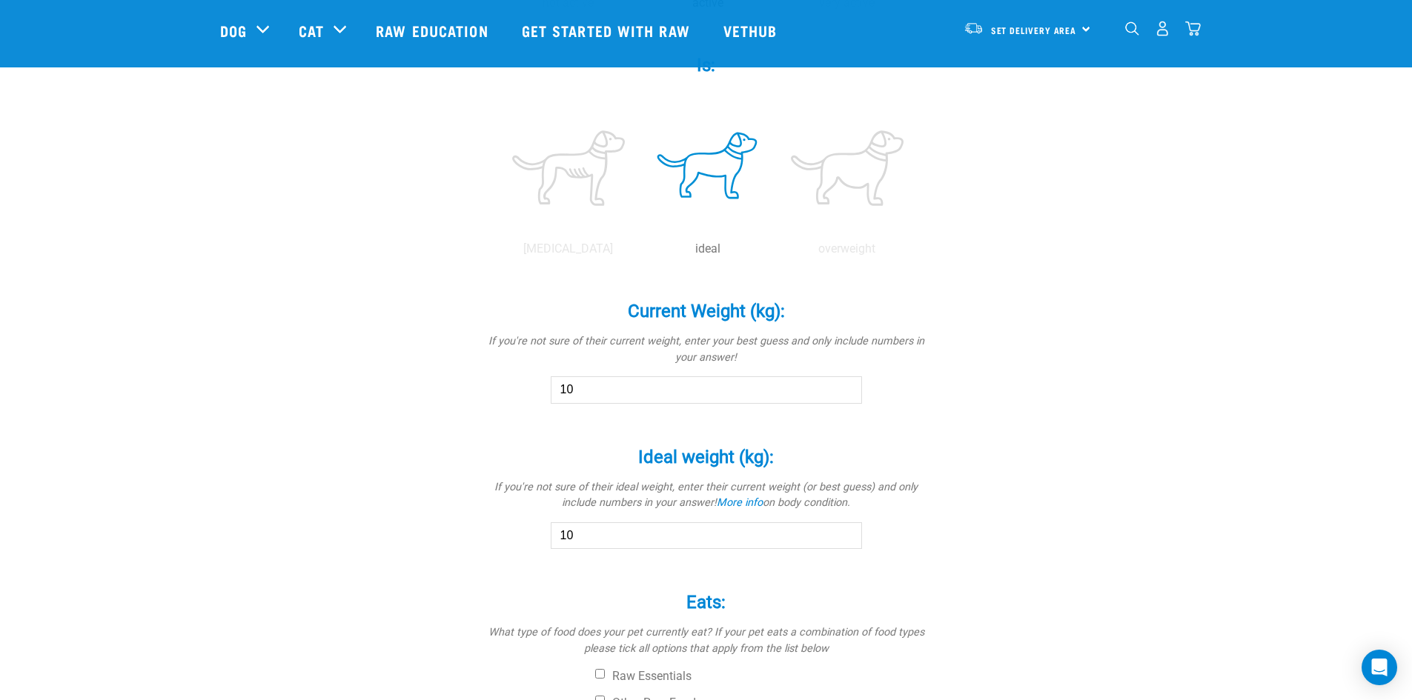
scroll to position [593, 0]
drag, startPoint x: 612, startPoint y: 388, endPoint x: 486, endPoint y: 361, distance: 128.8
click at [508, 388] on div "Current Weight (kg): * If you're not sure of their current weight, enter your b…" at bounding box center [706, 338] width 445 height 124
type input "7.5"
drag, startPoint x: 581, startPoint y: 531, endPoint x: 508, endPoint y: 536, distance: 73.5
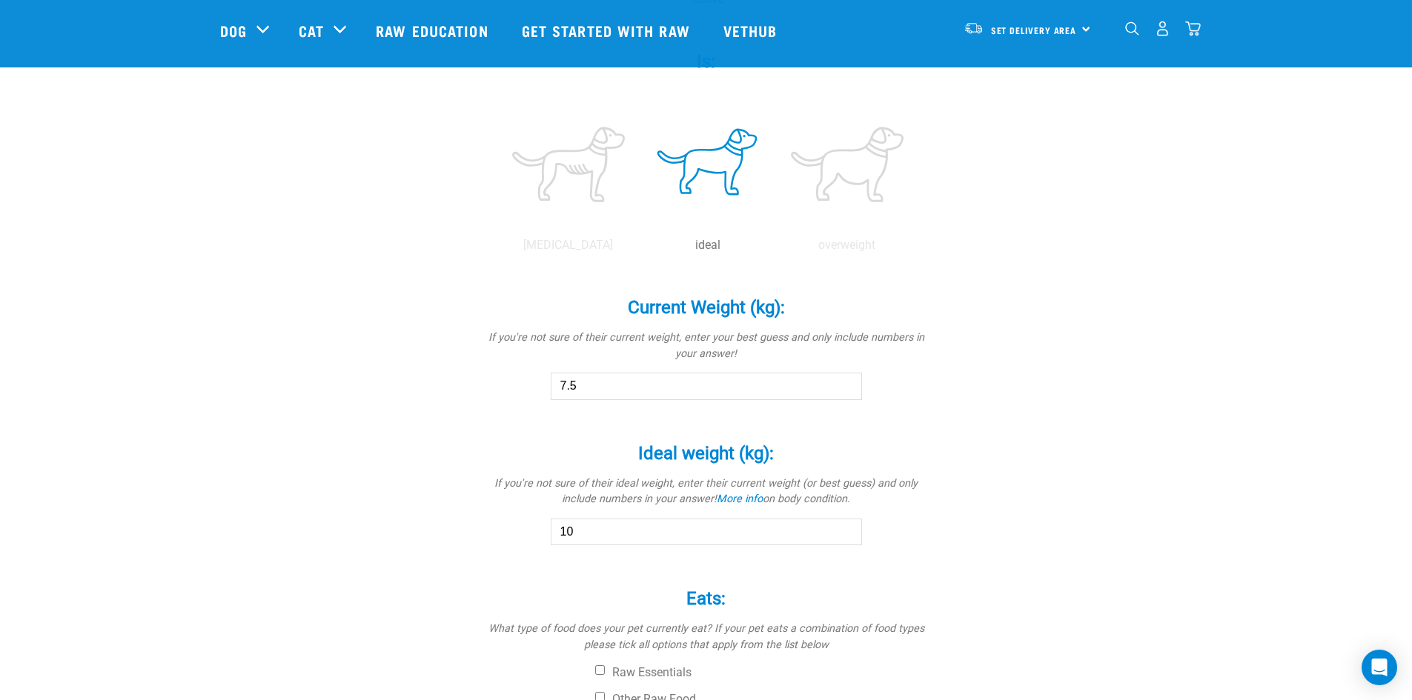
click at [517, 534] on div "Ideal weight (kg): * If you're not sure of their ideal weight, enter their curr…" at bounding box center [706, 484] width 445 height 124
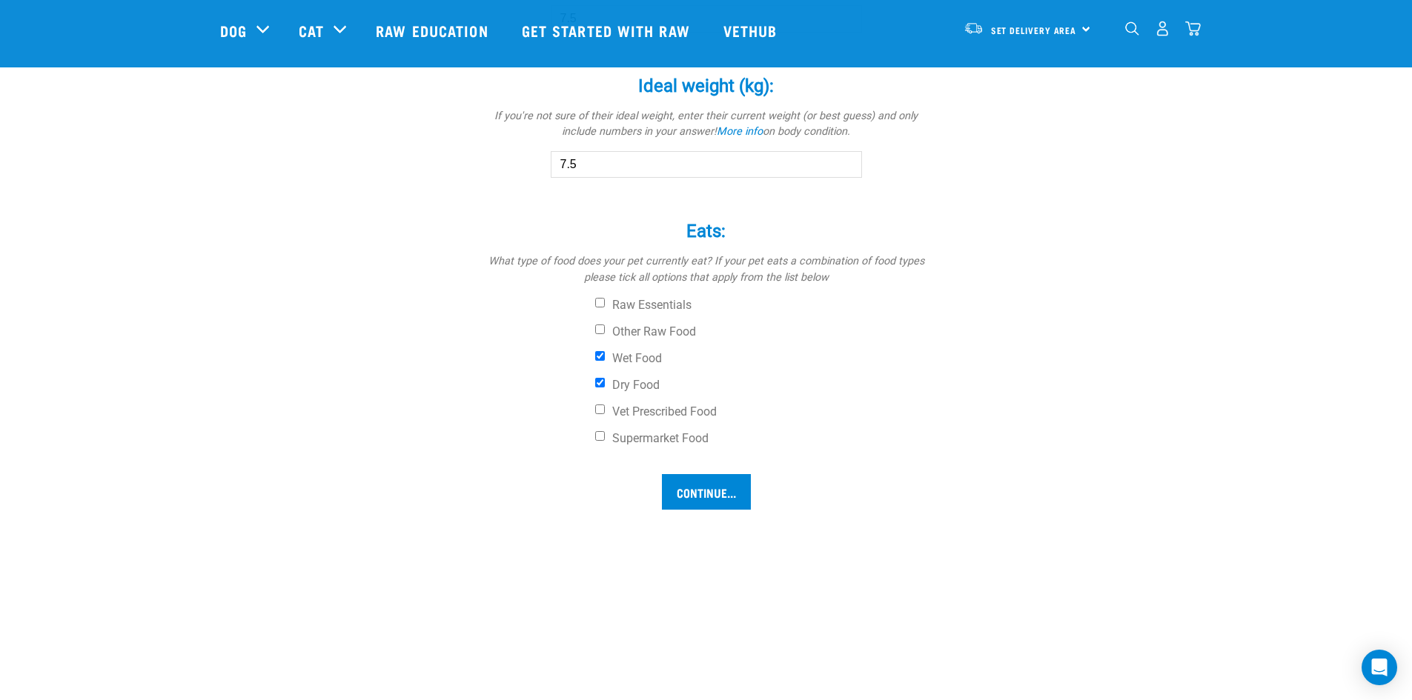
scroll to position [964, 0]
type input "7.5"
click at [713, 484] on input "Continue..." at bounding box center [706, 489] width 89 height 36
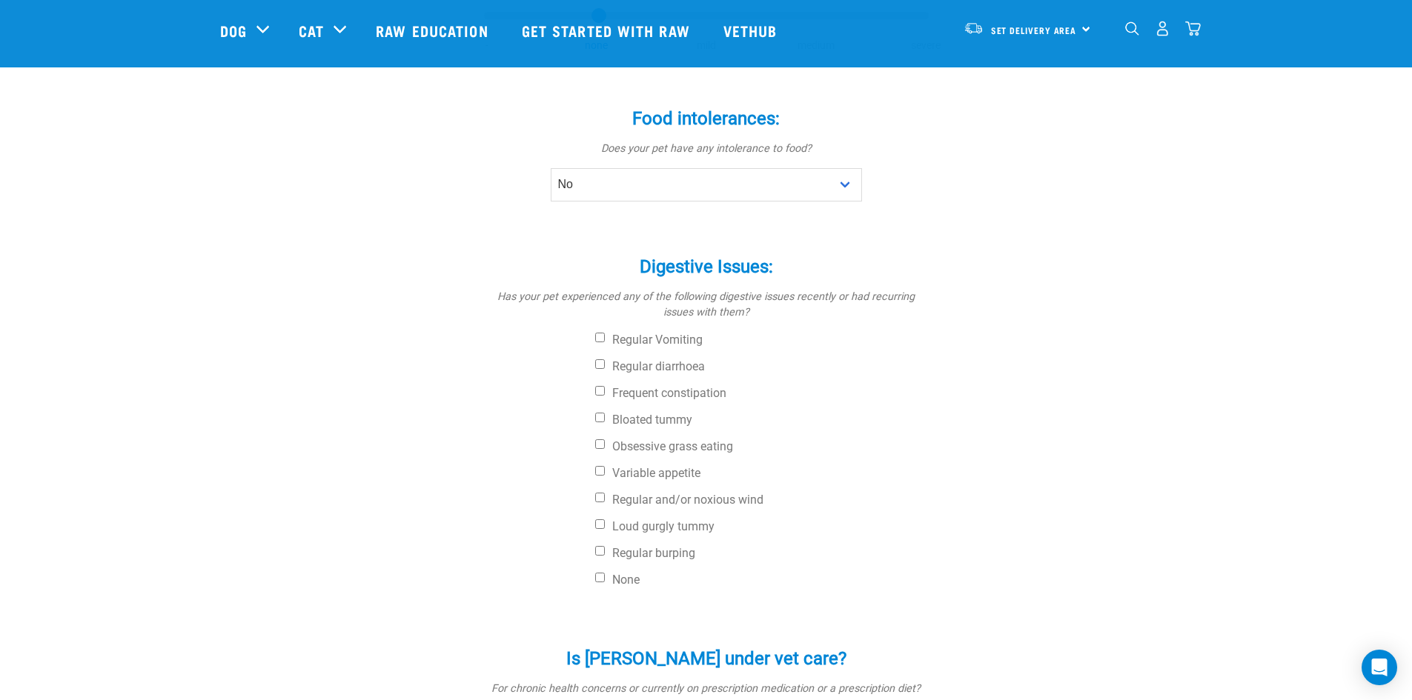
scroll to position [519, 0]
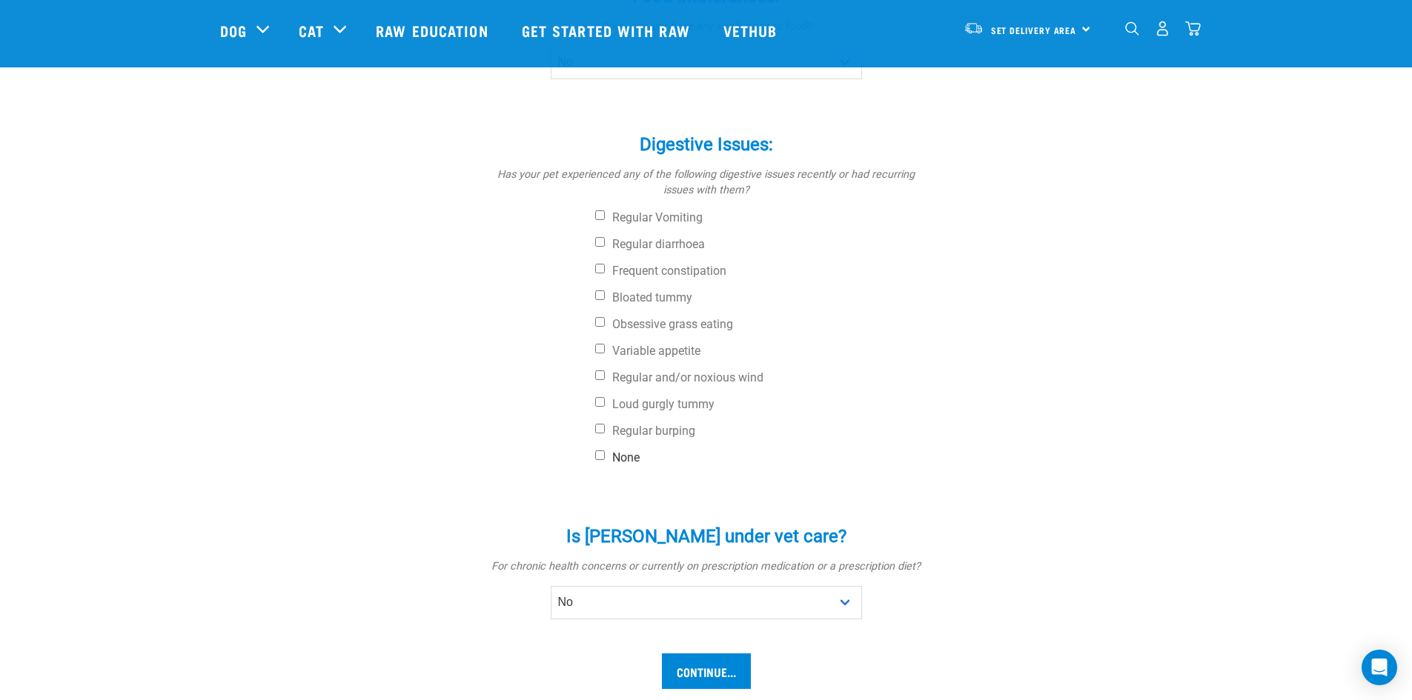
click at [597, 451] on input "None" at bounding box center [600, 456] width 10 height 10
checkbox input "true"
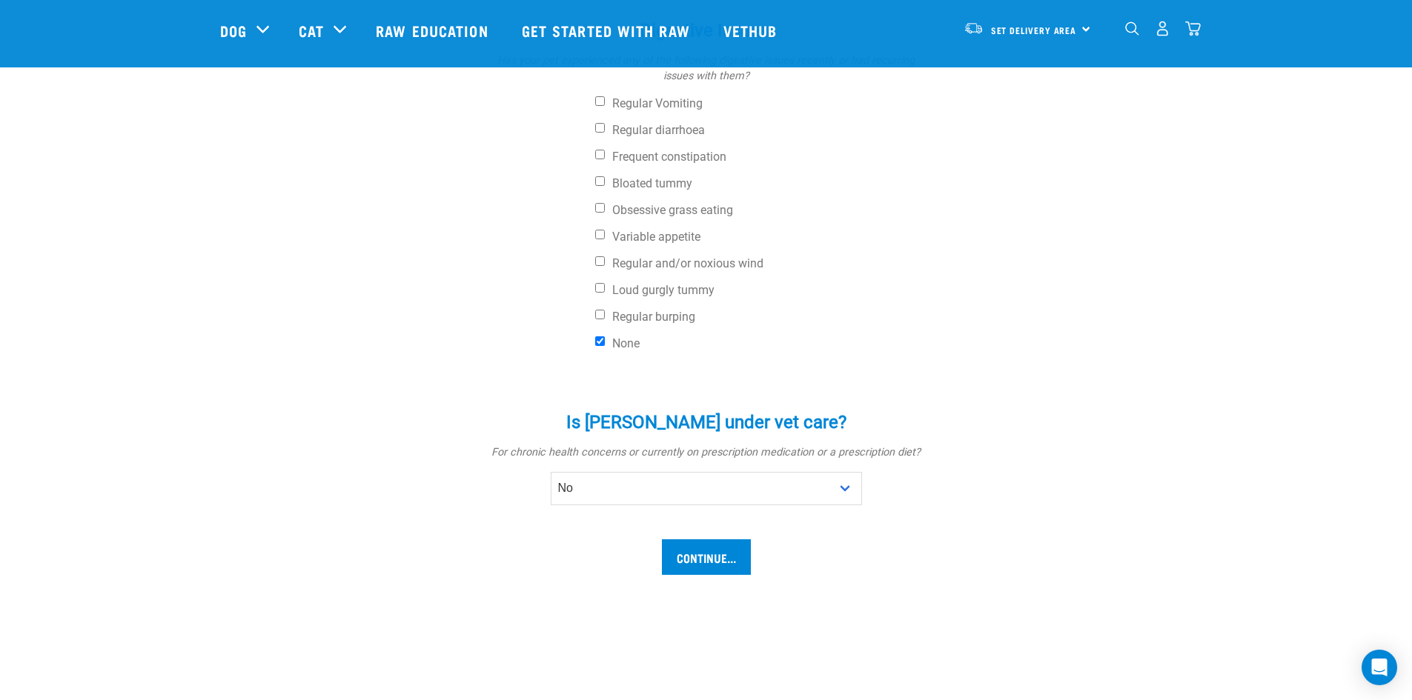
scroll to position [667, 0]
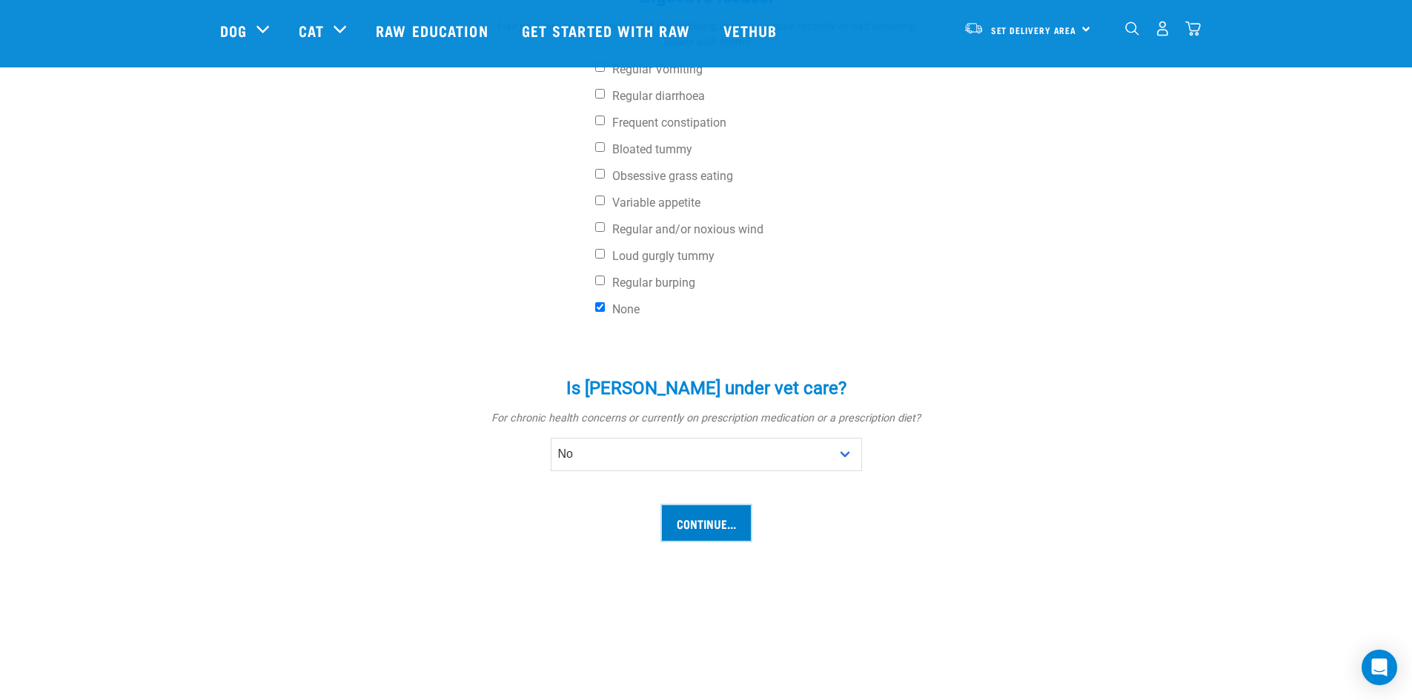
click at [714, 506] on input "Continue..." at bounding box center [706, 524] width 89 height 36
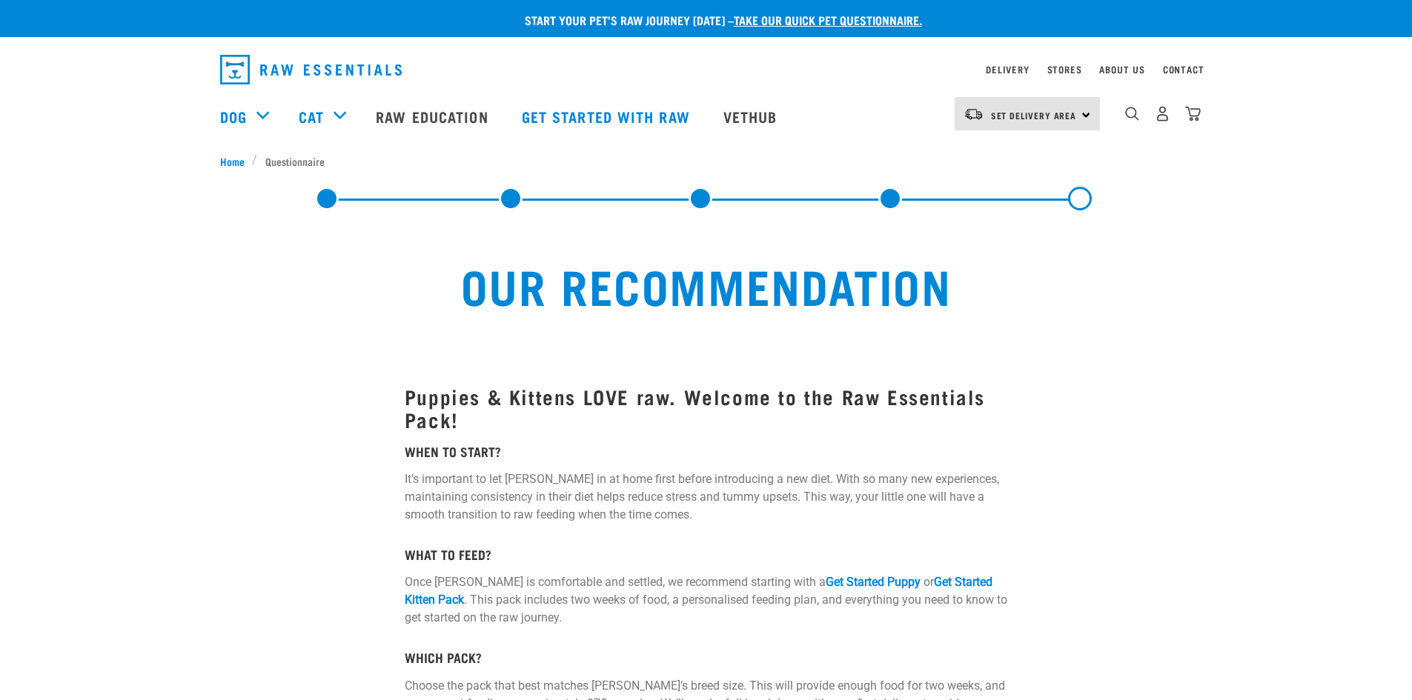
select select "19645"
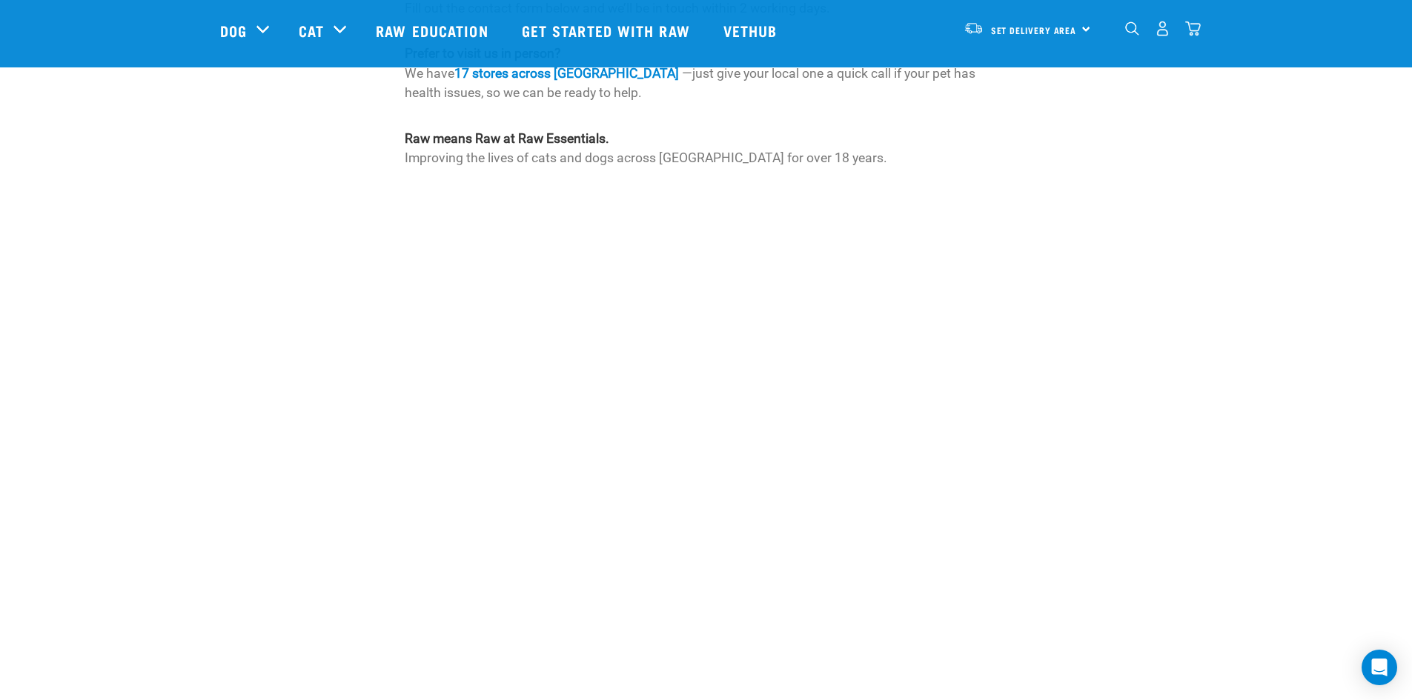
scroll to position [2566, 0]
